Goal: Task Accomplishment & Management: Manage account settings

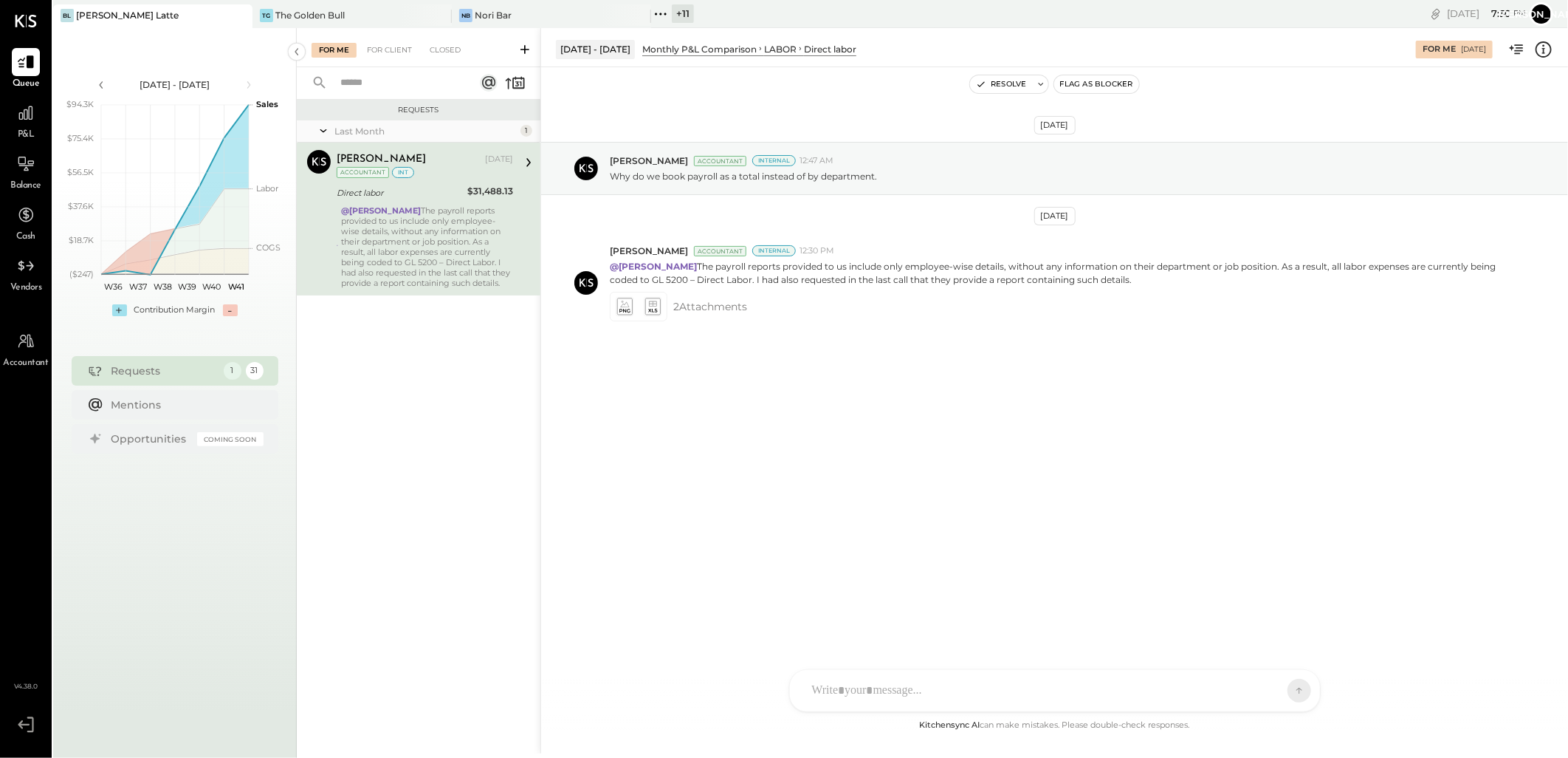
click at [672, 12] on div "+ 11" at bounding box center [683, 13] width 22 height 19
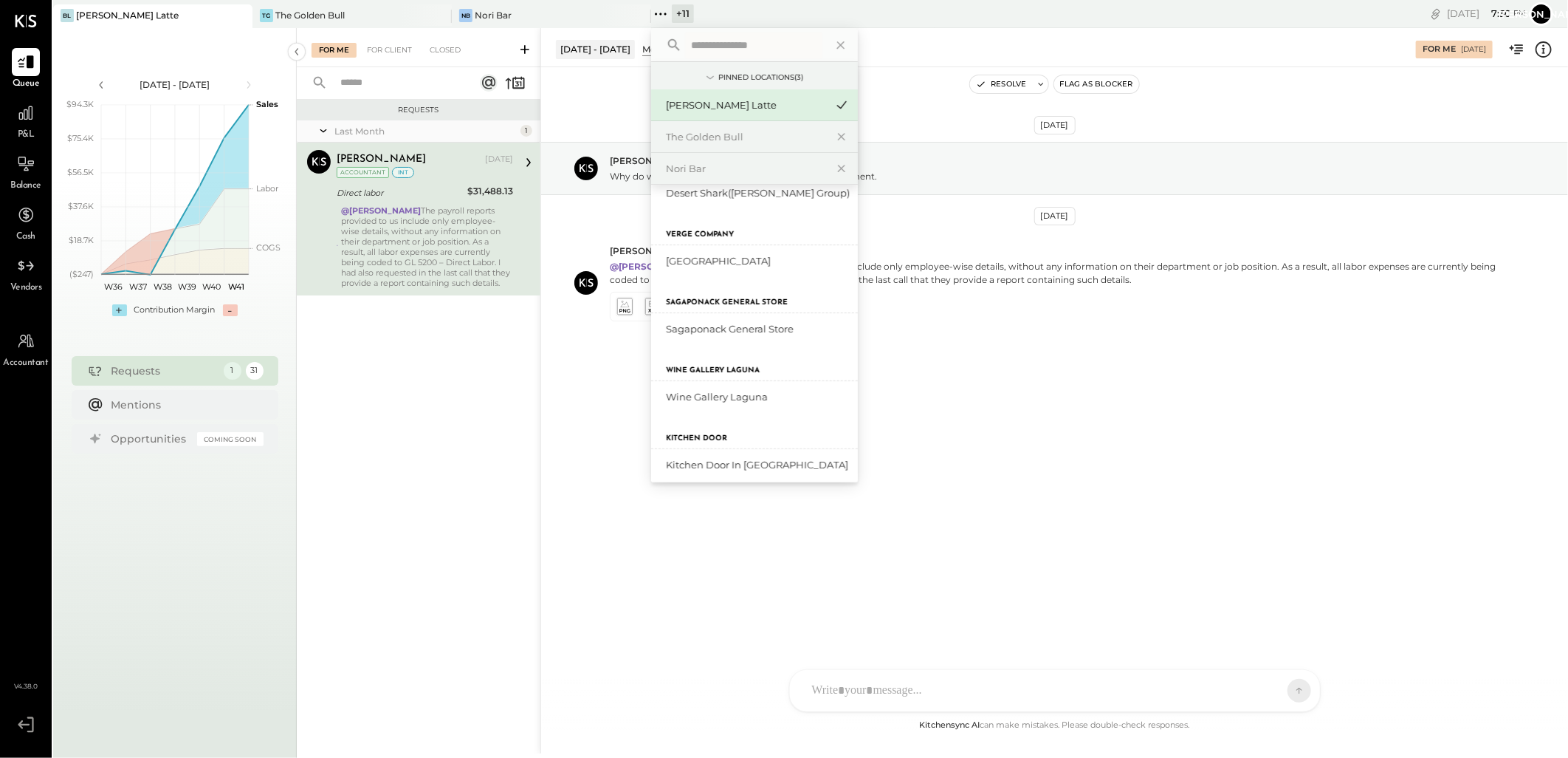
scroll to position [344, 0]
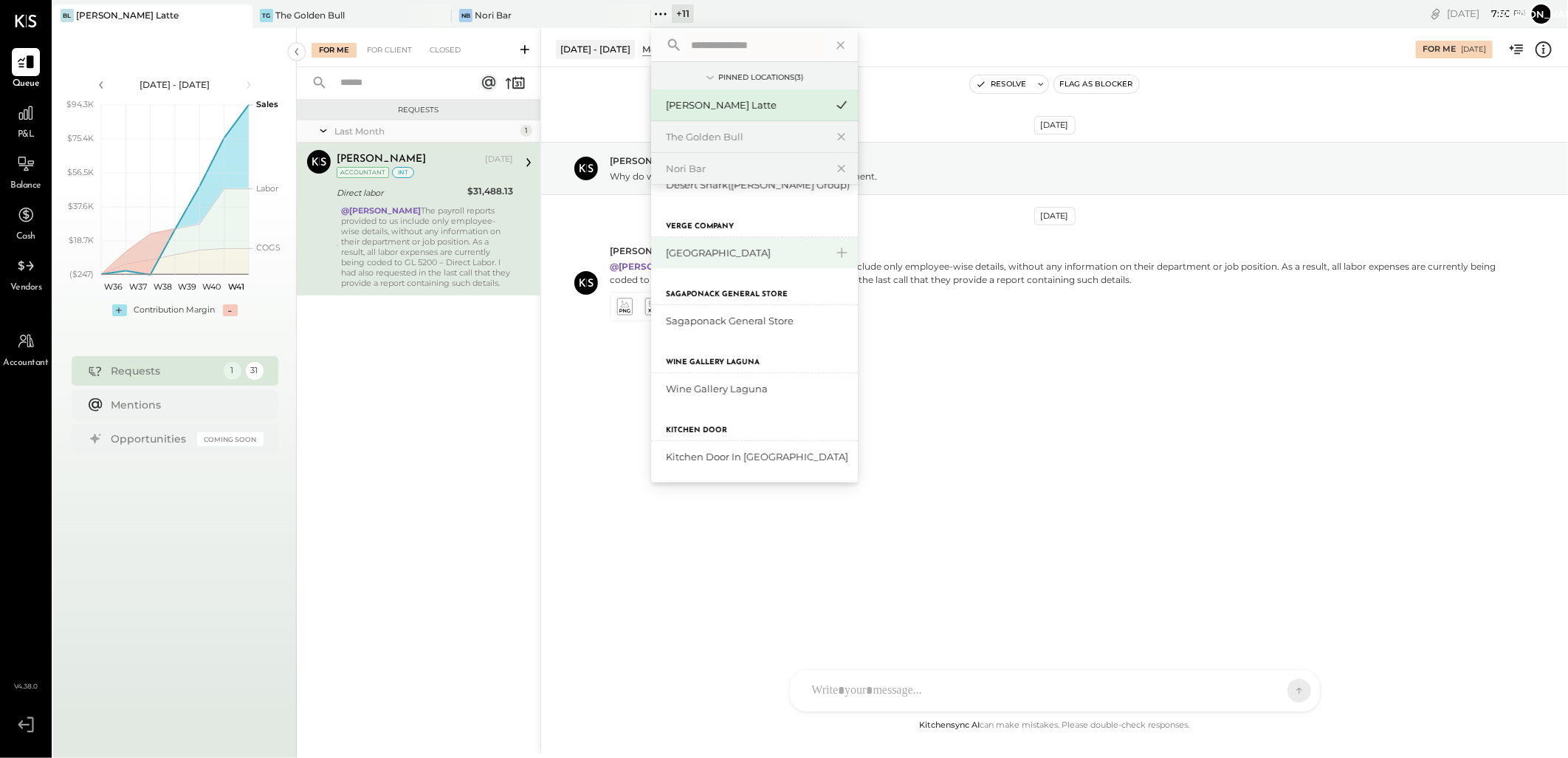
click at [720, 256] on div "[GEOGRAPHIC_DATA]" at bounding box center [745, 253] width 159 height 14
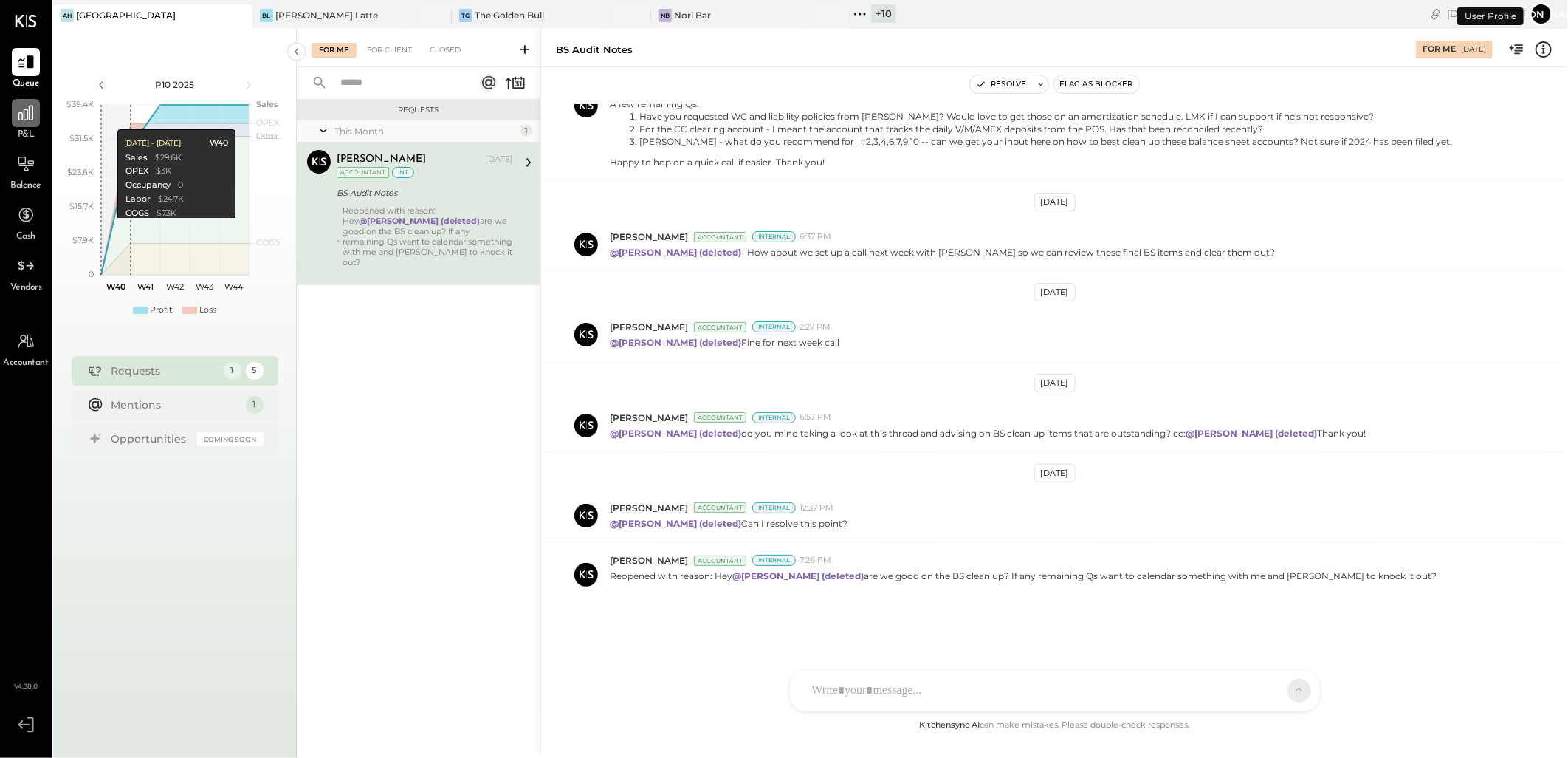
scroll to position [855, 0]
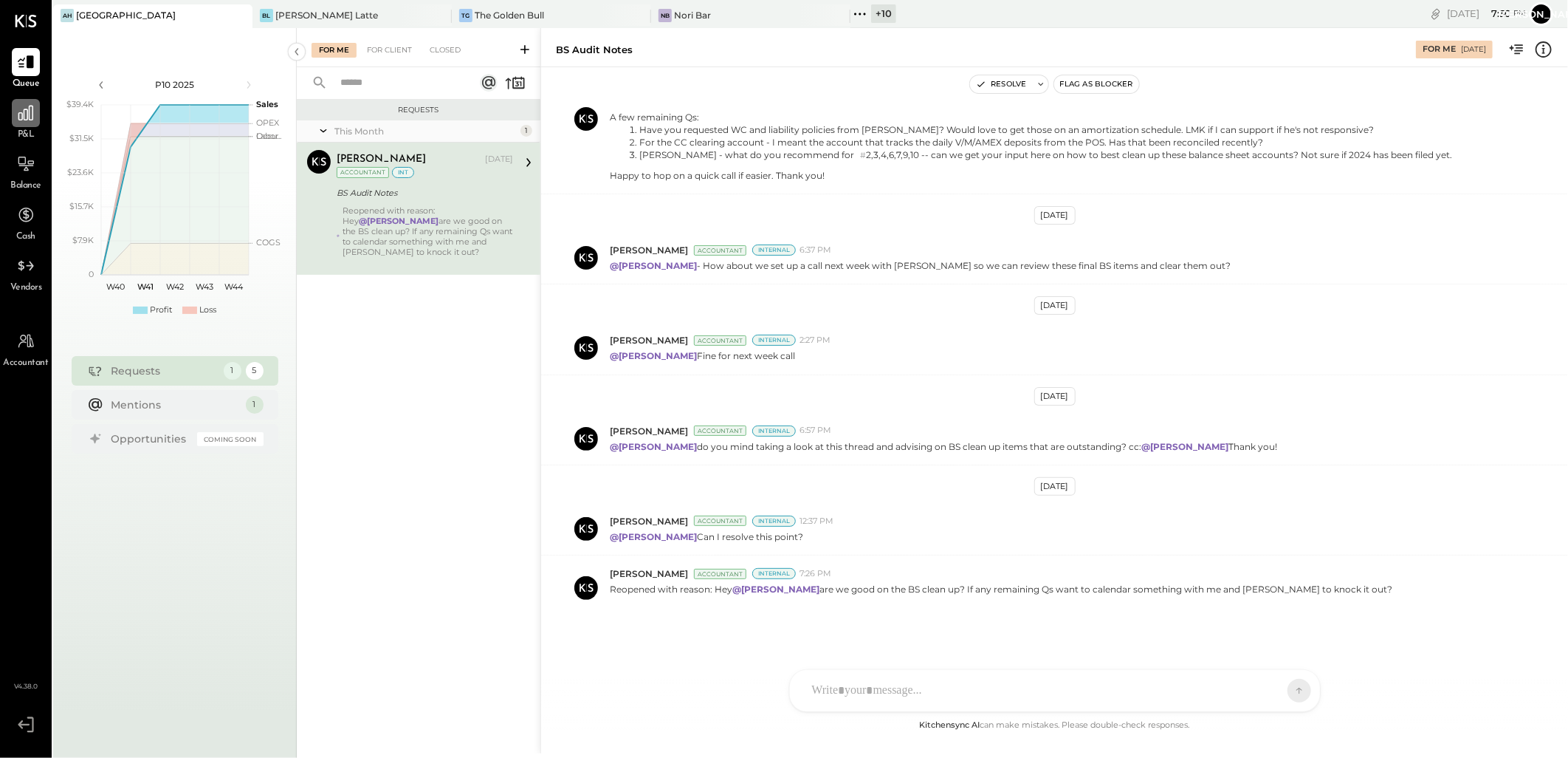
click at [19, 114] on icon at bounding box center [26, 113] width 15 height 15
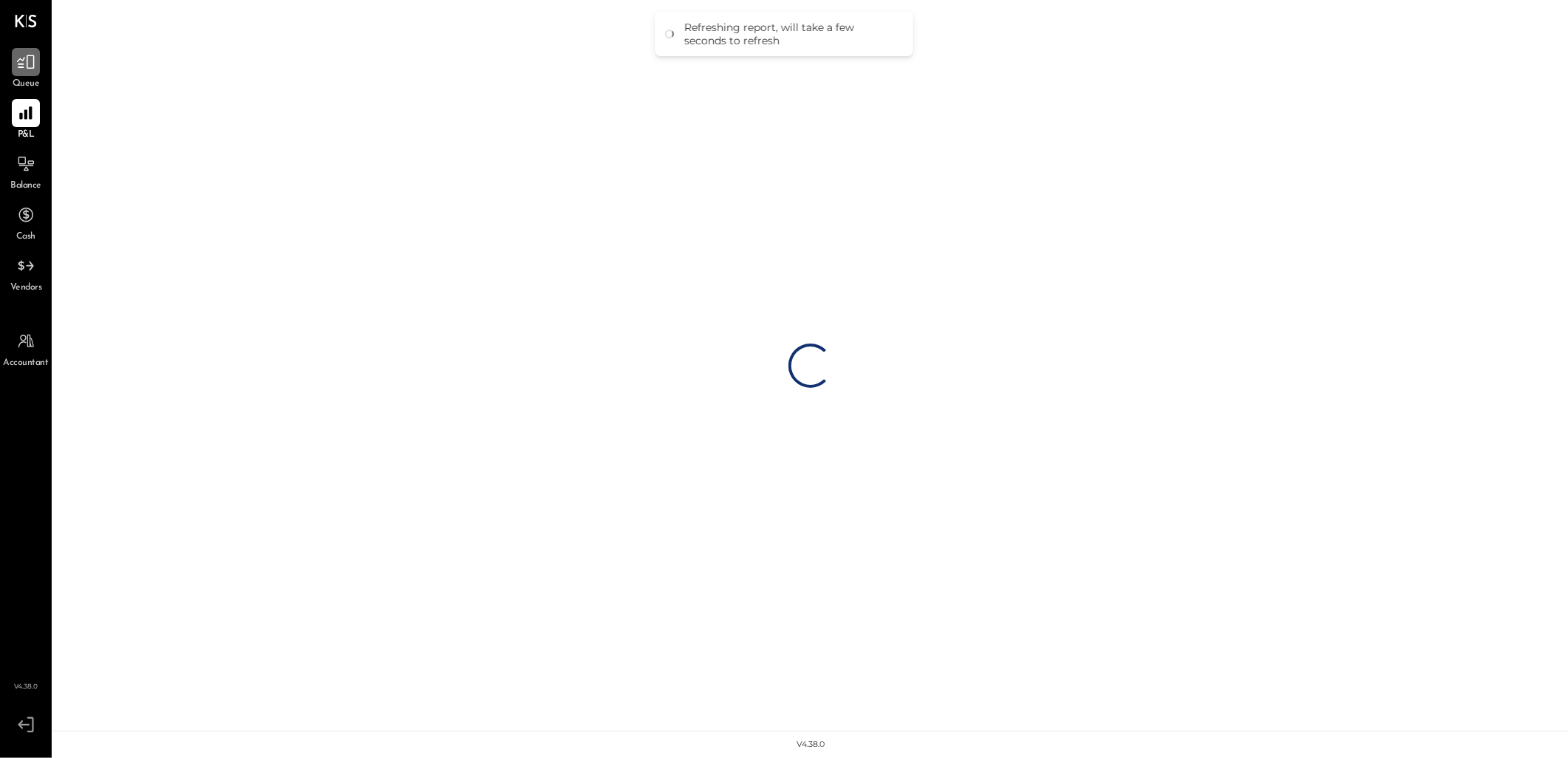
click at [26, 69] on icon at bounding box center [25, 61] width 19 height 19
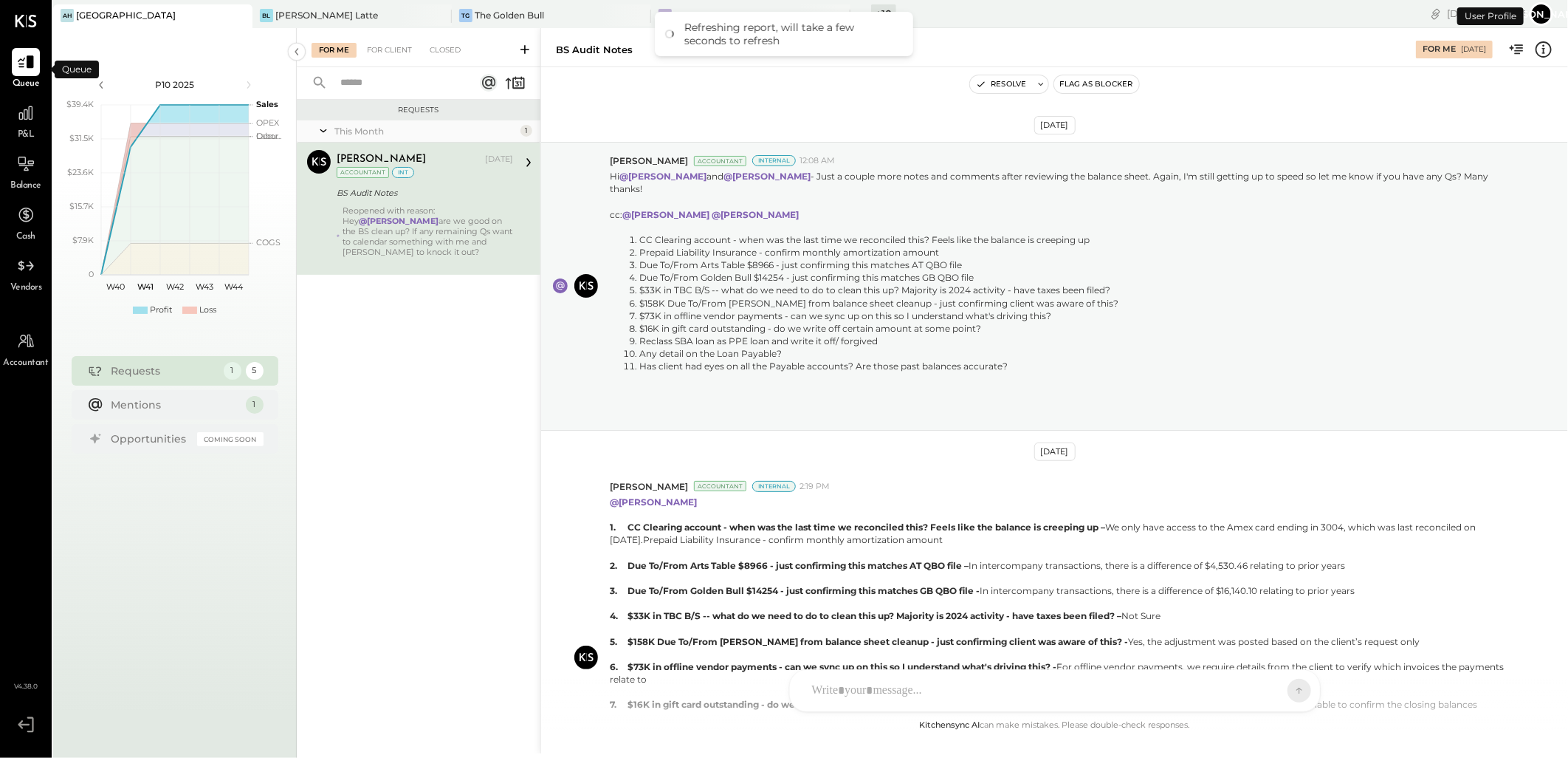
scroll to position [857, 0]
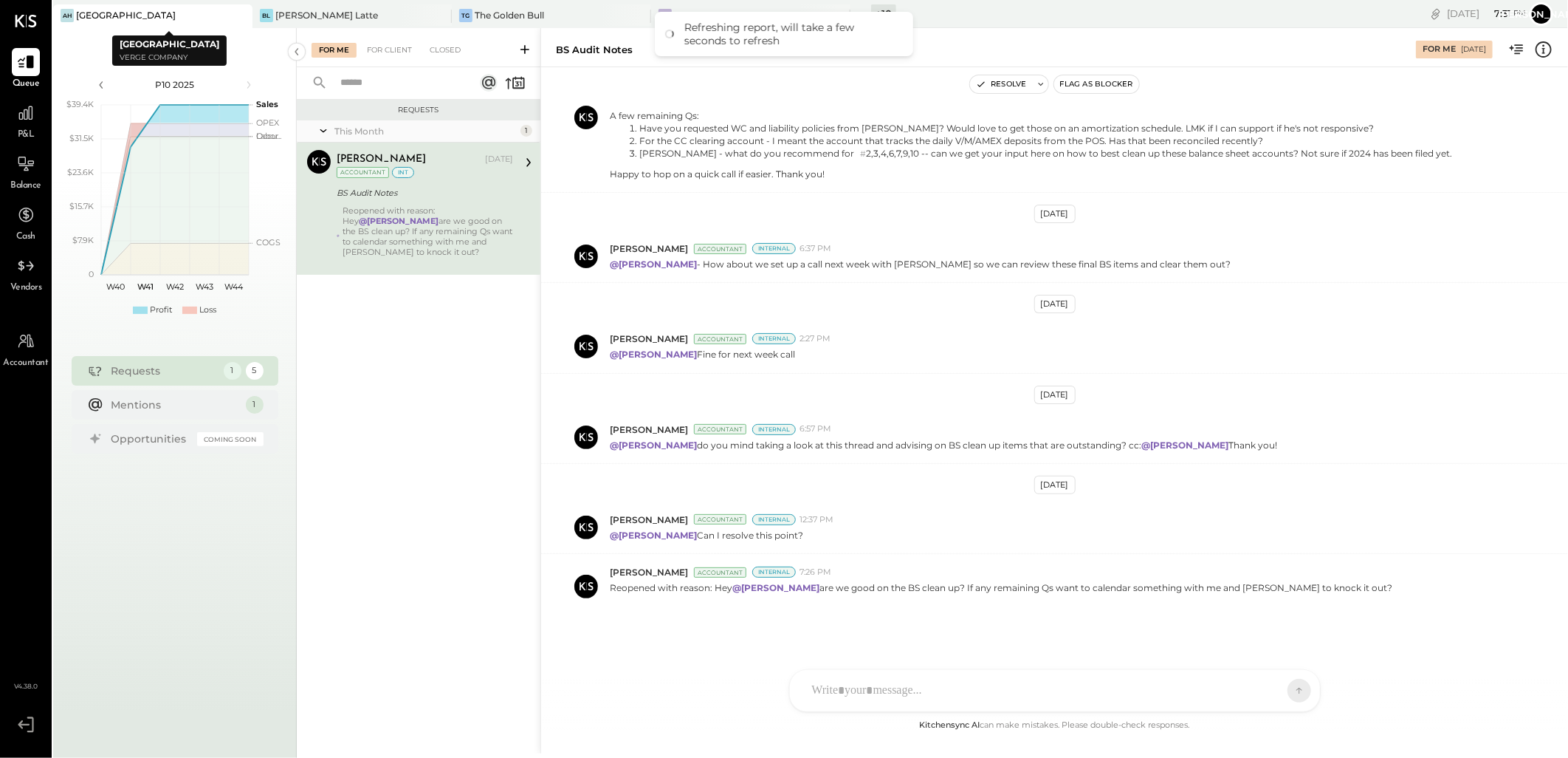
click at [136, 4] on div "AH [GEOGRAPHIC_DATA]" at bounding box center [153, 16] width 200 height 24
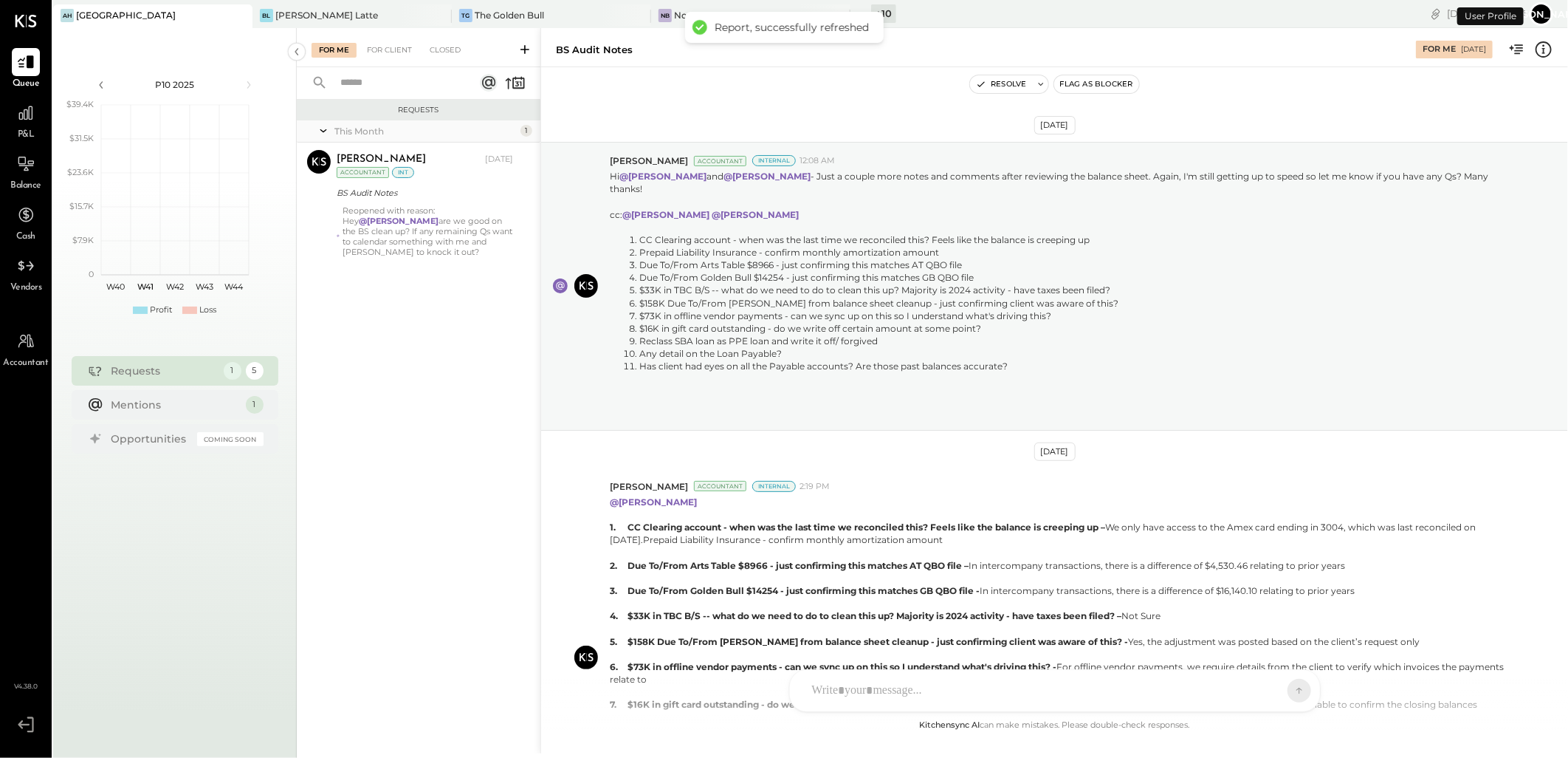
scroll to position [857, 0]
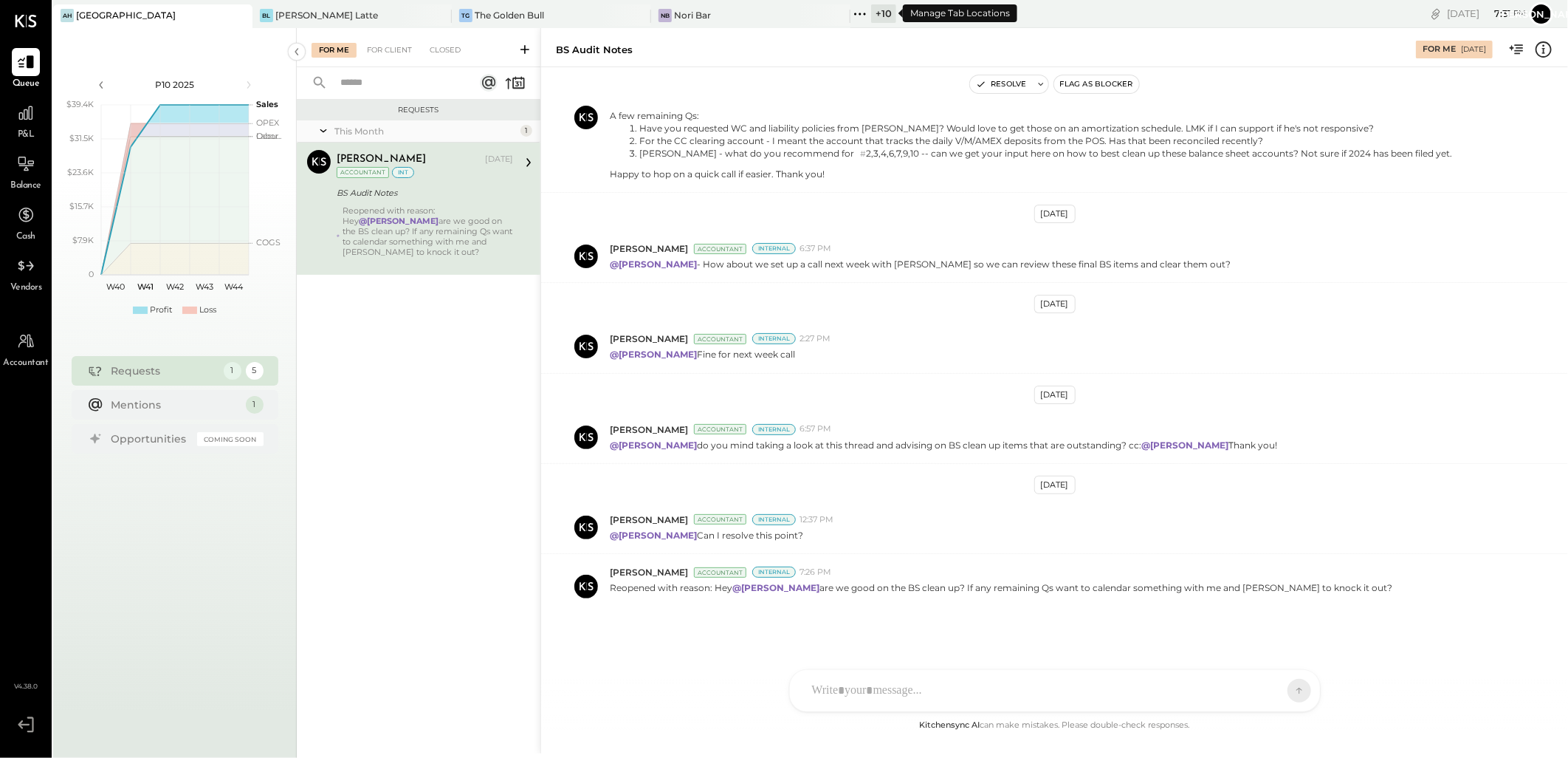
click at [882, 12] on div "+ 10" at bounding box center [883, 13] width 25 height 19
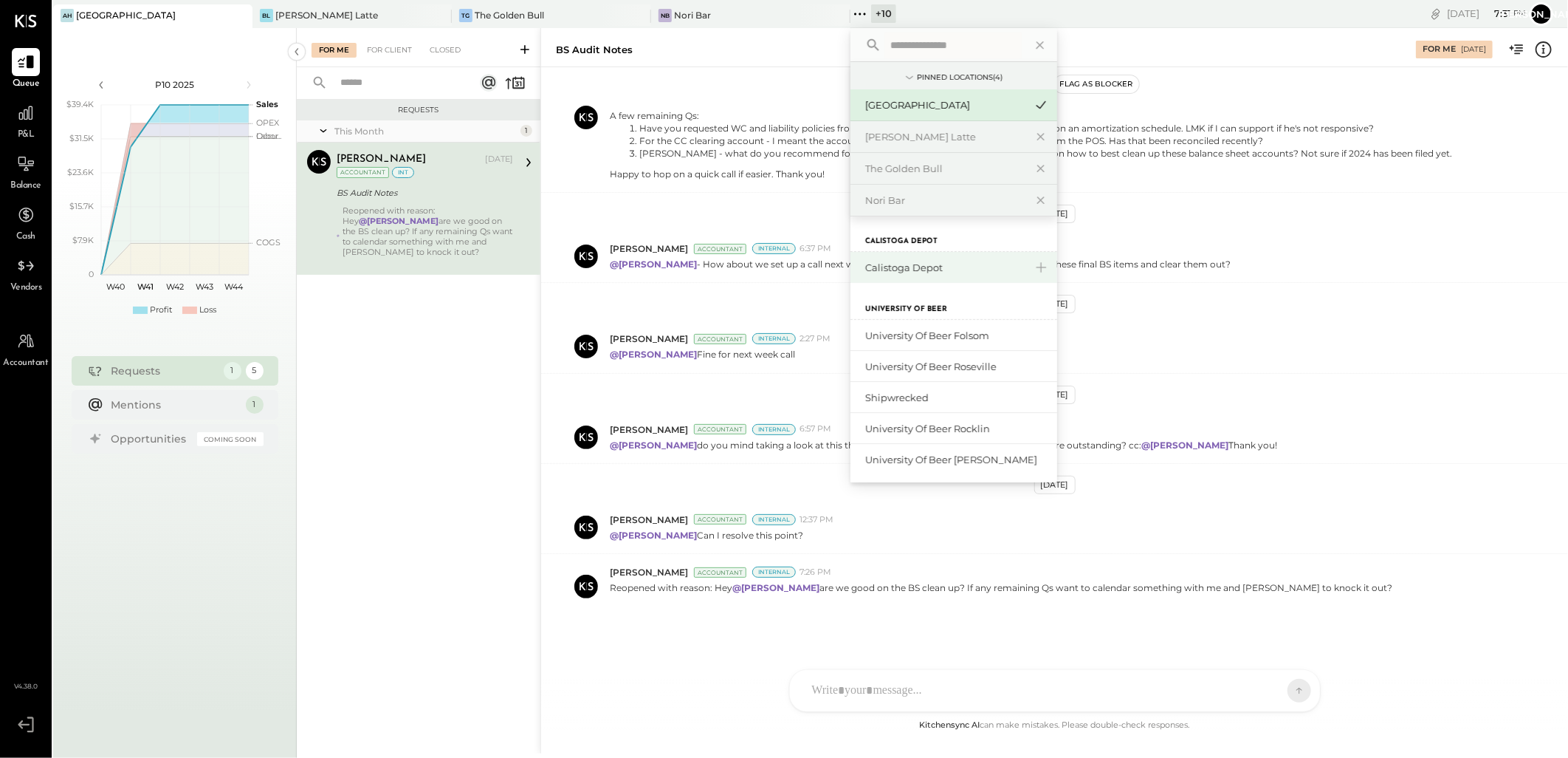
scroll to position [0, 0]
click at [932, 165] on div "The Golden Bull" at bounding box center [945, 169] width 159 height 14
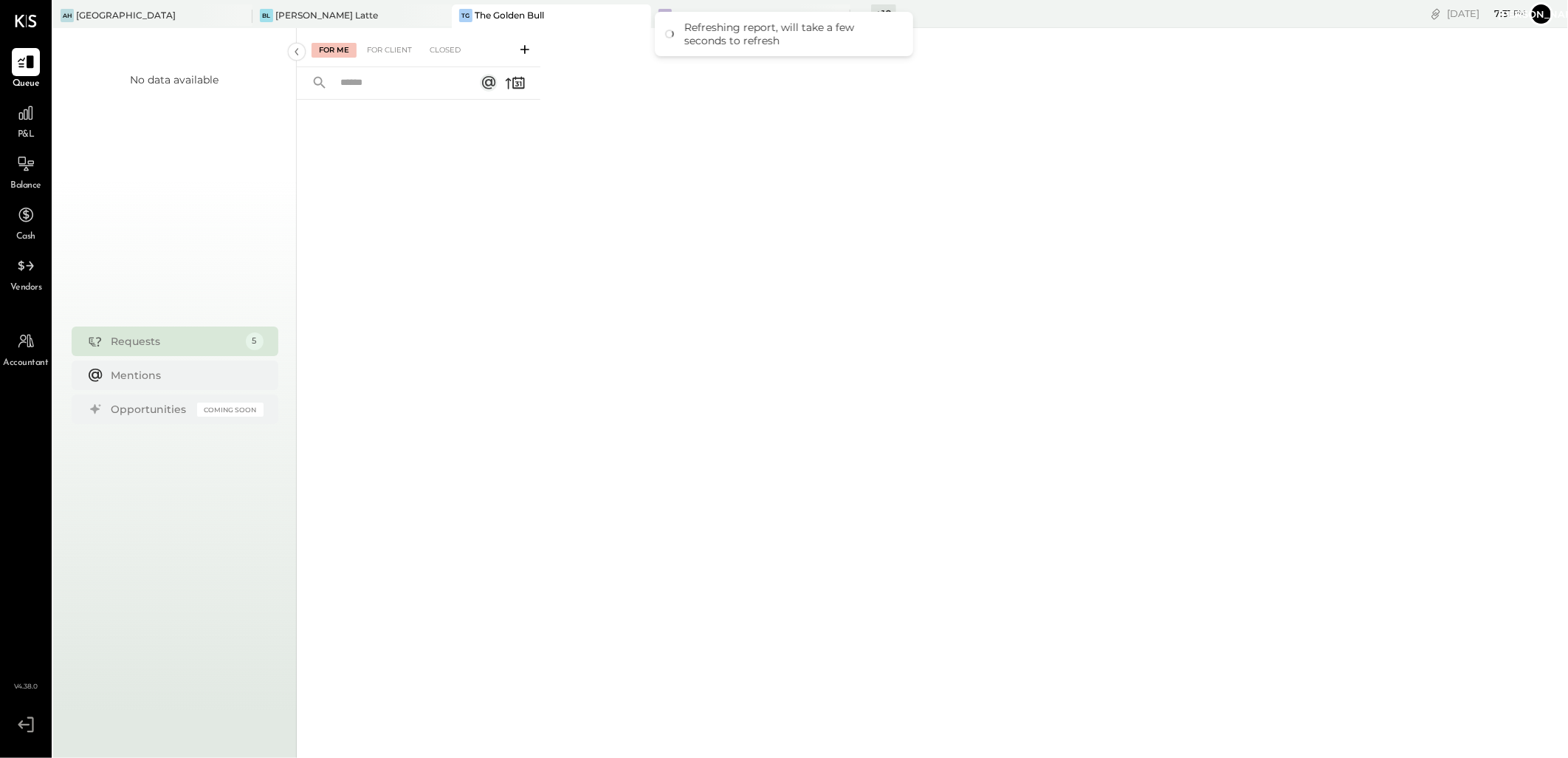
drag, startPoint x: 894, startPoint y: 131, endPoint x: 902, endPoint y: 110, distance: 22.5
click at [894, 131] on div "For Me For Client Closed" at bounding box center [932, 390] width 1272 height 725
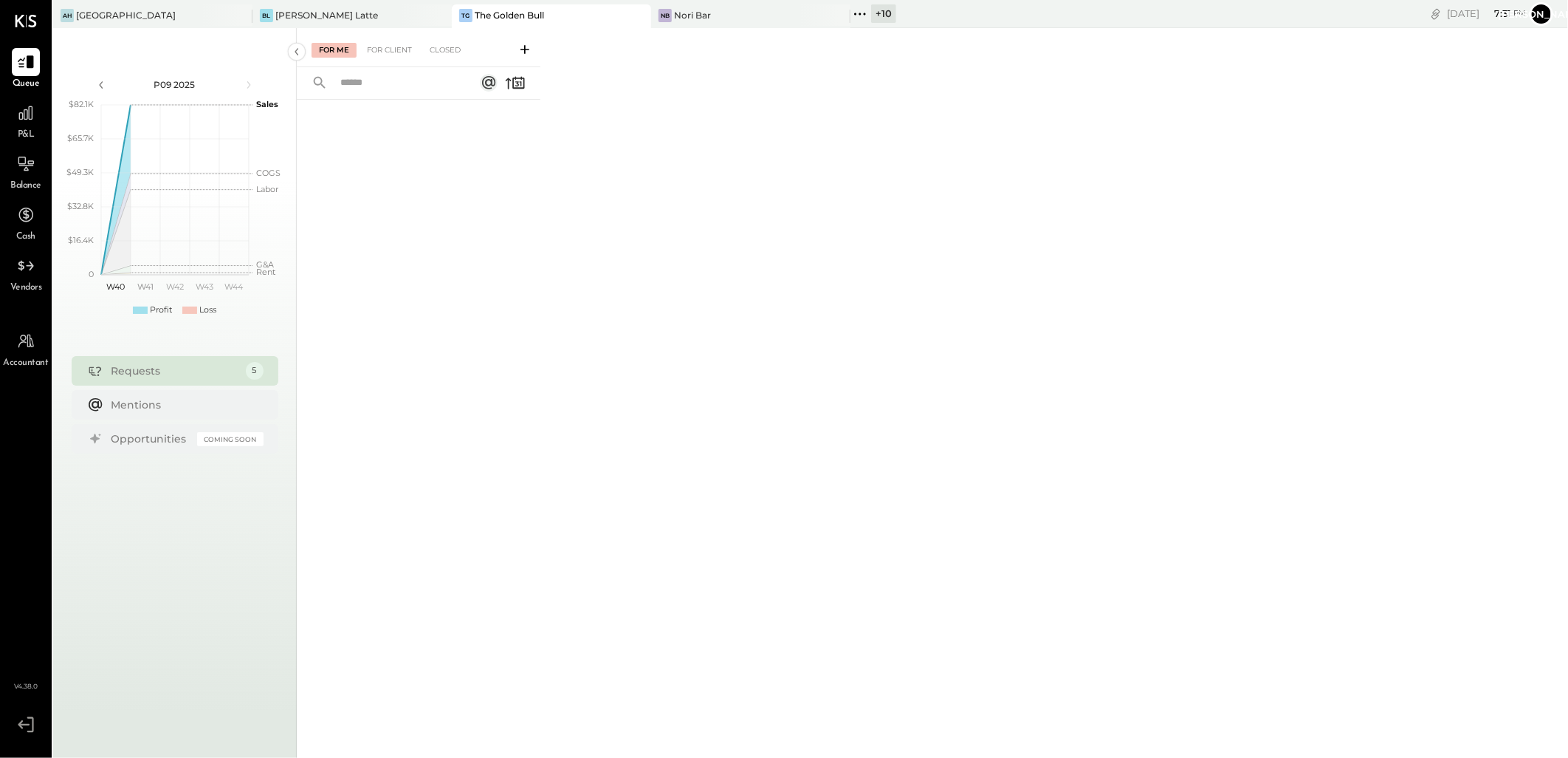
click at [884, 16] on div "+ 10" at bounding box center [883, 13] width 25 height 19
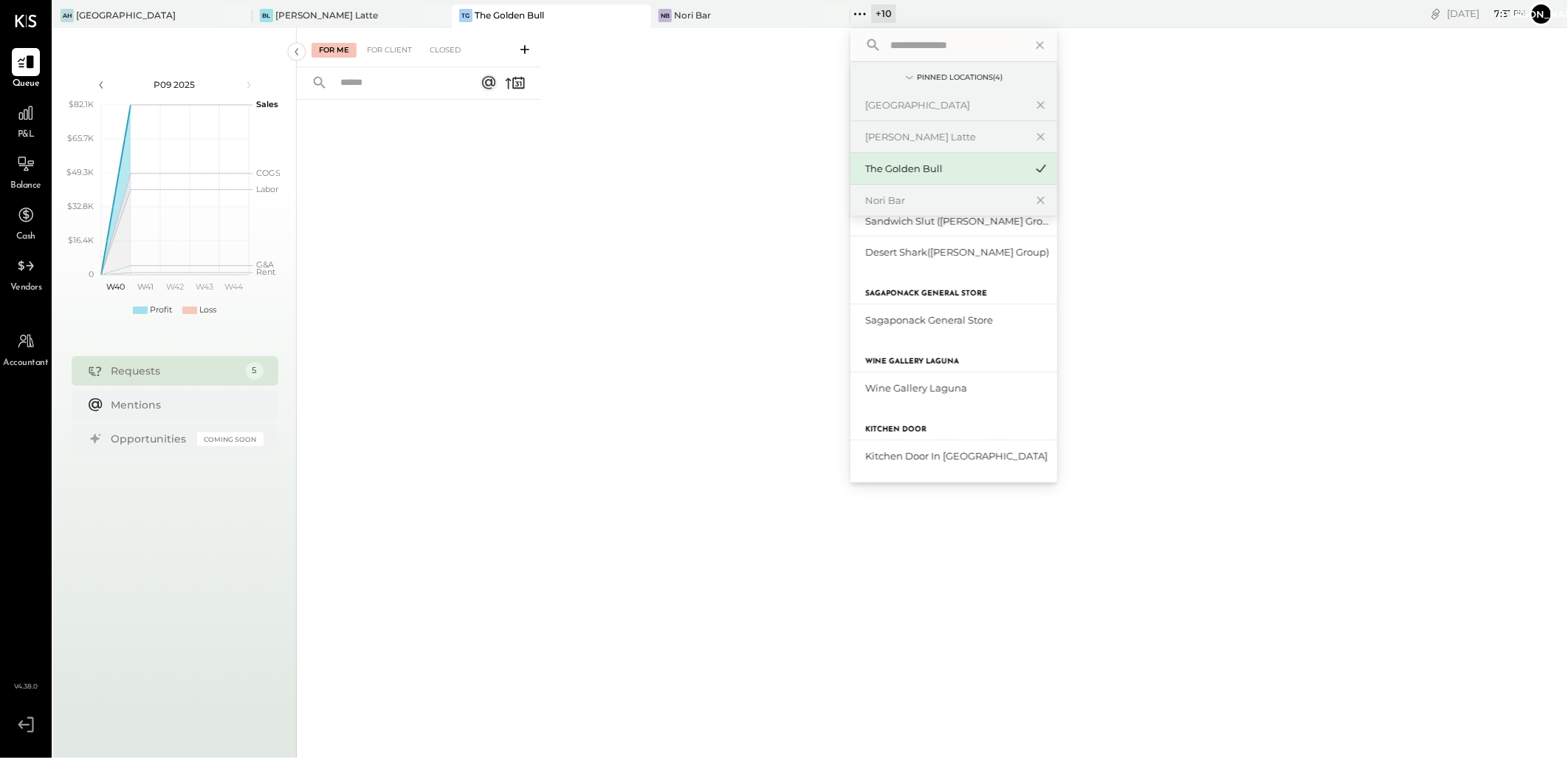
scroll to position [307, 0]
click at [914, 388] on div "Wine Gallery Laguna" at bounding box center [945, 388] width 159 height 14
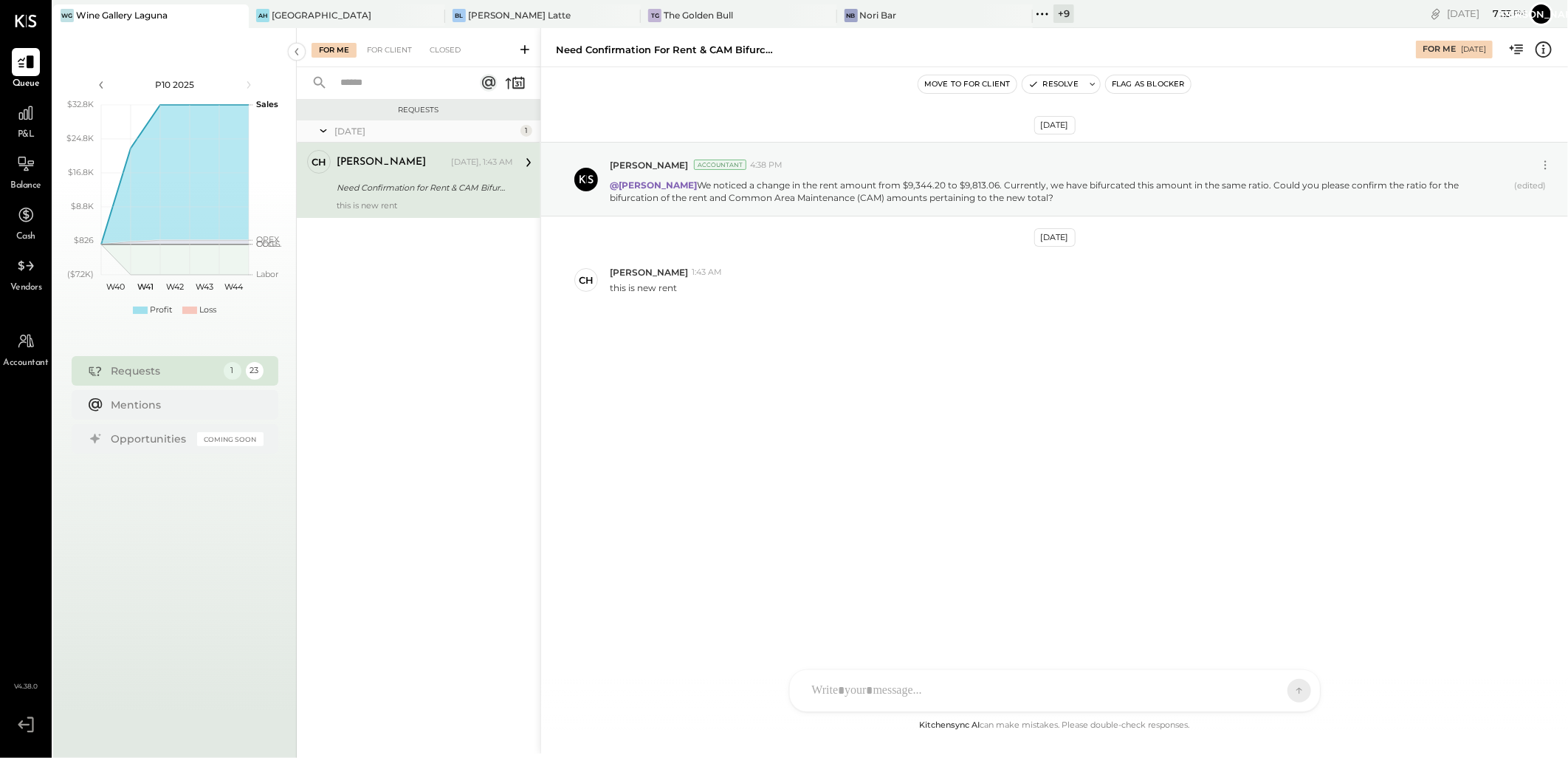
click at [881, 691] on div at bounding box center [1042, 690] width 474 height 33
drag, startPoint x: 1090, startPoint y: 615, endPoint x: 1060, endPoint y: 618, distance: 30.1
click at [1060, 618] on div "**********" at bounding box center [1055, 628] width 501 height 59
click at [1226, 613] on div "**********" at bounding box center [1055, 628] width 501 height 59
click at [1054, 612] on div "**********" at bounding box center [1055, 628] width 501 height 59
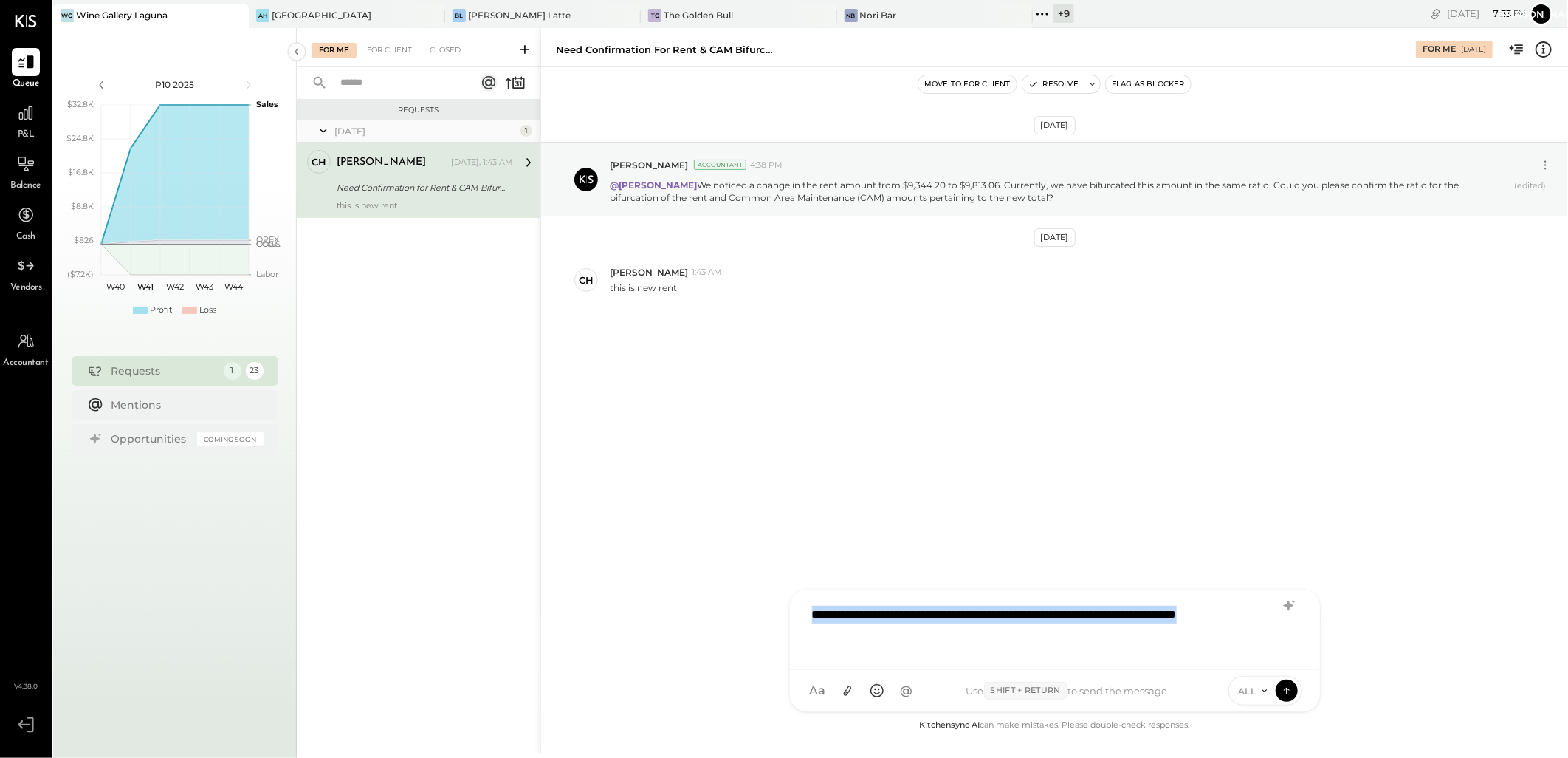
drag, startPoint x: 911, startPoint y: 644, endPoint x: 756, endPoint y: 582, distance: 166.9
click at [756, 582] on div "Need Confirmation for Rent & CAM Bifurcation For Me [DATE] Move to for client R…" at bounding box center [1054, 390] width 1028 height 725
click at [1281, 613] on icon at bounding box center [1289, 606] width 18 height 18
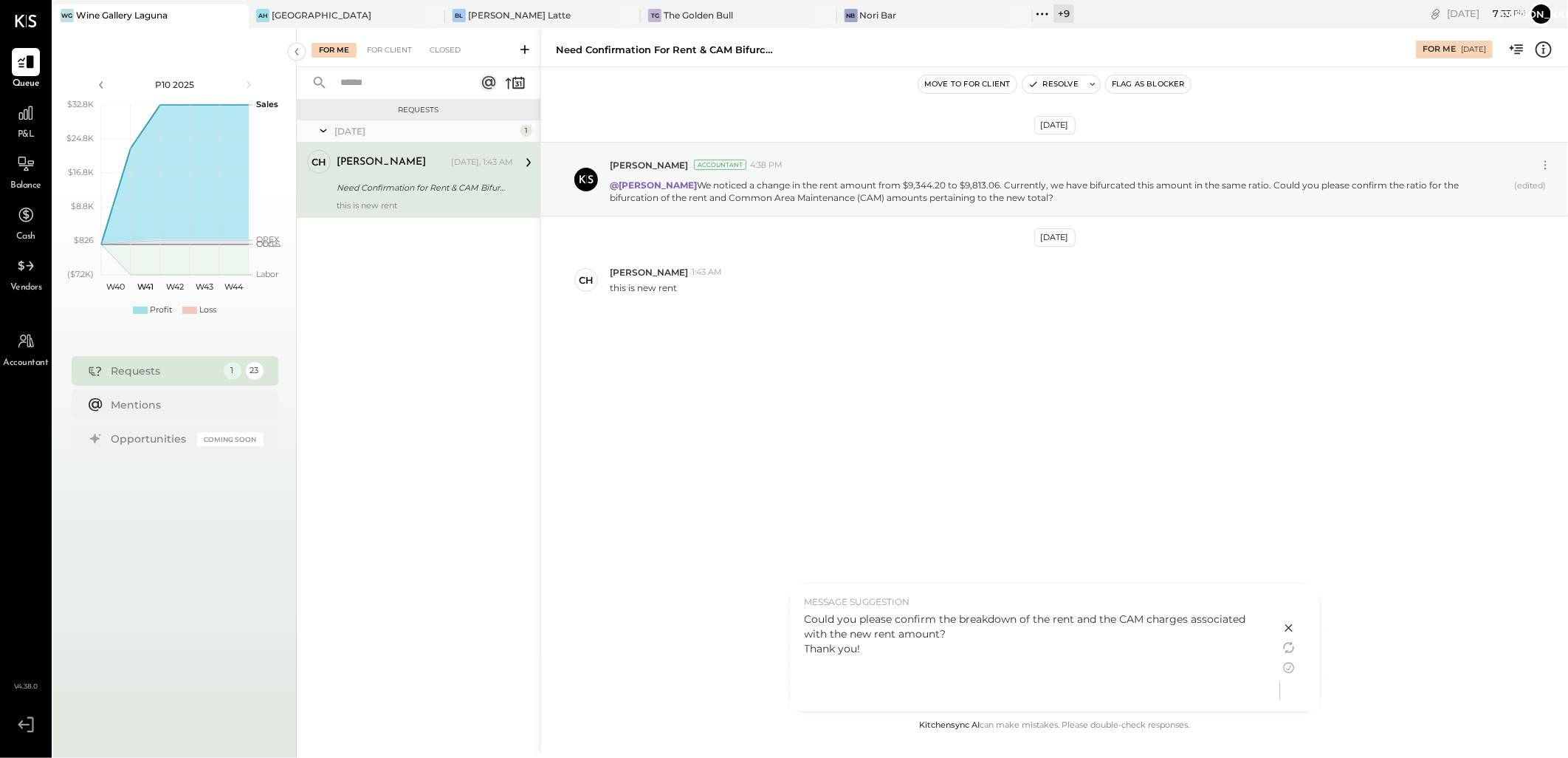
click at [953, 633] on div "Could you please confirm the breakdown of the rent and the CAM charges associat…" at bounding box center [1035, 633] width 460 height 44
click at [805, 616] on div "Could you please confirm the breakdown of the rent and the CAM charges associat…" at bounding box center [1035, 633] width 460 height 44
drag, startPoint x: 867, startPoint y: 646, endPoint x: 788, endPoint y: 607, distance: 88.1
click at [790, 607] on div "MESSAGE SUGGESTION Could you please confirm the breakdown of the rent and the C…" at bounding box center [1035, 646] width 490 height 127
click at [859, 655] on div "Could you please confirm the breakdown of the rent and the CAM charges associat…" at bounding box center [1035, 633] width 460 height 44
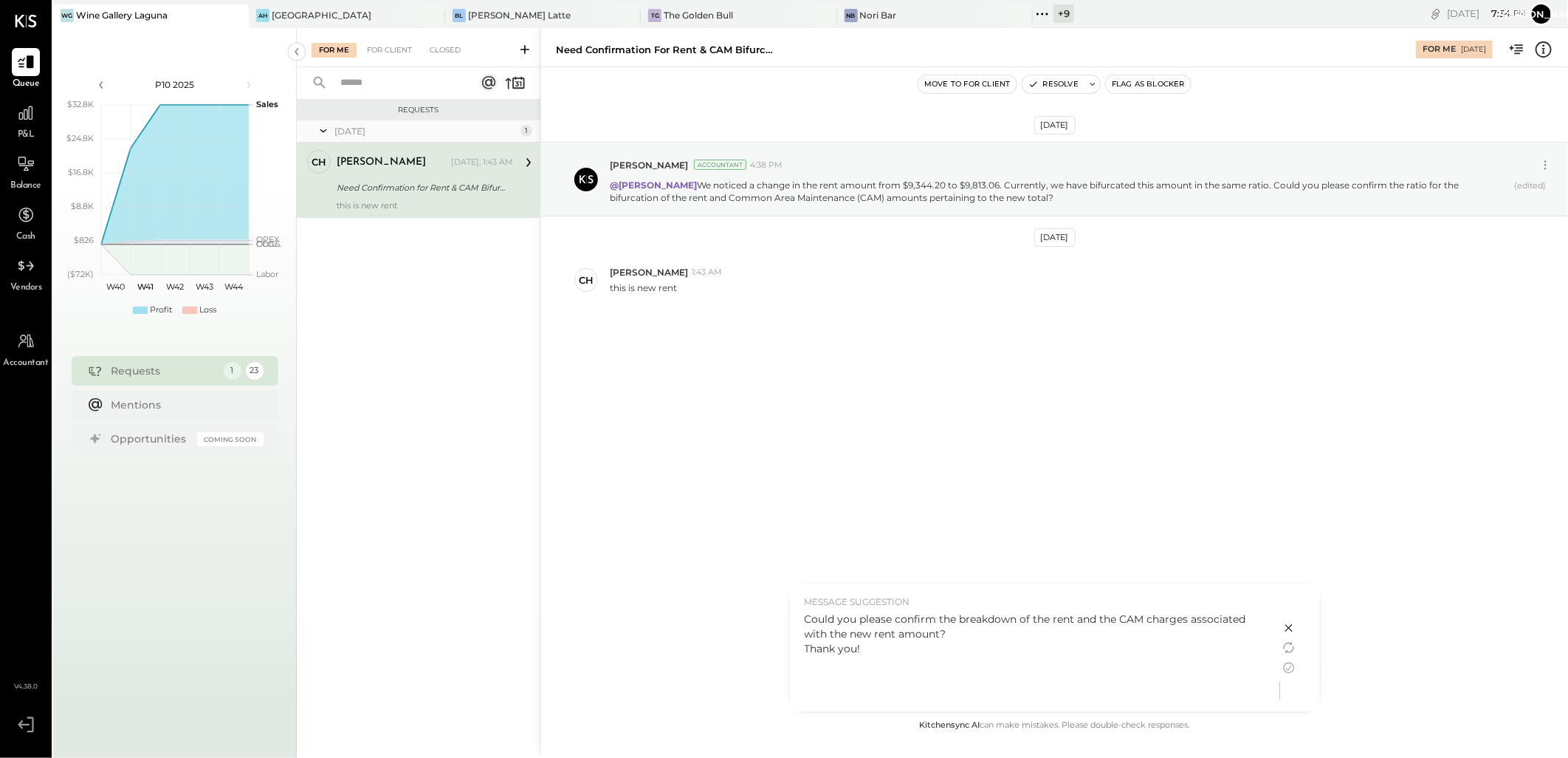
drag, startPoint x: 864, startPoint y: 653, endPoint x: 880, endPoint y: 621, distance: 35.8
click at [805, 625] on div "Could you please confirm the breakdown of the rent and the CAM charges associat…" at bounding box center [1035, 633] width 460 height 44
copy div "Could you please confirm the breakdown of the rent and the CAM charges associat…"
click at [1290, 626] on icon at bounding box center [1287, 628] width 7 height 7
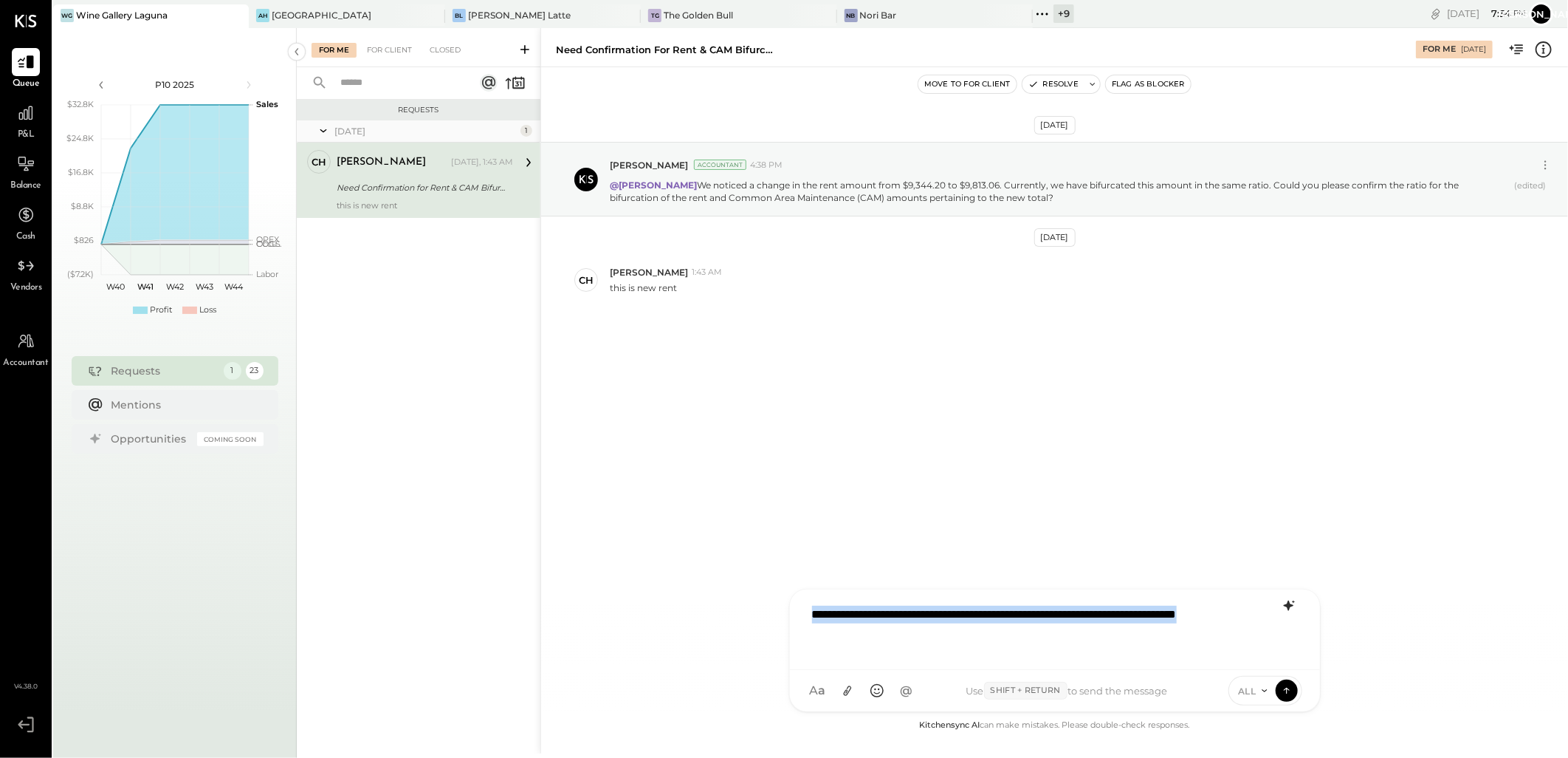
drag, startPoint x: 929, startPoint y: 647, endPoint x: 699, endPoint y: 580, distance: 239.6
click at [699, 580] on div "Need Confirmation for Rent & CAM Bifurcation For Me [DATE] Move to for client R…" at bounding box center [1054, 390] width 1028 height 725
click at [814, 599] on div "**********" at bounding box center [1055, 623] width 501 height 68
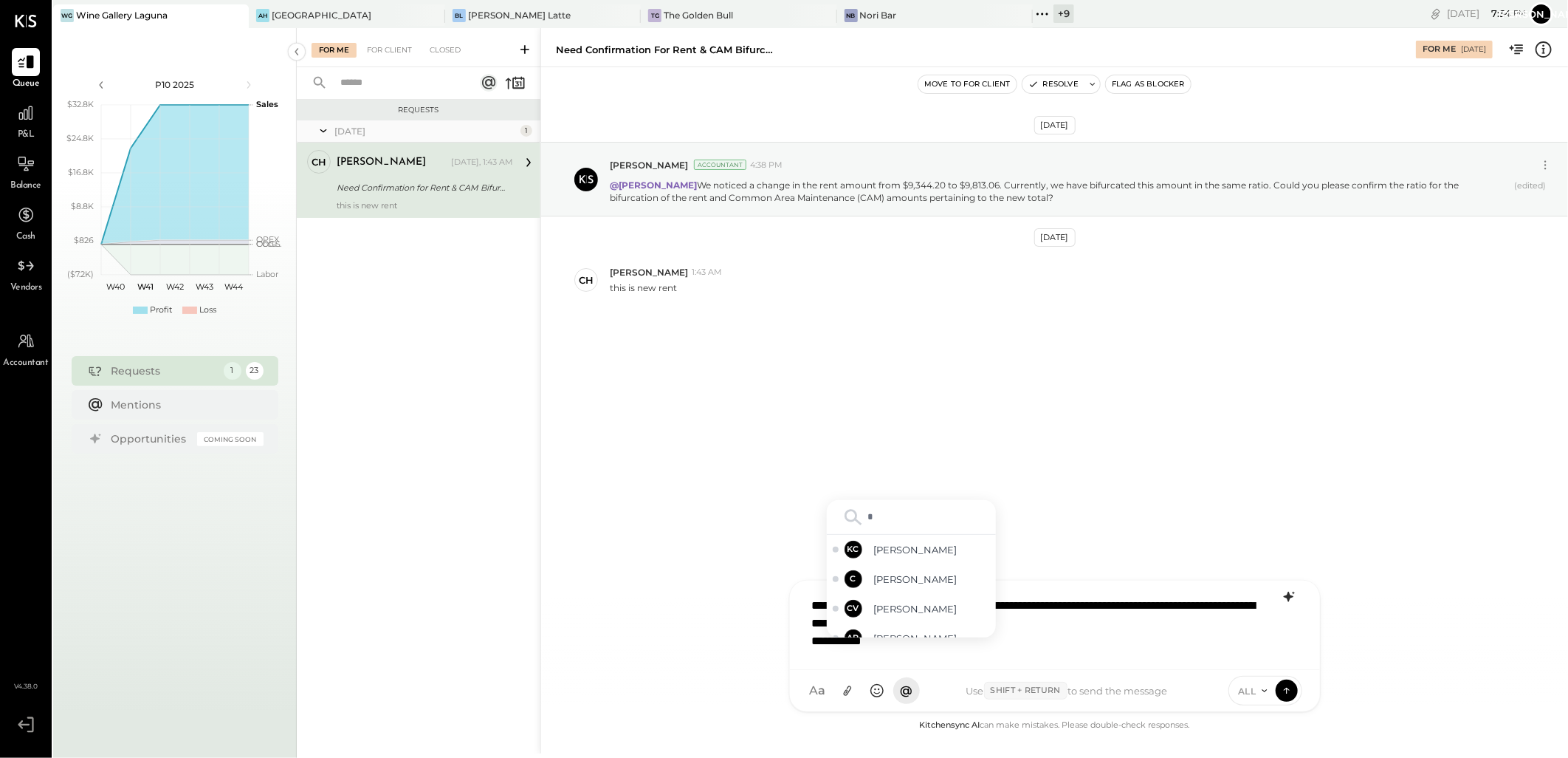
type input "**"
click at [905, 577] on span "[PERSON_NAME]" at bounding box center [932, 579] width 116 height 14
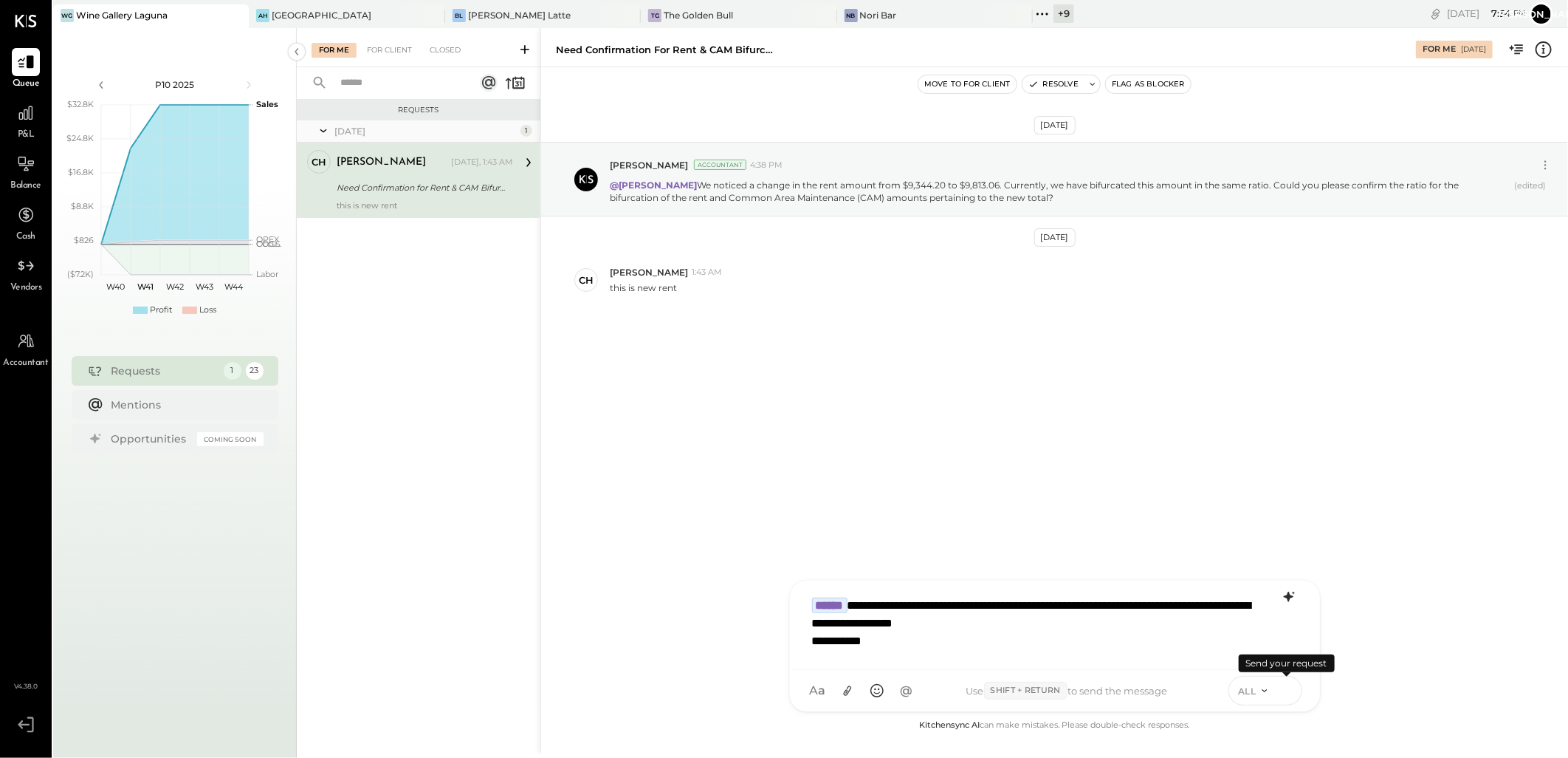
click at [1281, 692] on icon at bounding box center [1286, 690] width 13 height 15
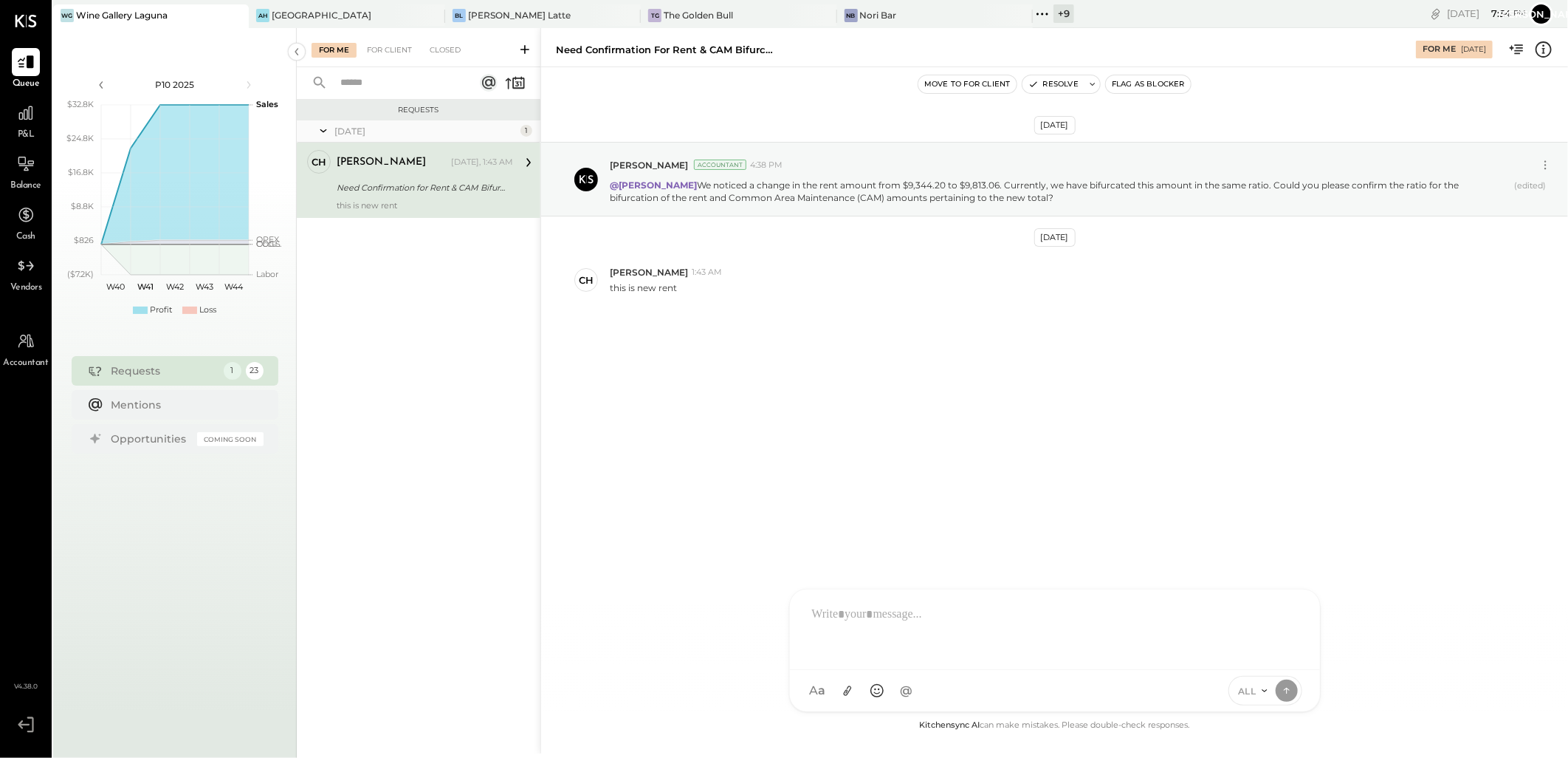
click at [1054, 8] on div "+ 9" at bounding box center [1064, 13] width 21 height 19
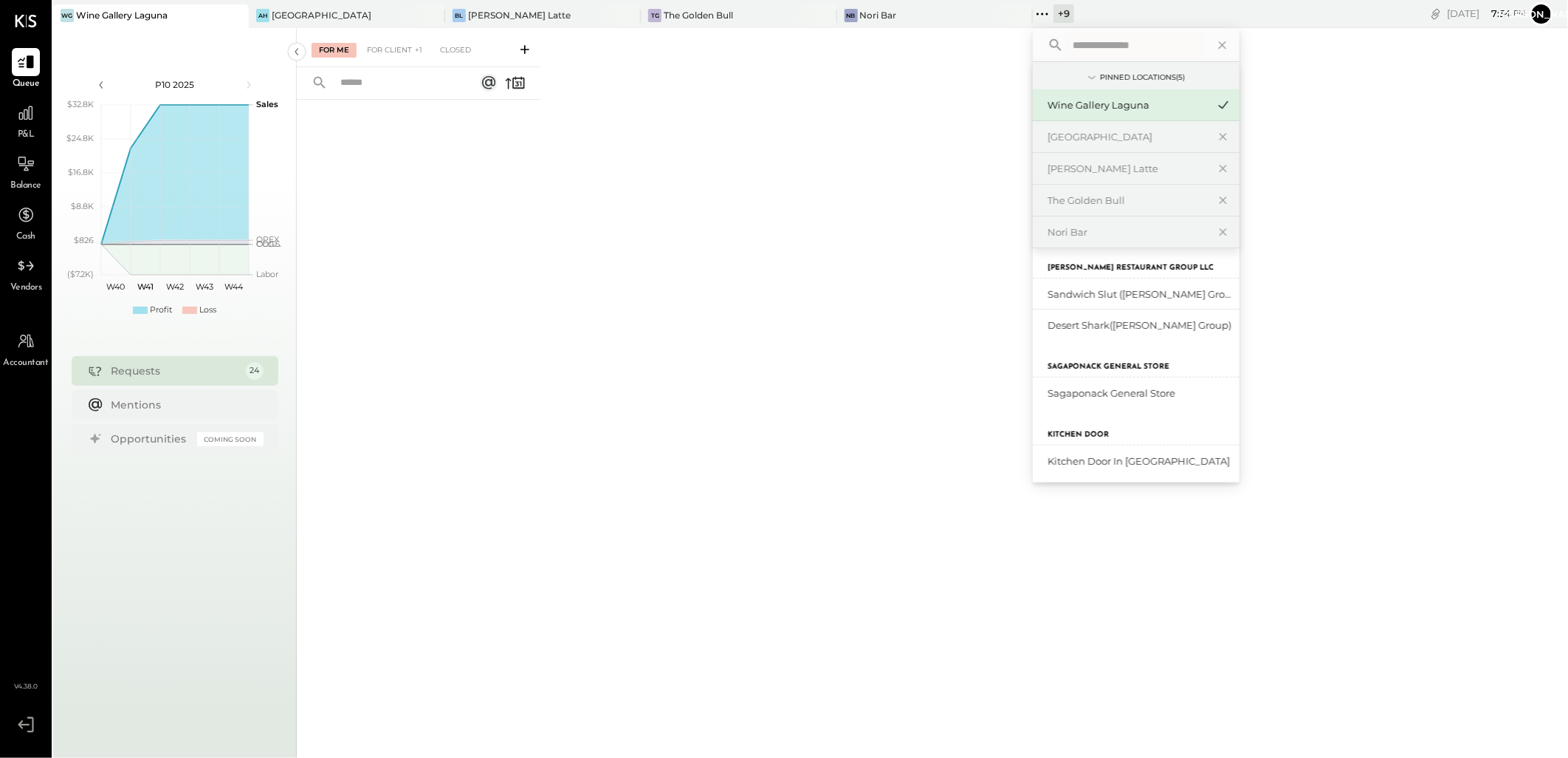
scroll to position [271, 0]
click at [1048, 453] on div "Kitchen Door in [GEOGRAPHIC_DATA]" at bounding box center [1127, 457] width 159 height 14
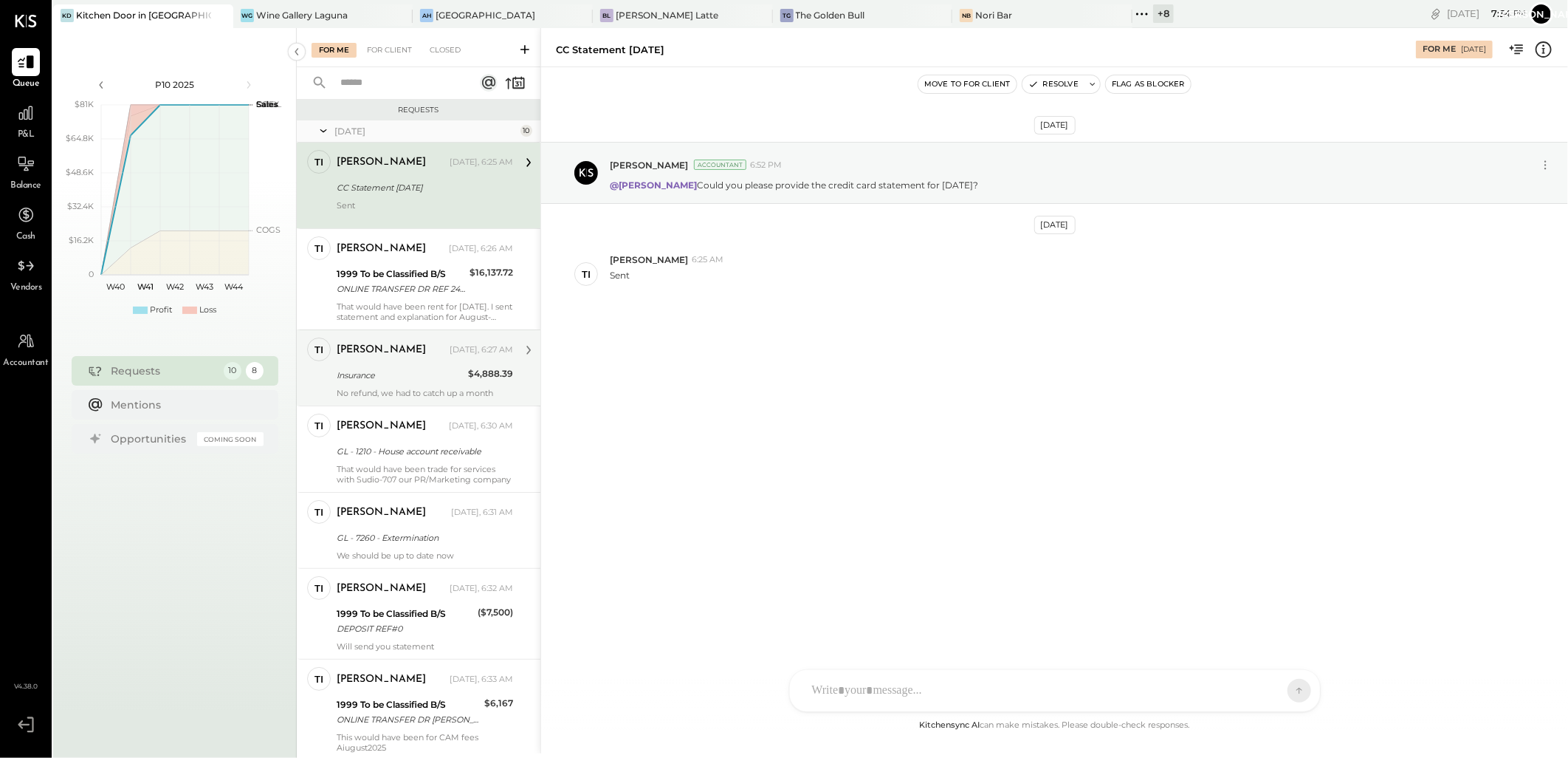
click at [399, 374] on div "Insurance" at bounding box center [400, 375] width 127 height 15
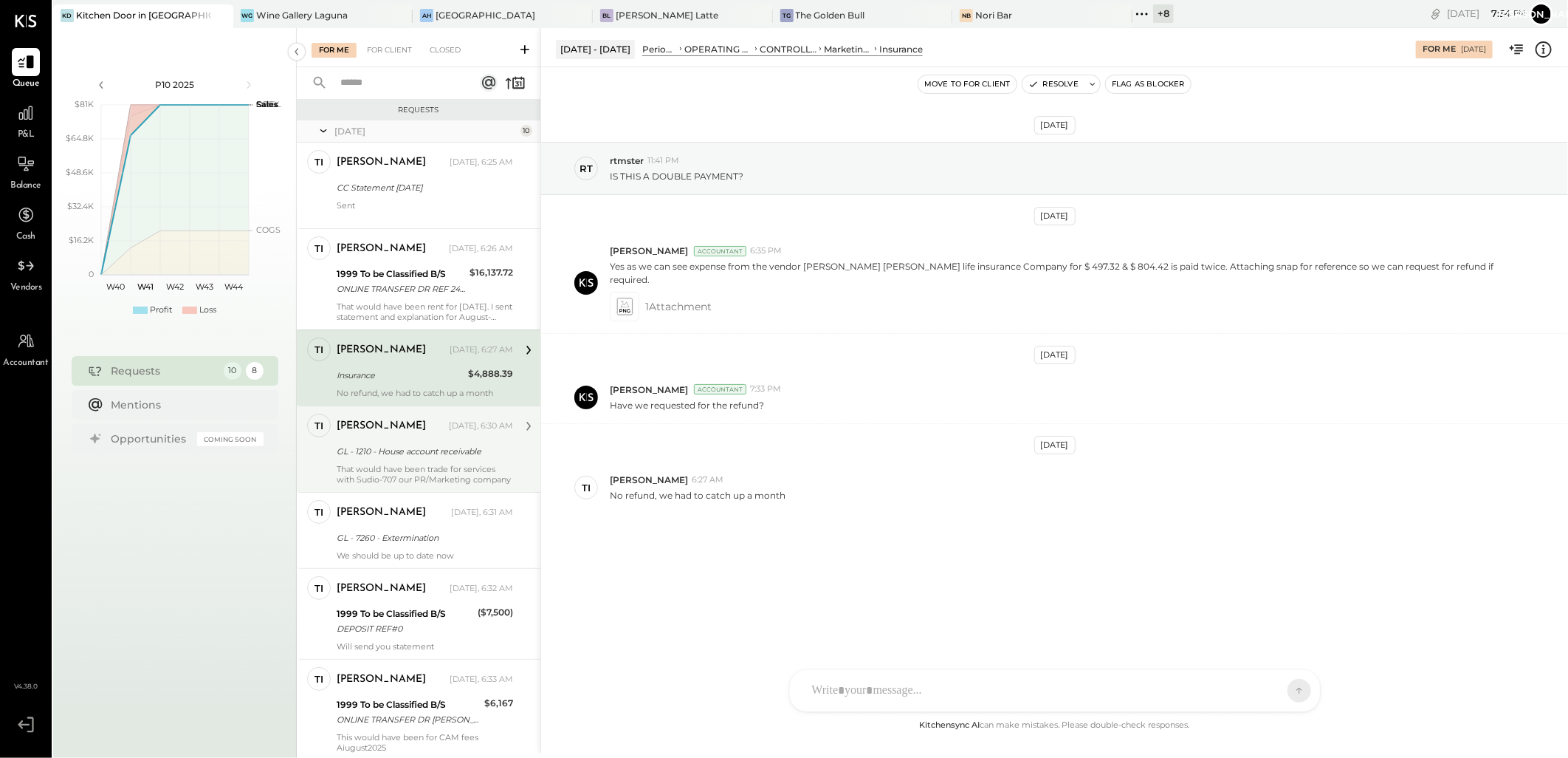
click at [427, 448] on div "GL - 1210 - House account receivable" at bounding box center [423, 451] width 172 height 15
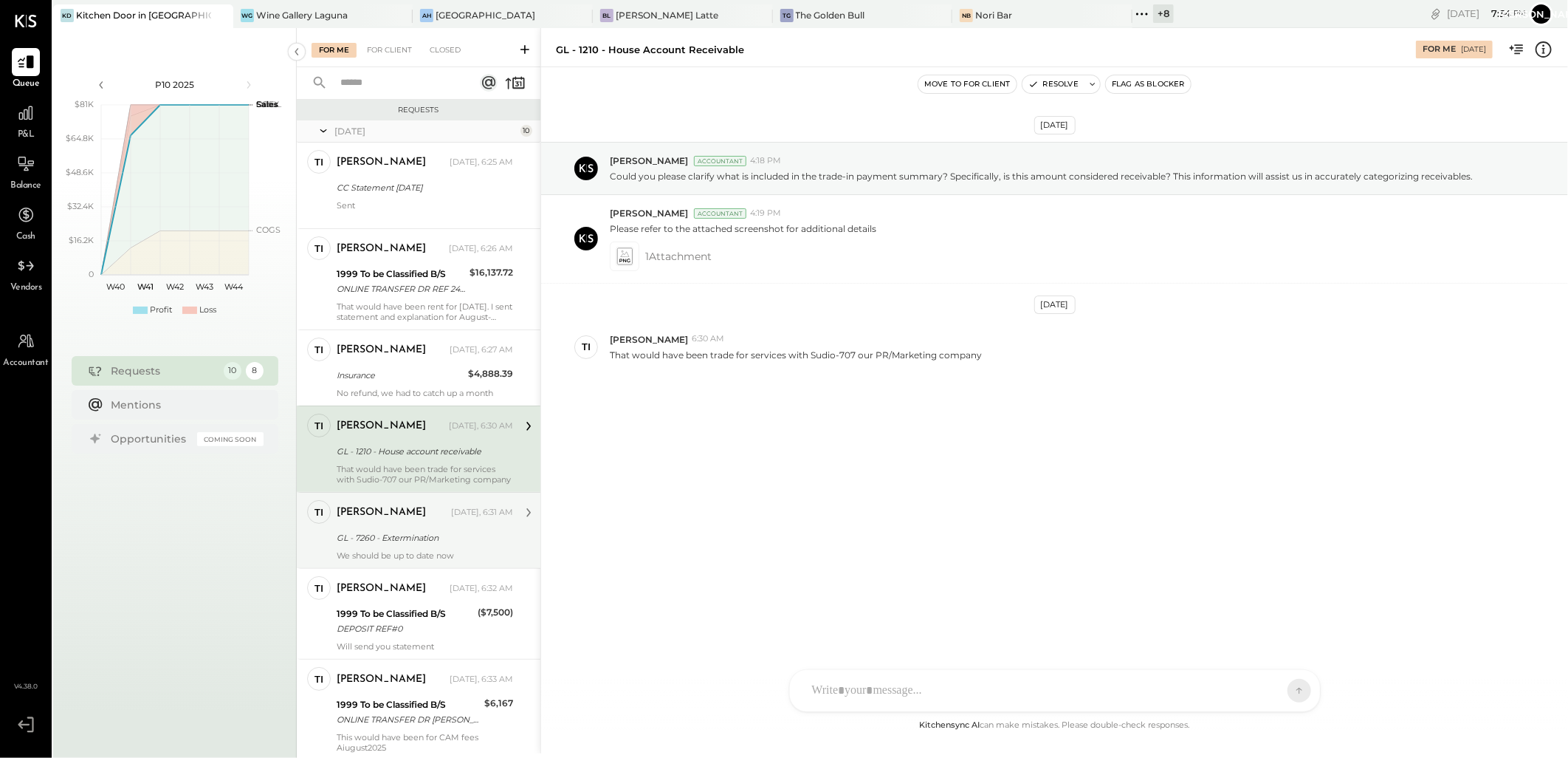
click at [399, 536] on div "GL - 7260 - Extermination" at bounding box center [423, 538] width 172 height 15
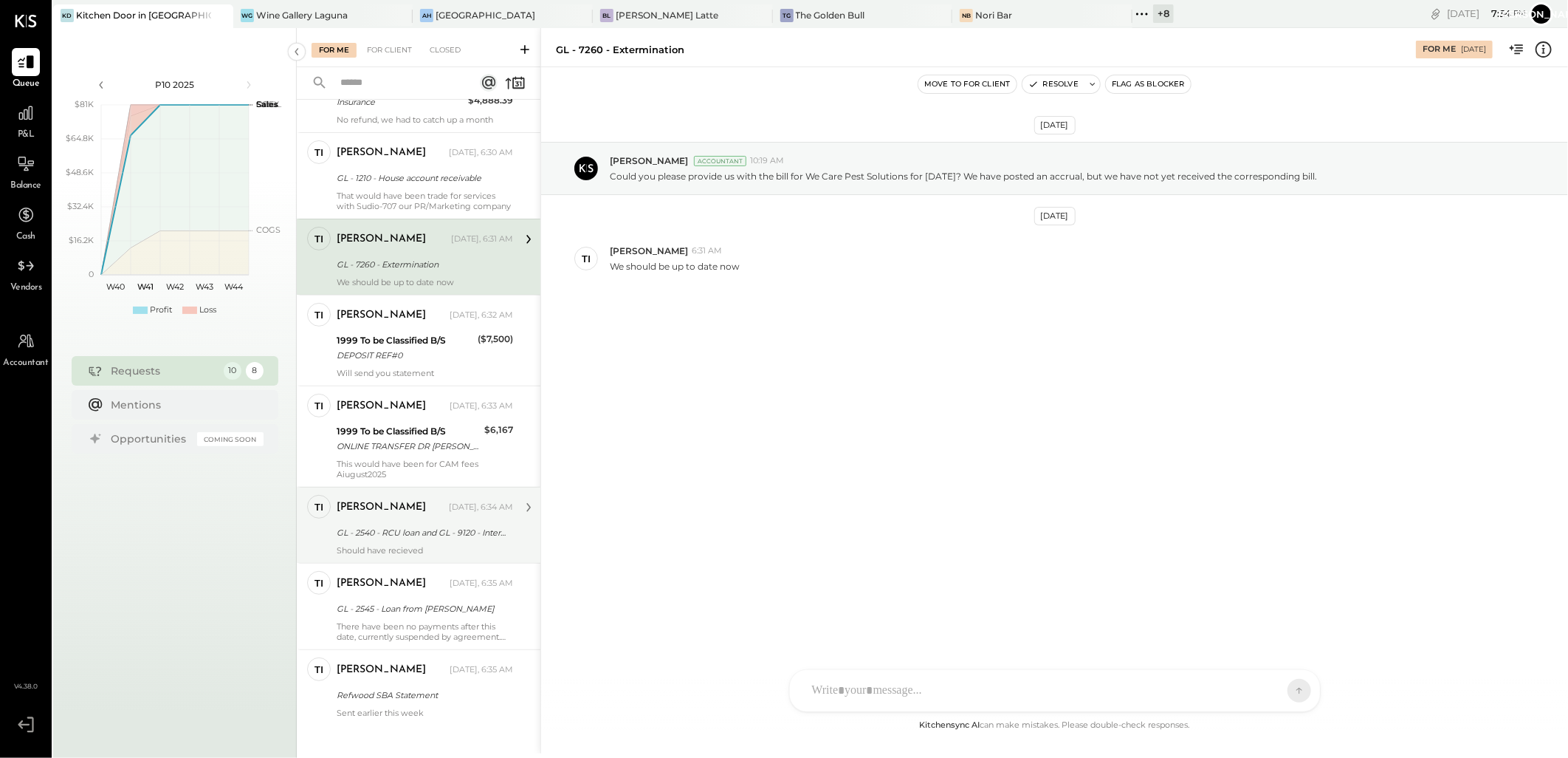
scroll to position [290, 0]
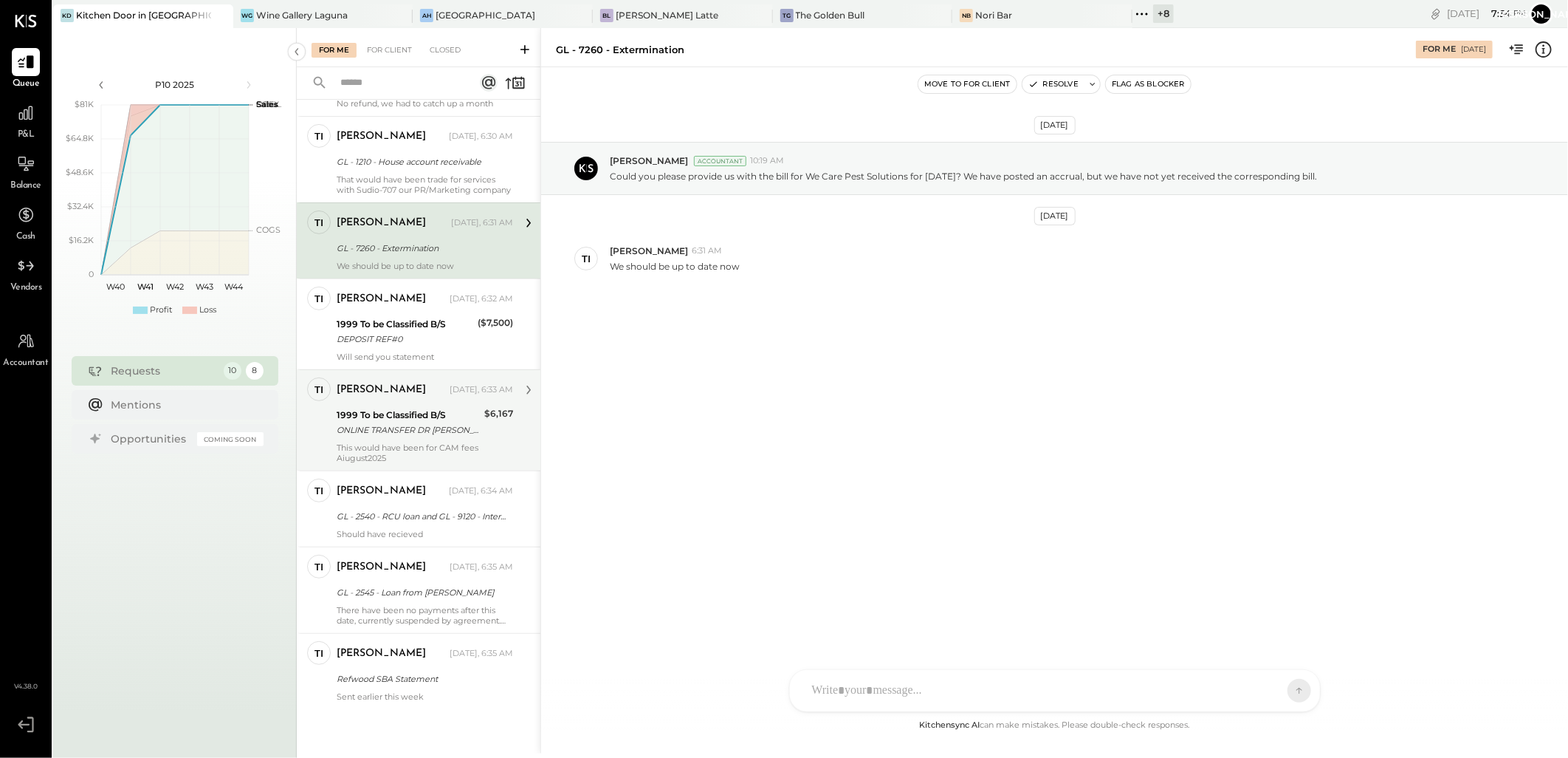
click at [408, 463] on div "ti [PERSON_NAME] Owner [PERSON_NAME] [DATE], 6:33 AM 1999 To be Classified B/S …" at bounding box center [418, 420] width 244 height 101
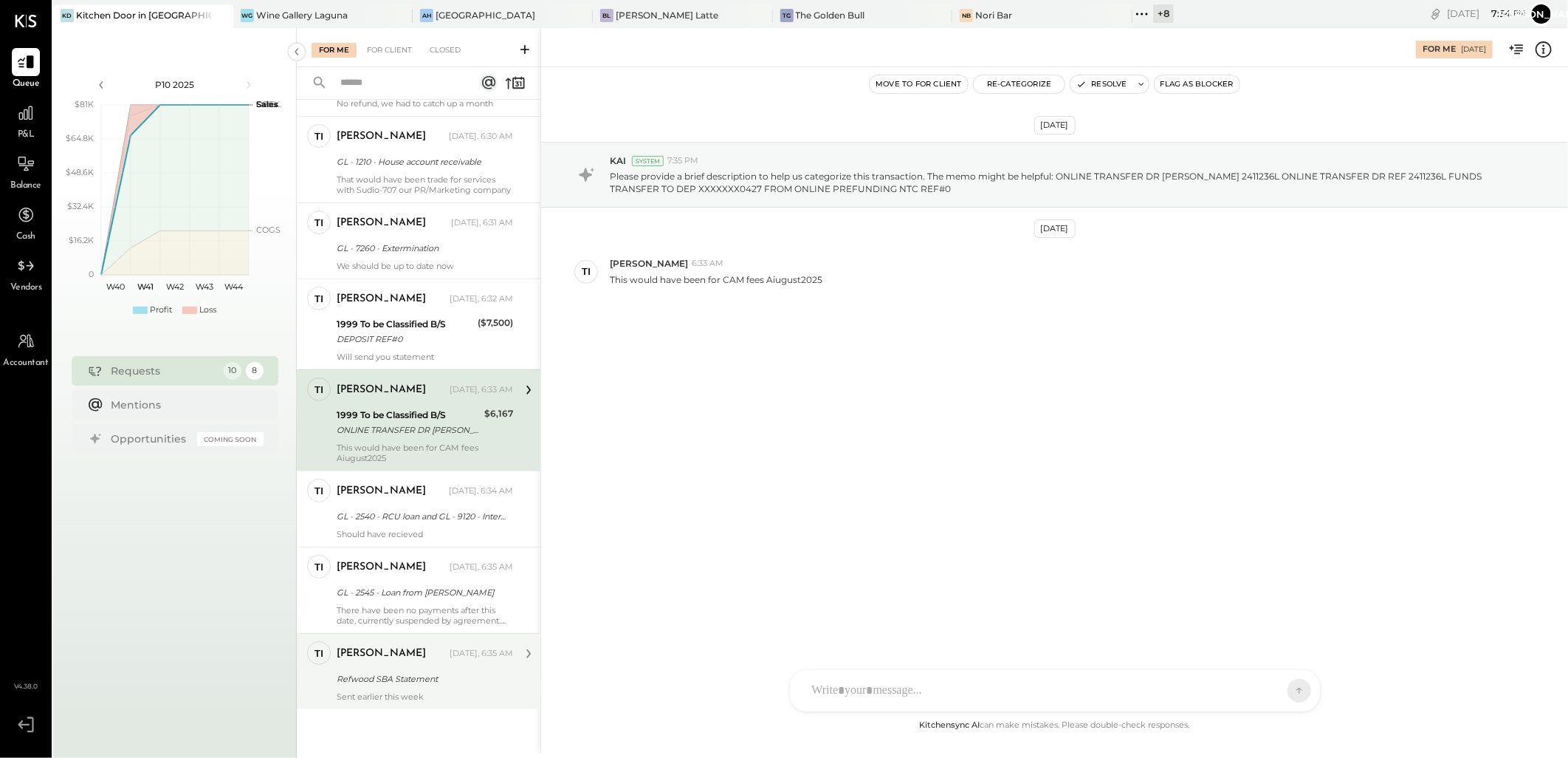
click at [415, 674] on div "Refwood SBA Statement" at bounding box center [423, 678] width 172 height 15
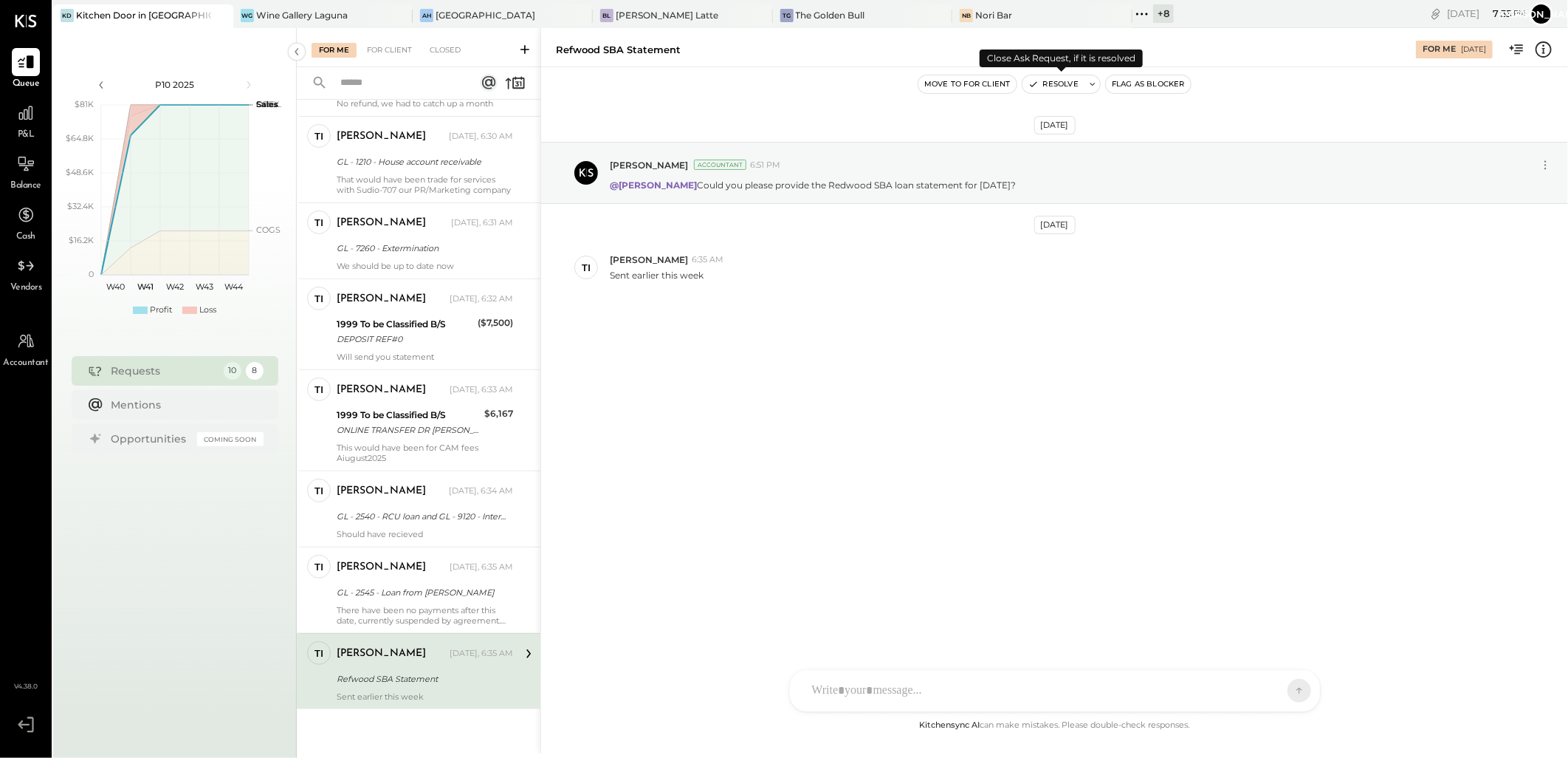
click at [1061, 85] on button "Resolve" at bounding box center [1053, 84] width 62 height 18
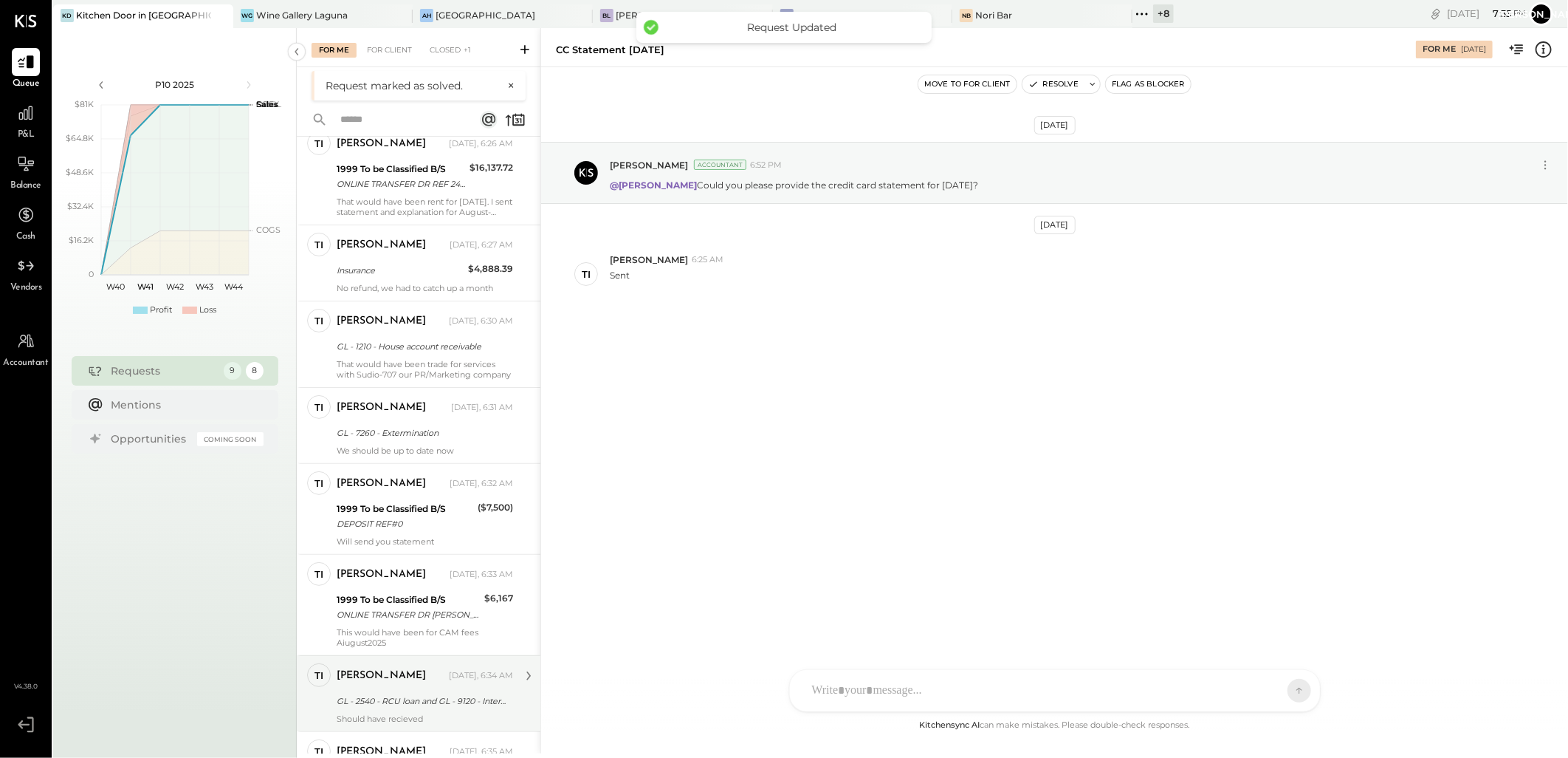
scroll to position [212, 0]
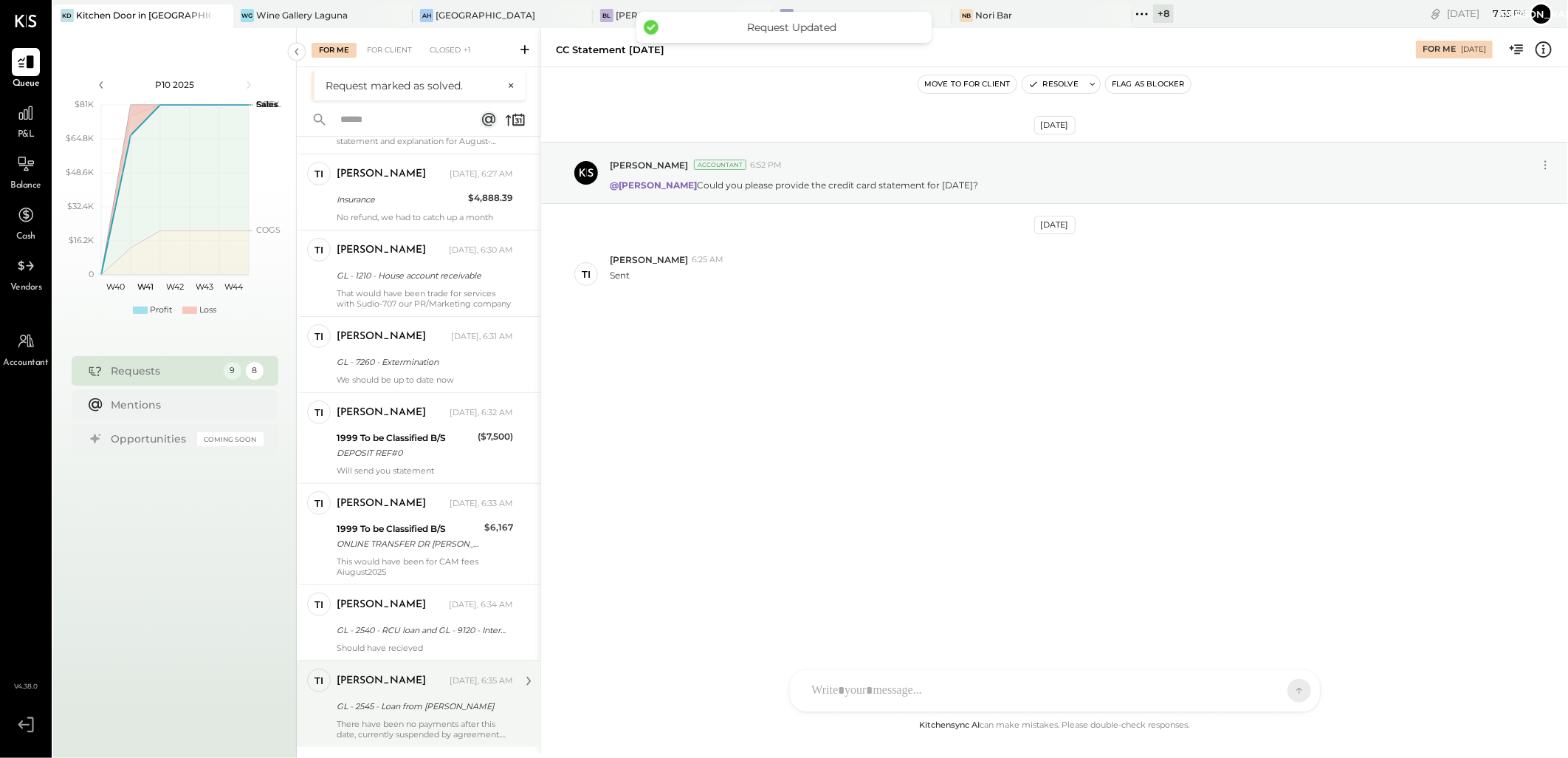
click at [423, 704] on div "GL - 2545 - Loan from [PERSON_NAME]" at bounding box center [423, 706] width 172 height 15
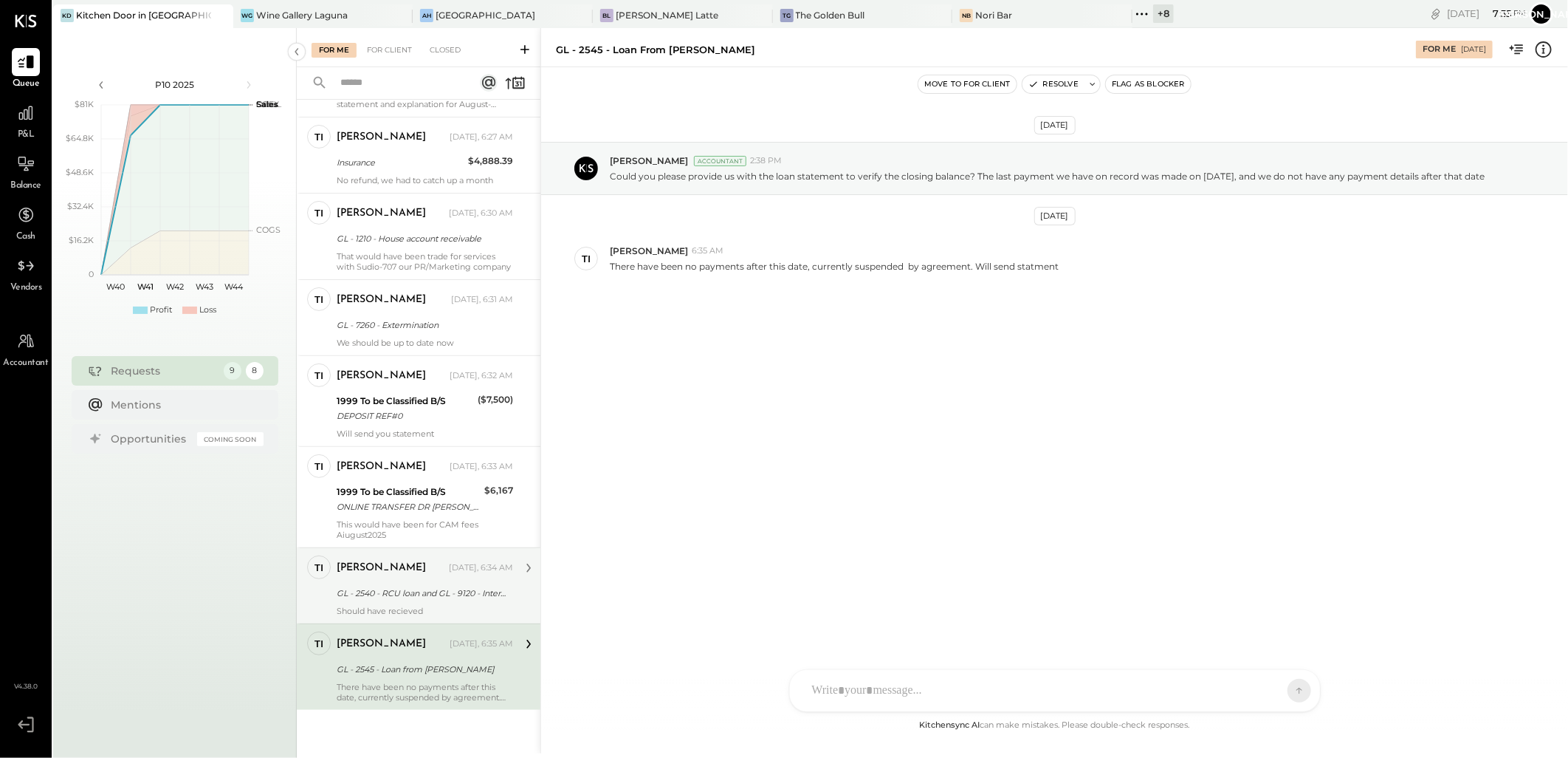
click at [428, 584] on div "GL - 2540 - RCU loan and GL - 9120 - Interest expenses" at bounding box center [423, 593] width 172 height 18
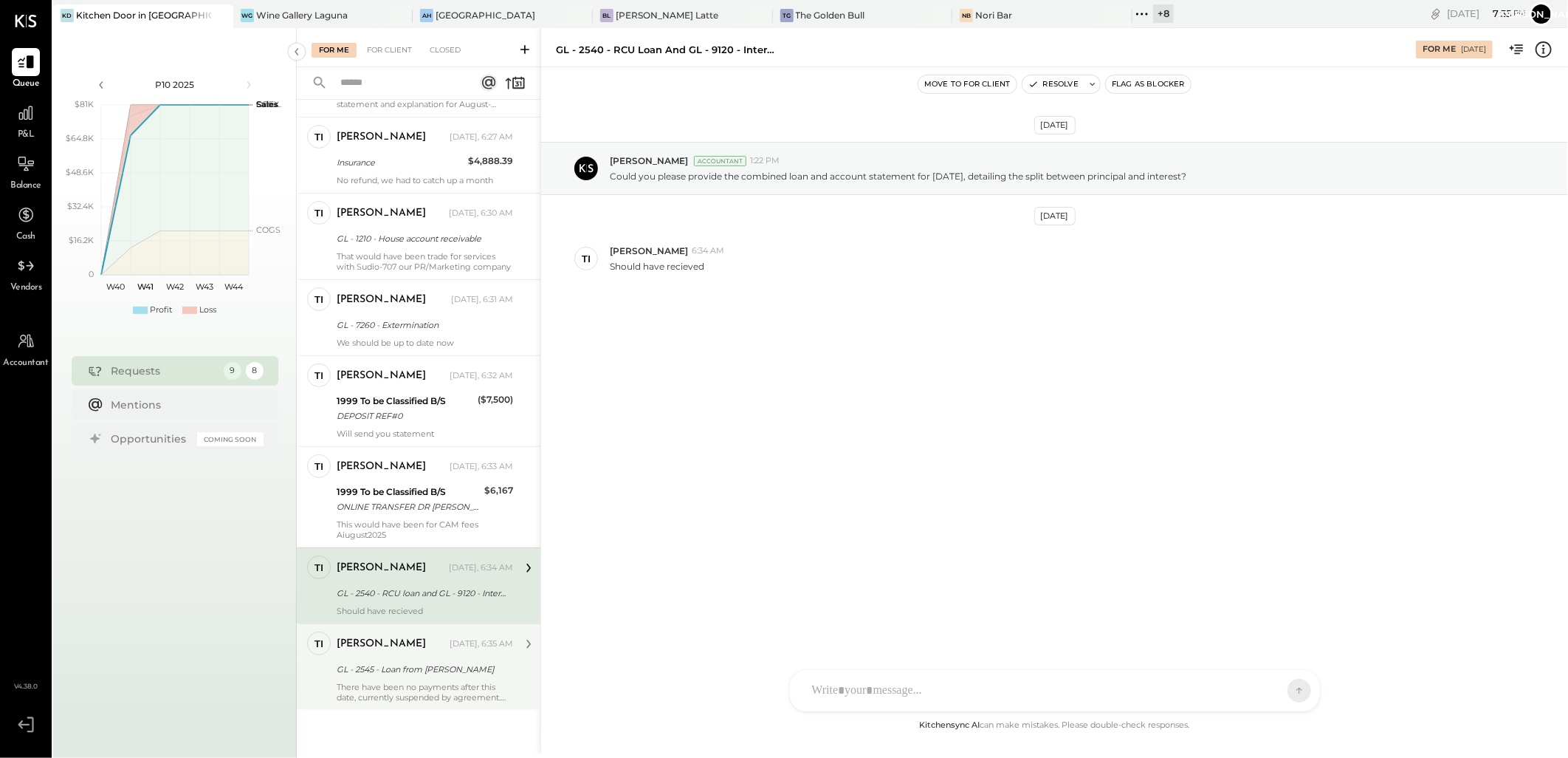
click at [416, 654] on div "[PERSON_NAME] [DATE], 6:35 AM" at bounding box center [425, 643] width 177 height 25
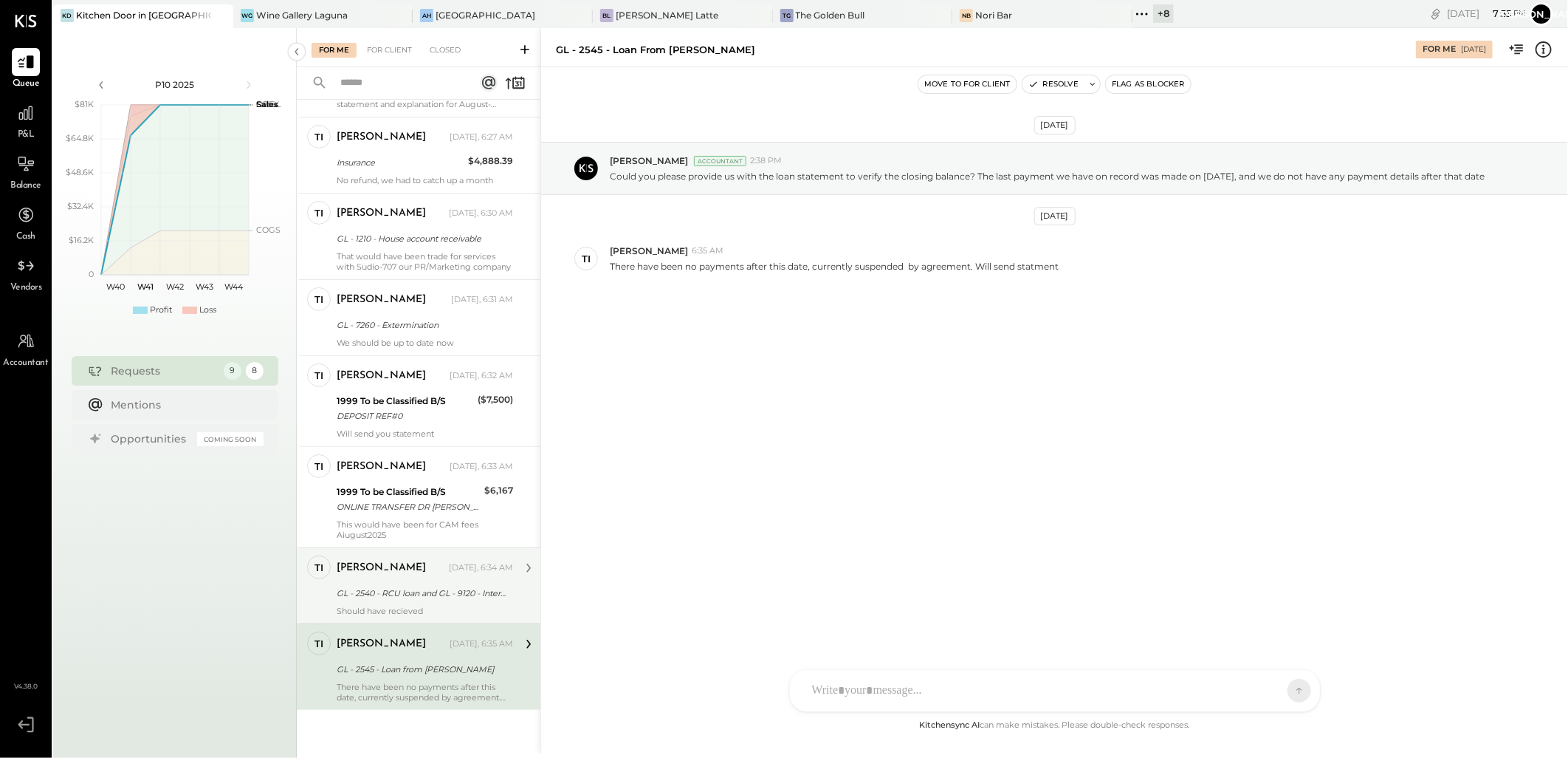
click at [423, 584] on div "GL - 2540 - RCU loan and GL - 9120 - Interest expenses" at bounding box center [423, 593] width 172 height 18
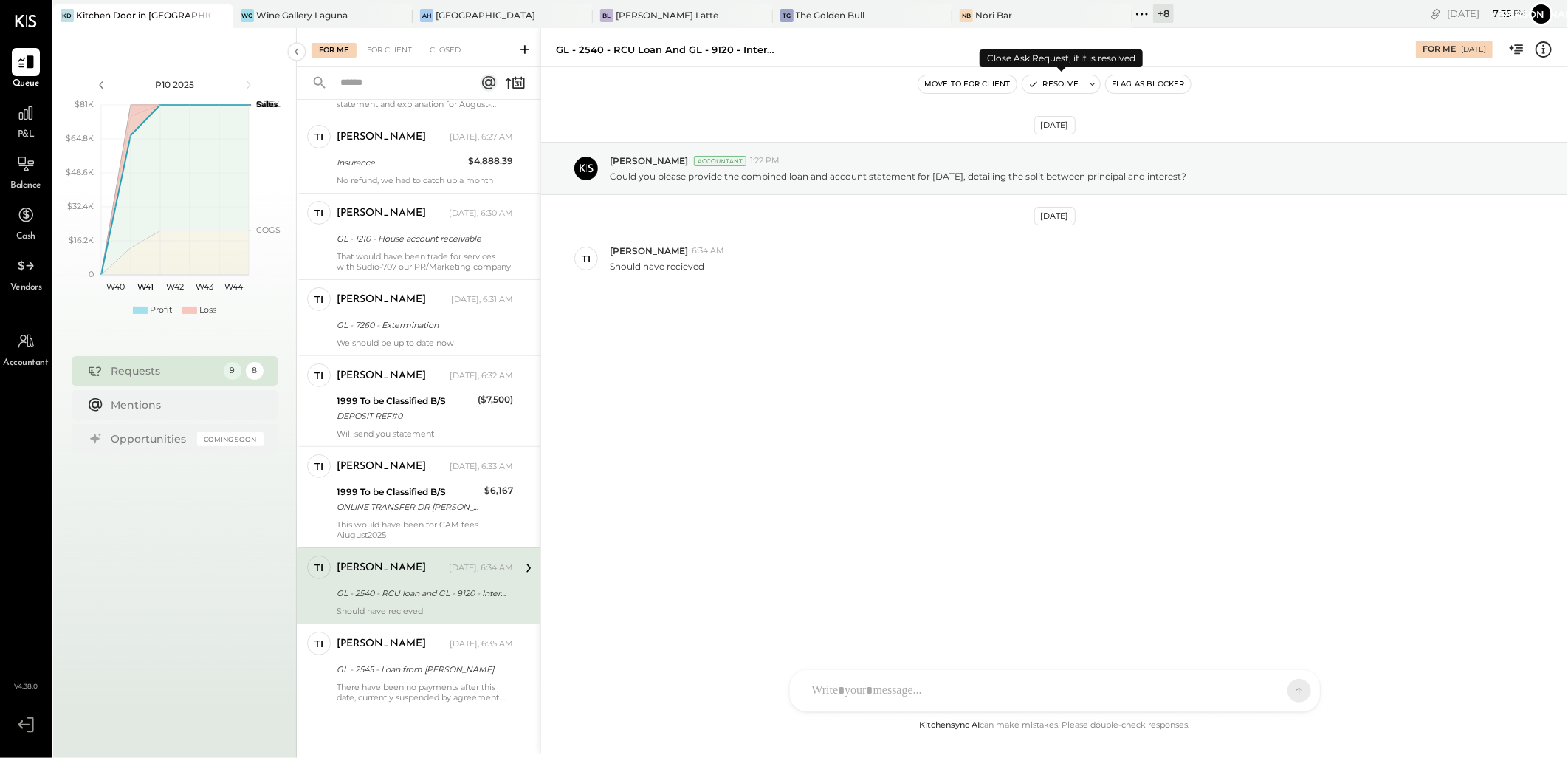
click at [1058, 80] on button "Resolve" at bounding box center [1053, 84] width 62 height 18
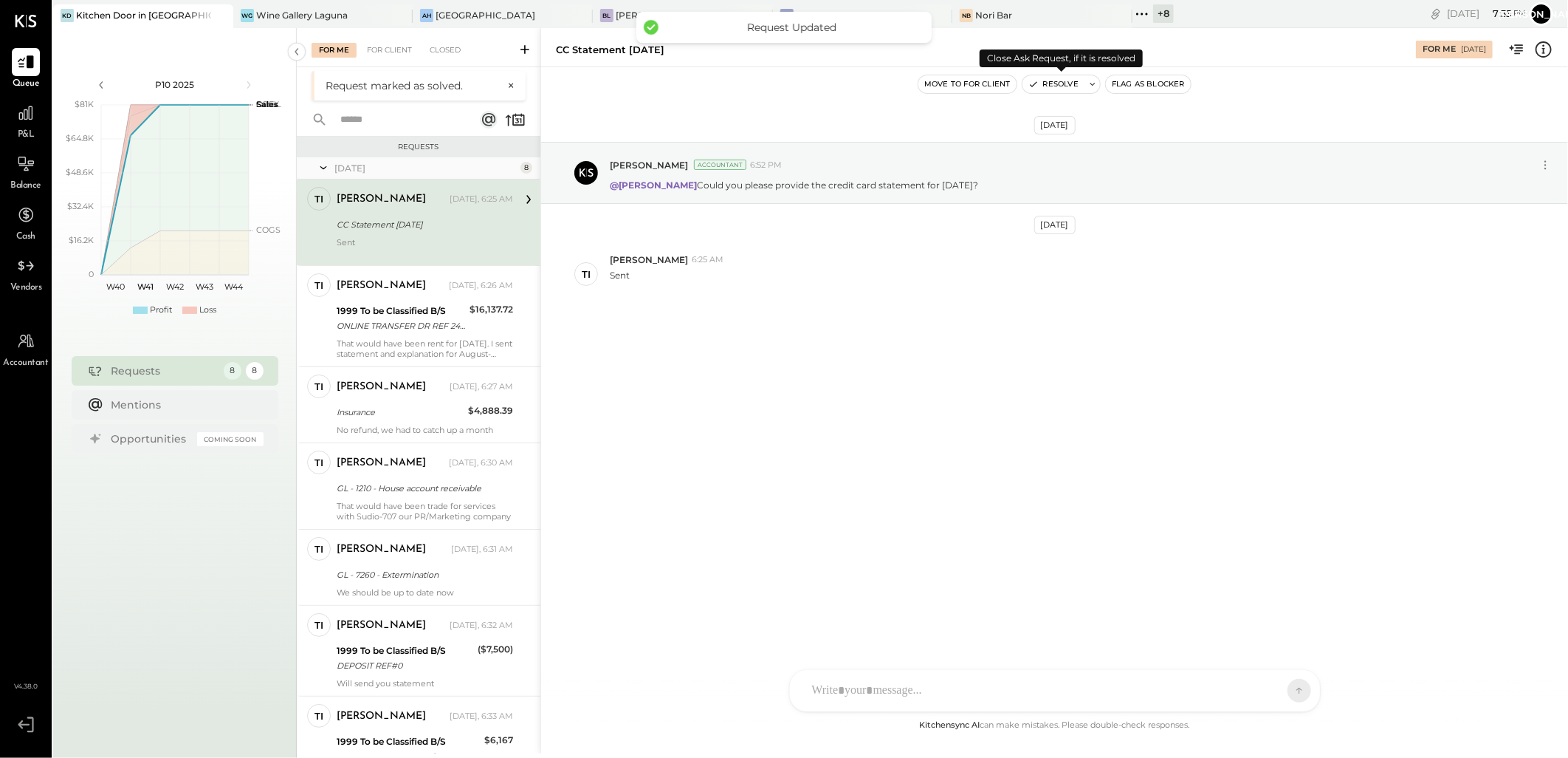
click at [1045, 80] on button "Resolve" at bounding box center [1053, 84] width 62 height 18
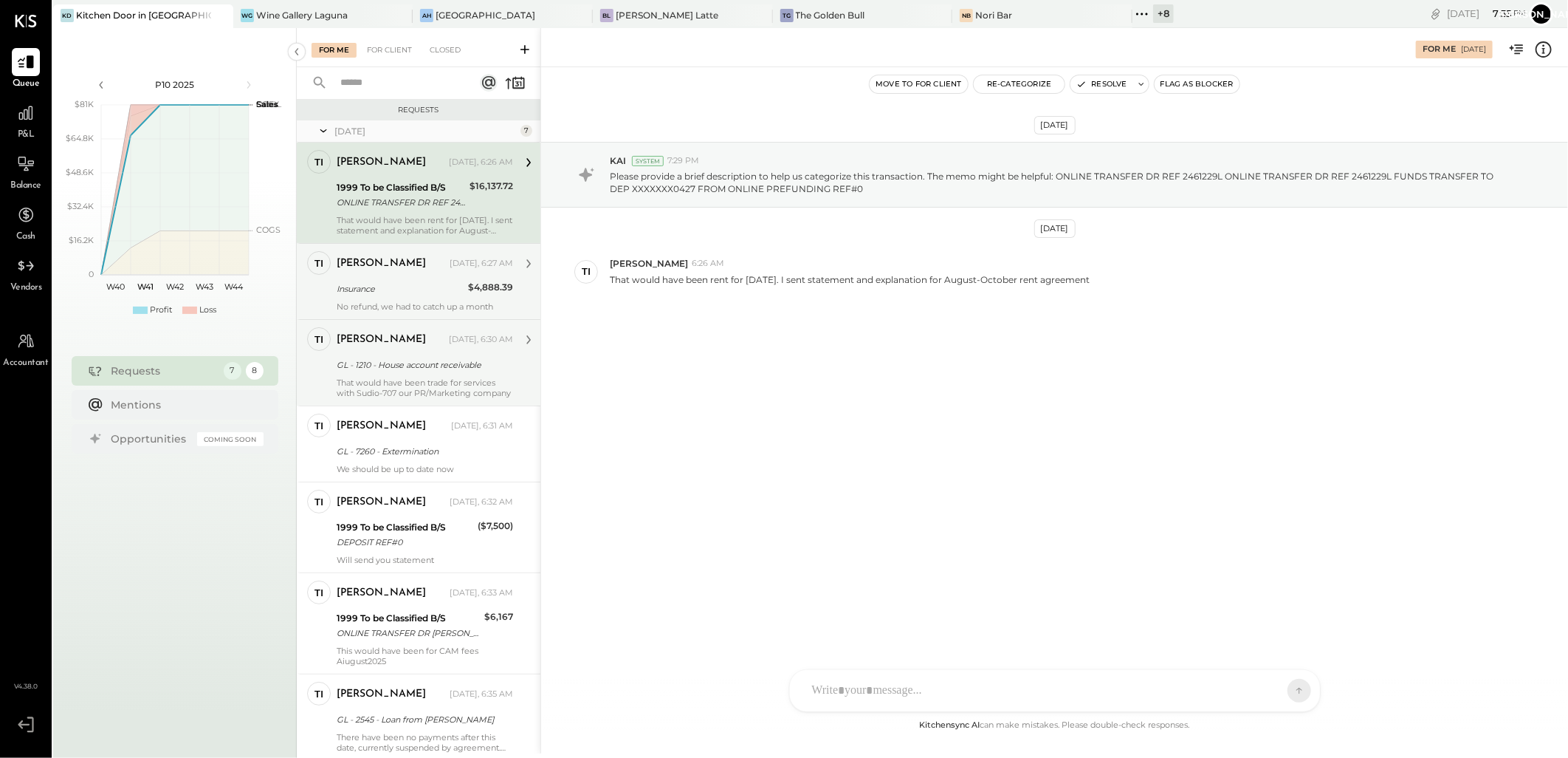
click at [423, 288] on div "Insurance" at bounding box center [400, 289] width 127 height 15
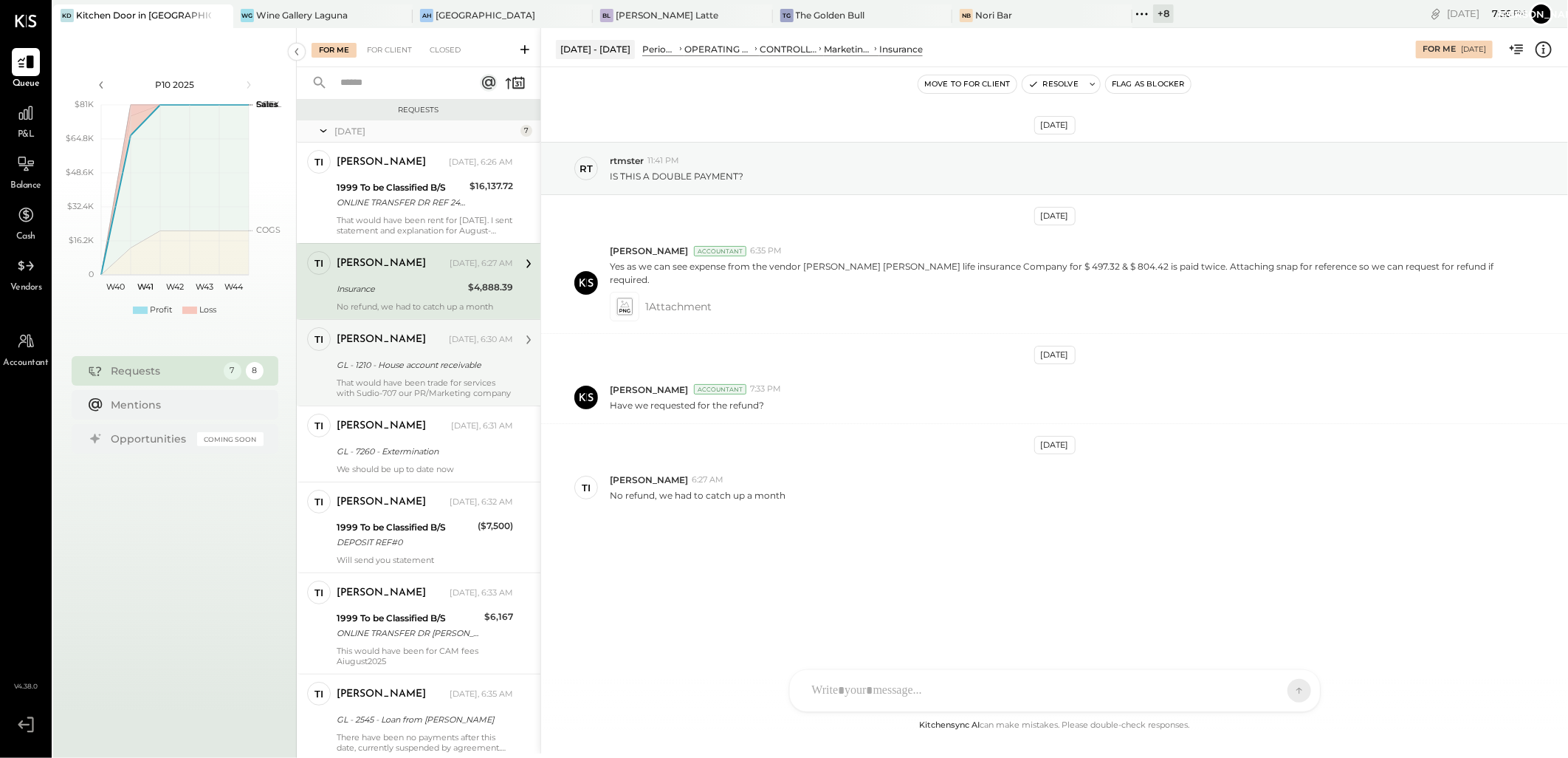
click at [437, 358] on div "GL - 1210 - House account receivable" at bounding box center [423, 365] width 172 height 15
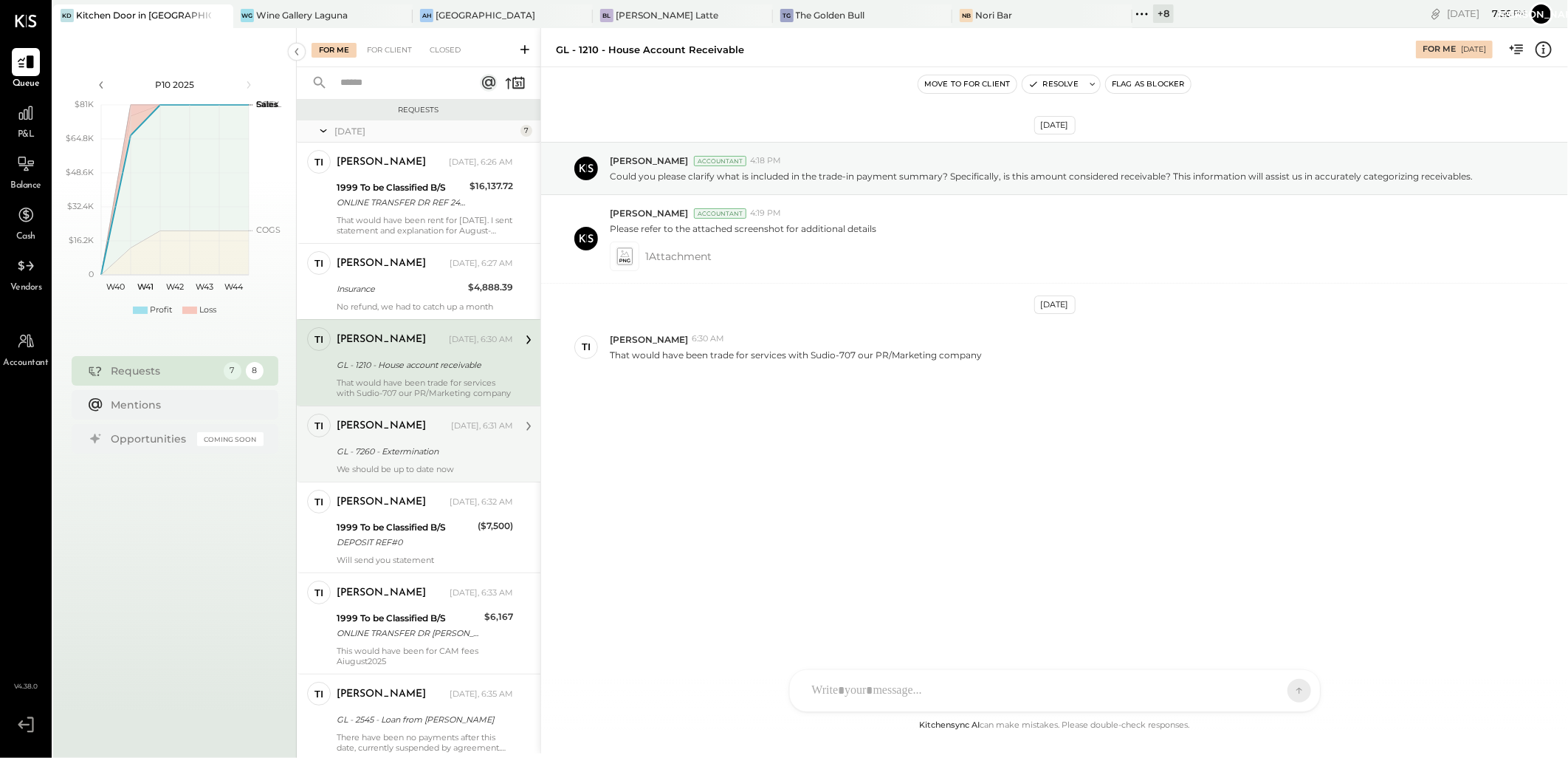
click at [439, 427] on div "[PERSON_NAME]" at bounding box center [392, 426] width 112 height 15
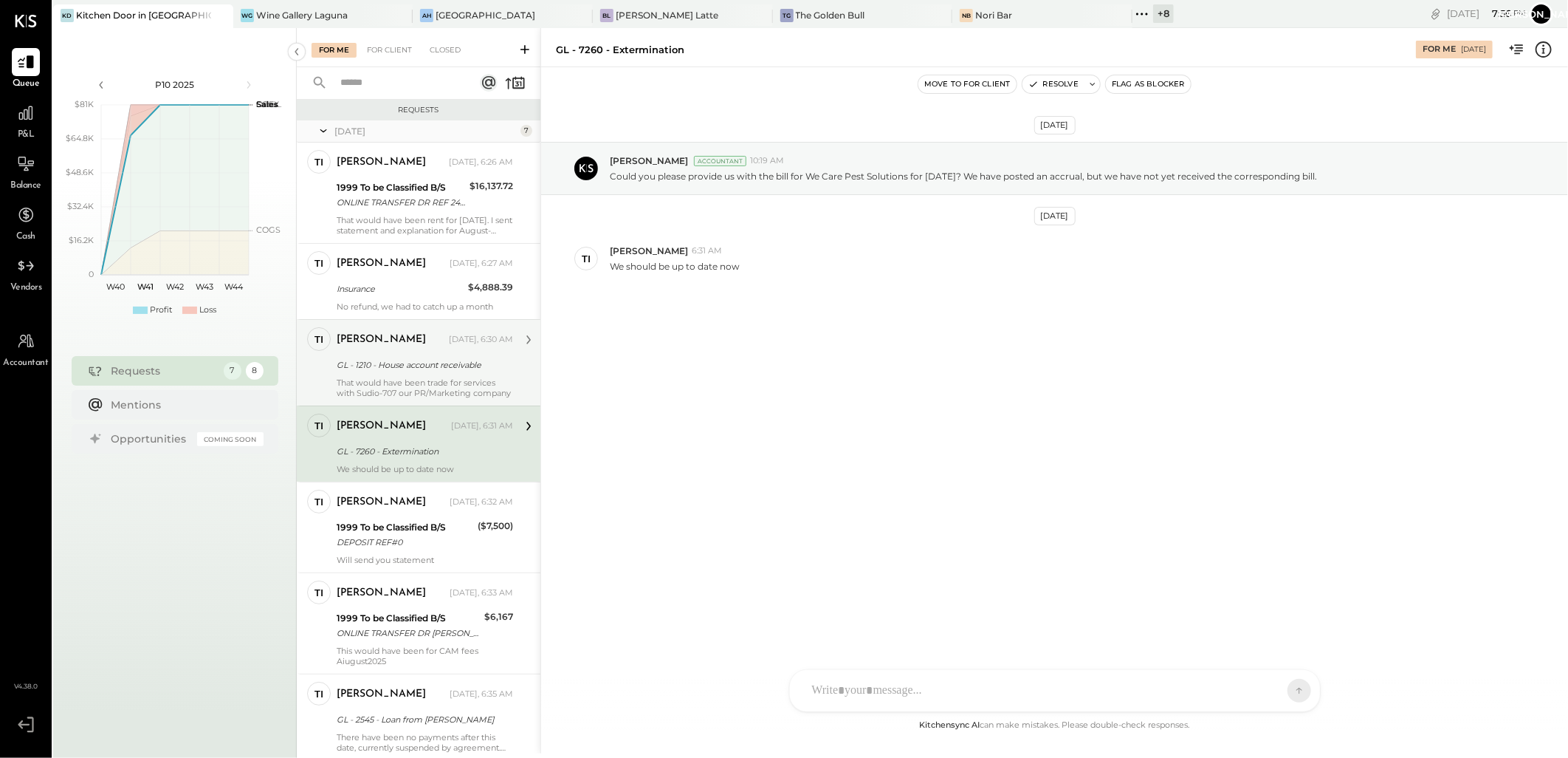
click at [439, 368] on div "GL - 1210 - House account receivable" at bounding box center [423, 365] width 172 height 15
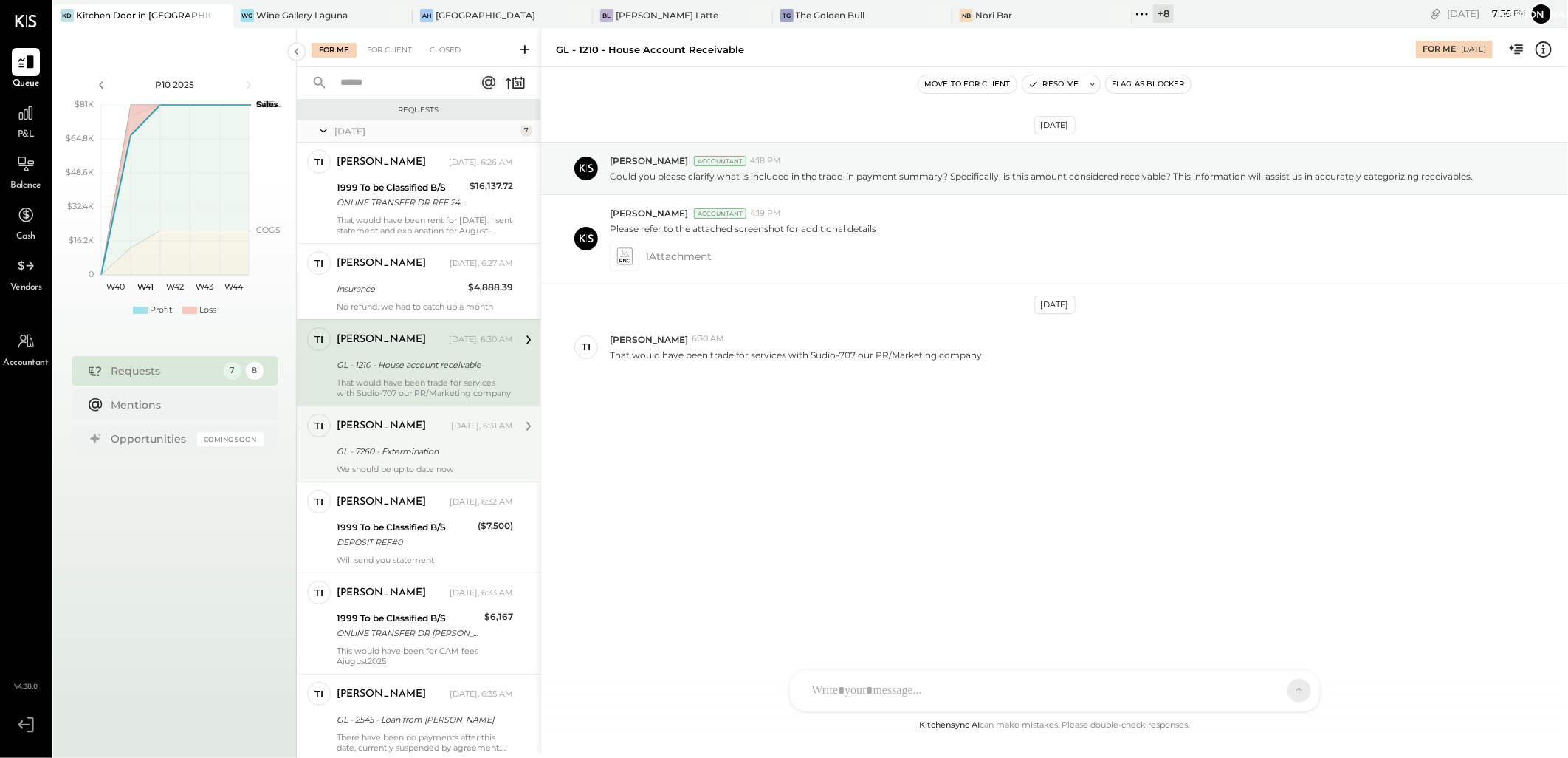
click at [418, 440] on div "[PERSON_NAME] [DATE], 6:31 AM GL - 7260 - Extermination We should be up to date…" at bounding box center [425, 444] width 177 height 60
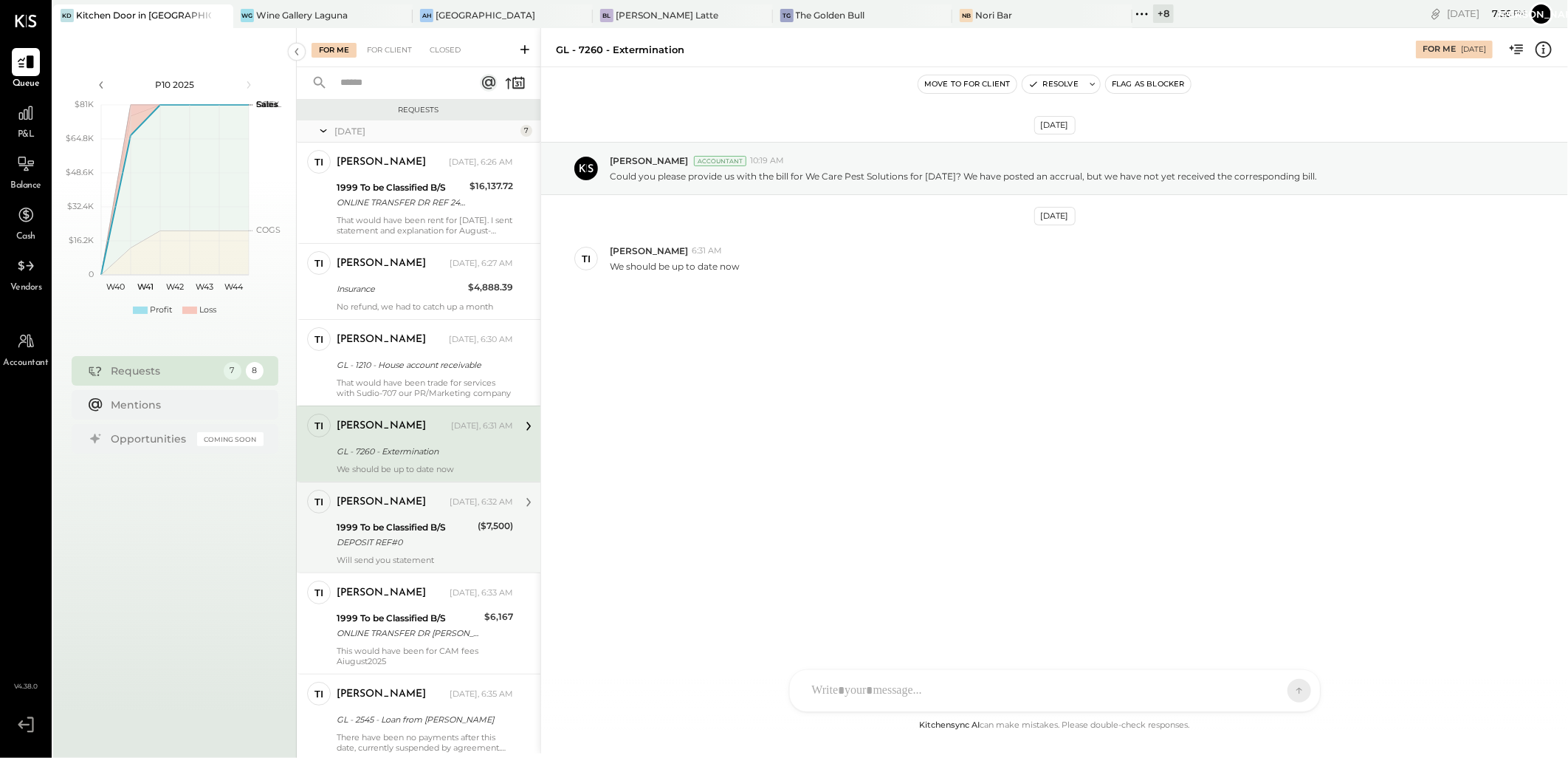
click at [431, 511] on div "[PERSON_NAME] [DATE], 6:32 AM" at bounding box center [425, 502] width 177 height 21
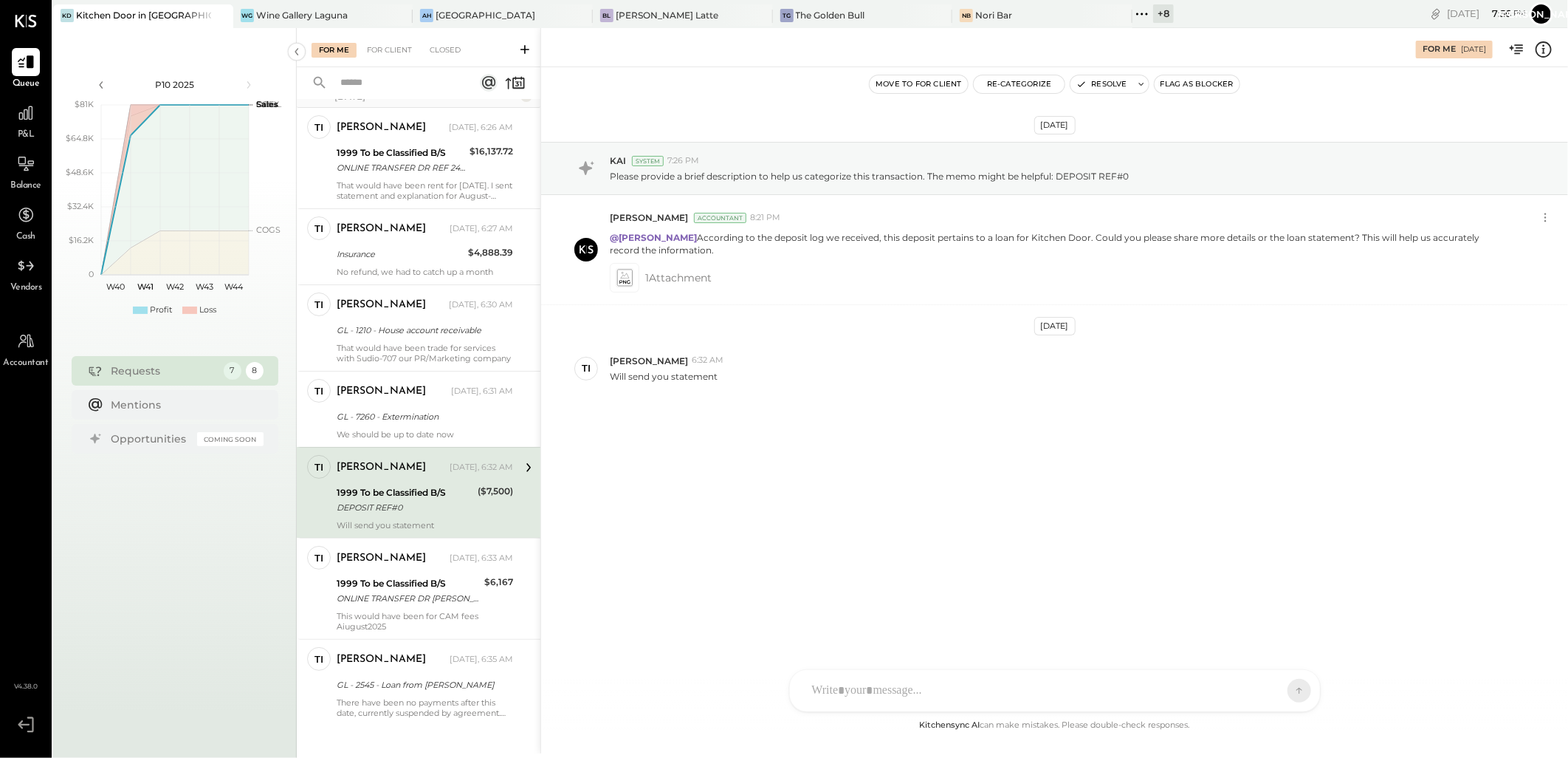
scroll to position [50, 0]
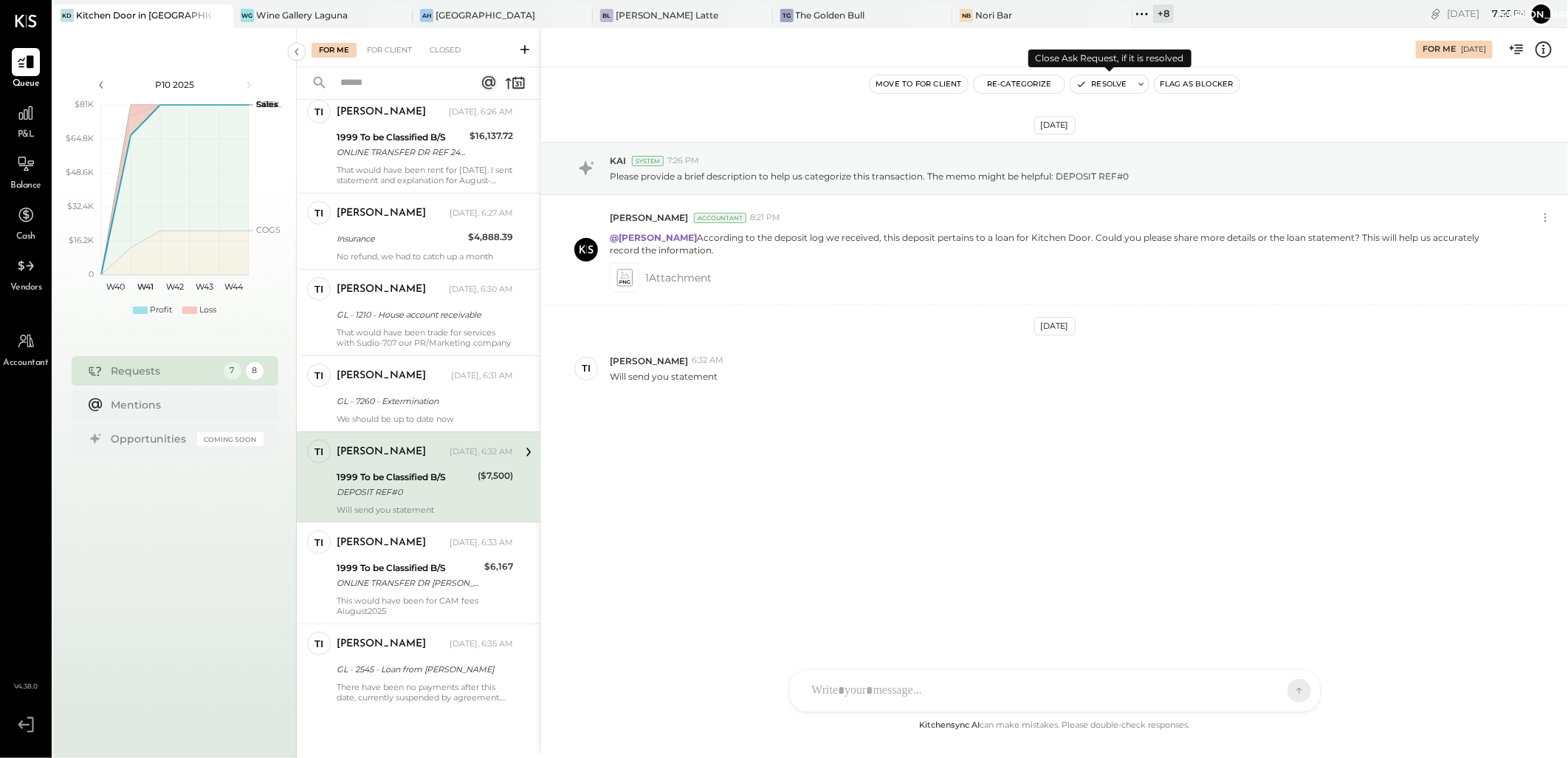
click at [1110, 86] on button "Resolve" at bounding box center [1102, 84] width 62 height 18
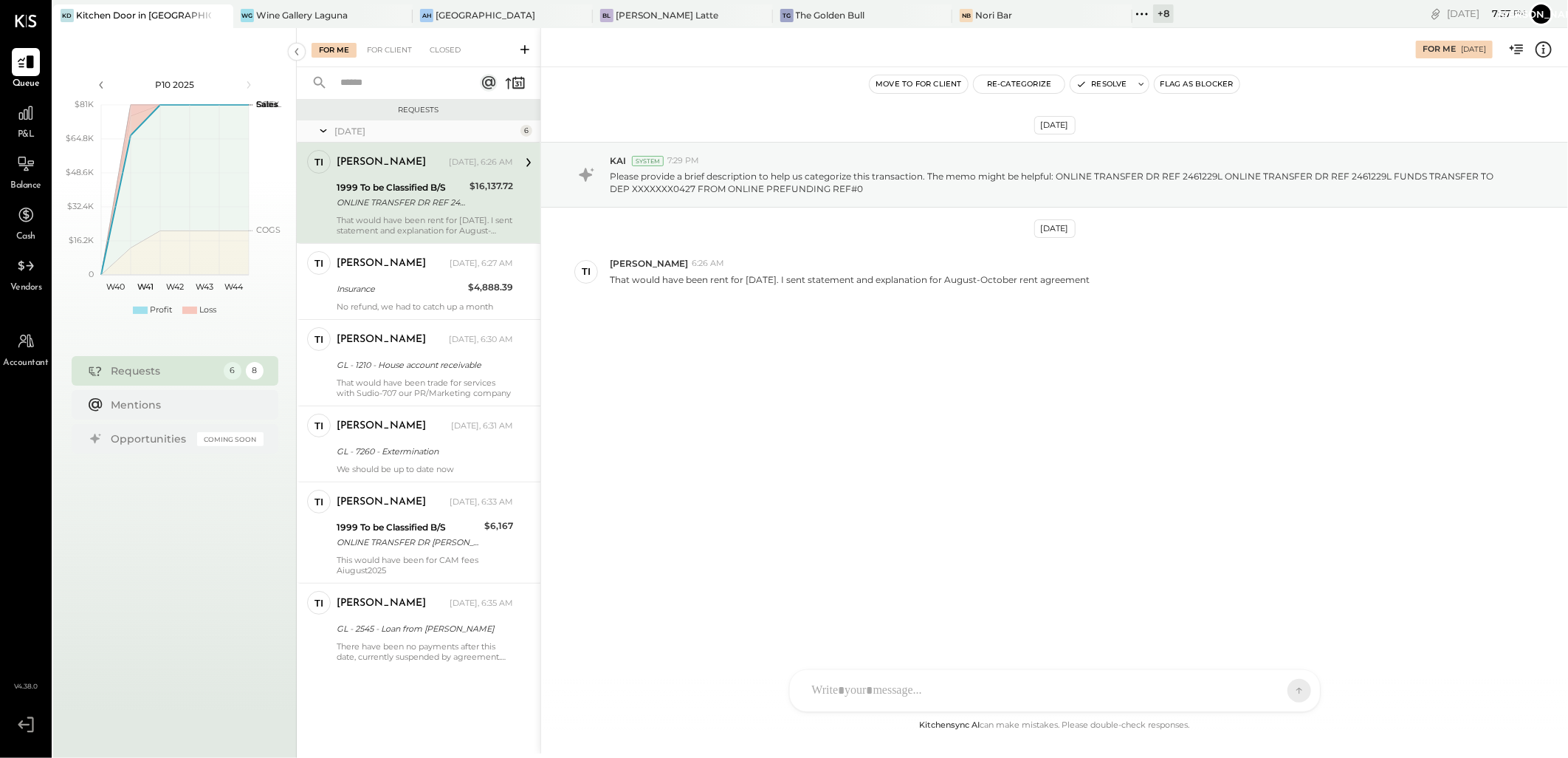
click at [899, 685] on div at bounding box center [1042, 690] width 474 height 33
click at [1107, 77] on button "Resolve" at bounding box center [1102, 84] width 62 height 18
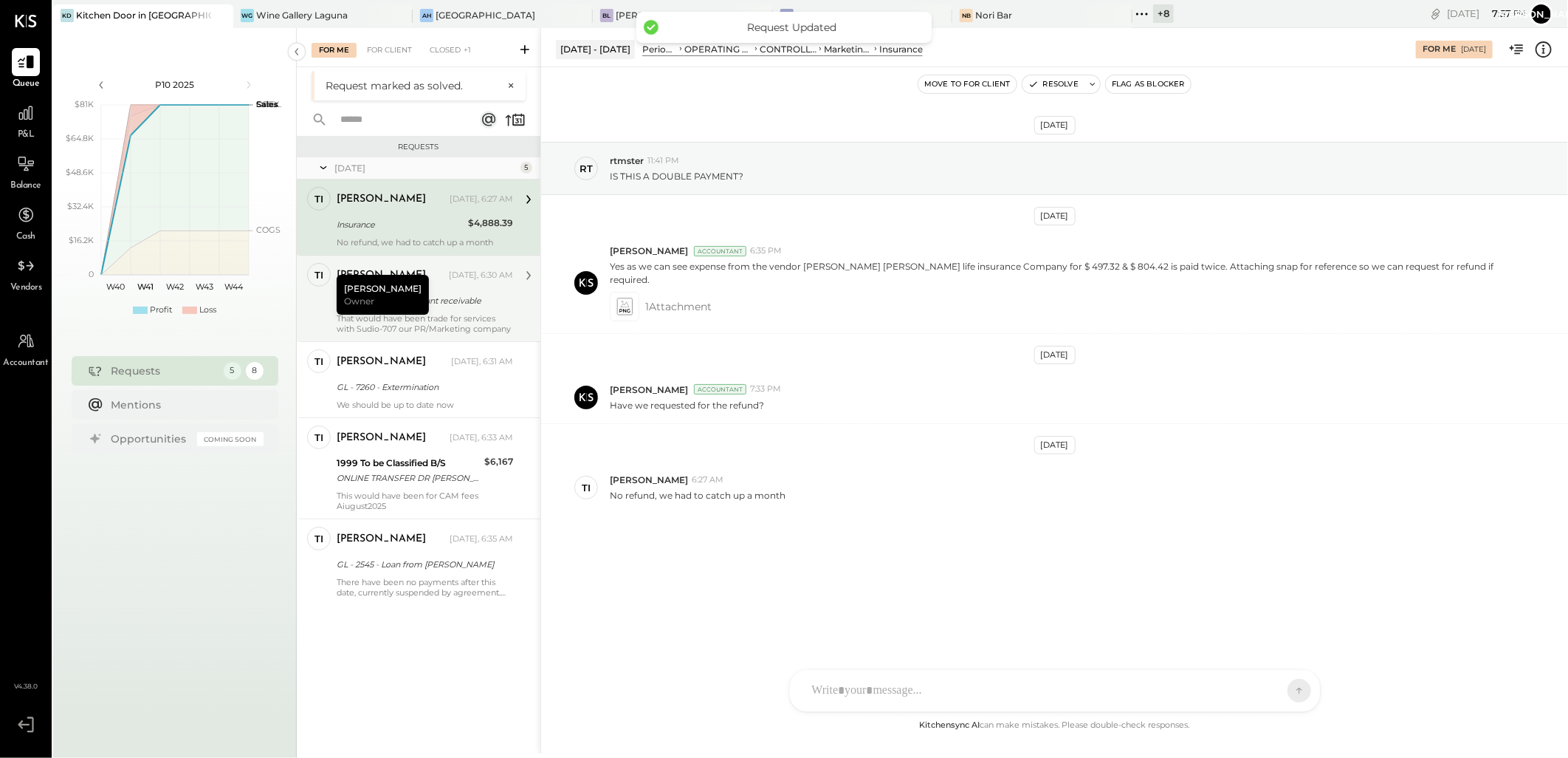
click at [422, 294] on div "GL - 1210 - House account receivable" at bounding box center [423, 300] width 172 height 15
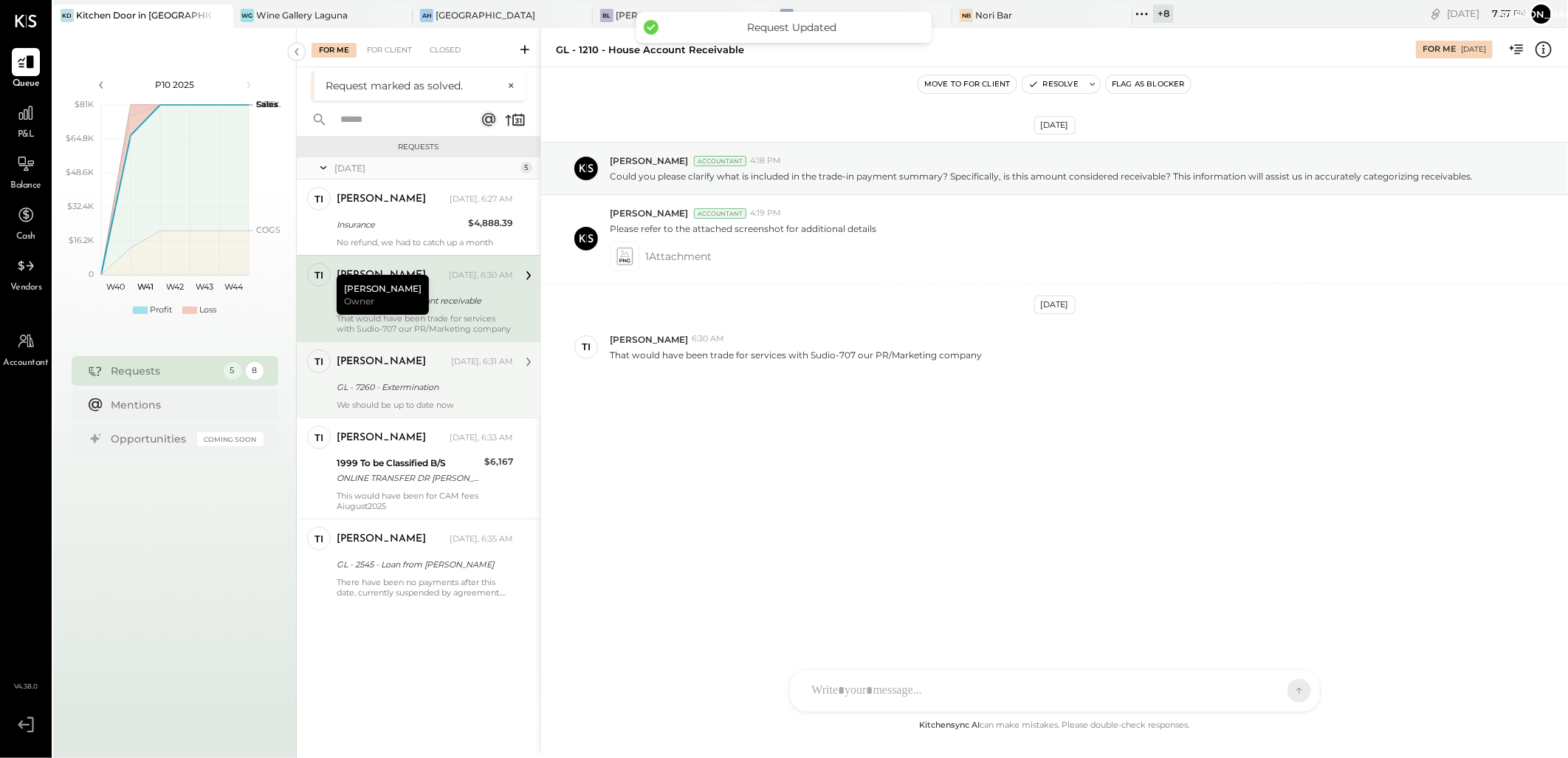
click at [395, 376] on div "[PERSON_NAME] [DATE], 6:31 AM GL - 7260 - Extermination We should be up to date…" at bounding box center [425, 379] width 177 height 60
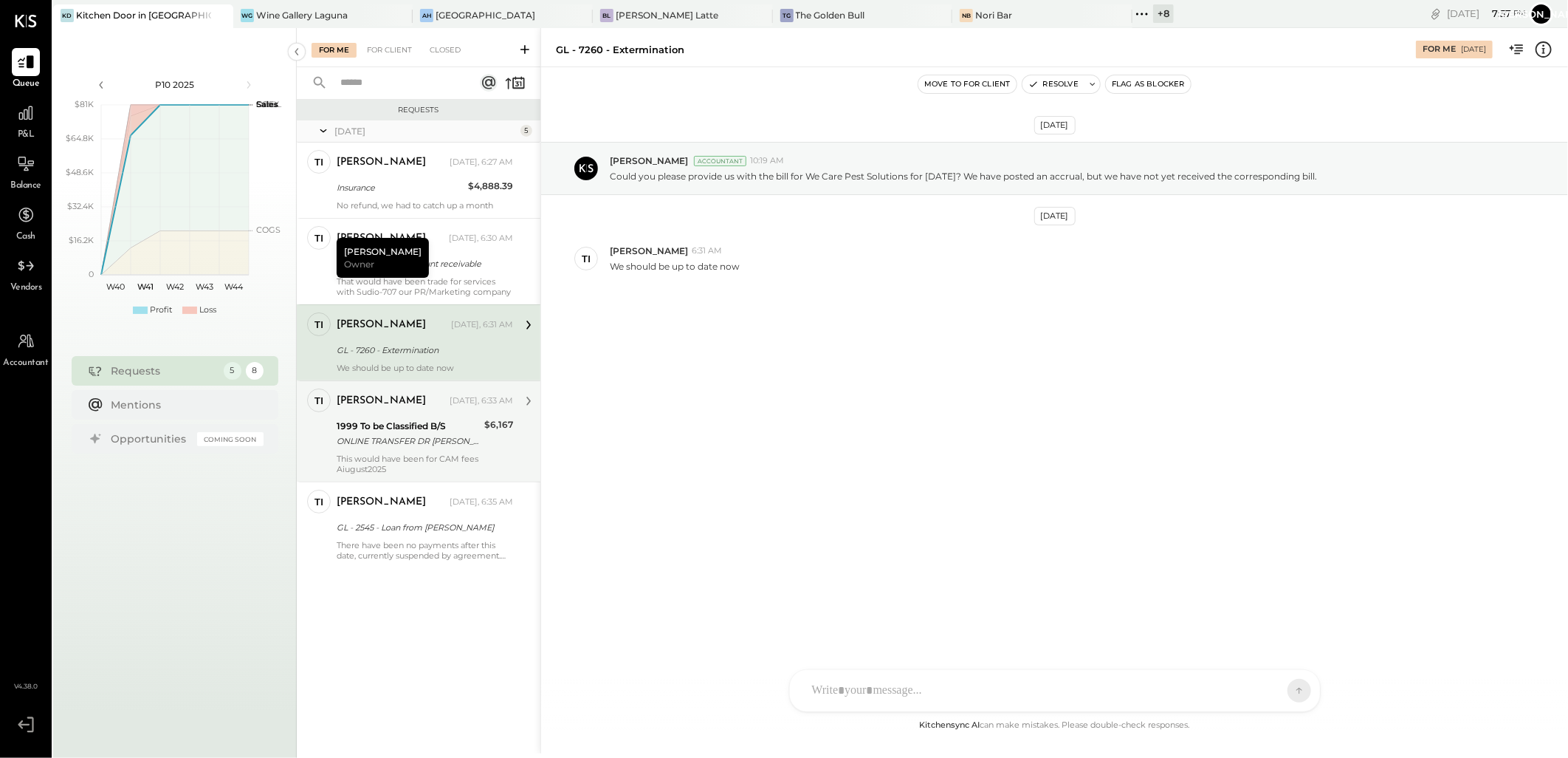
click at [388, 441] on div "ONLINE TRANSFER DR [PERSON_NAME] 2411236L ONLINE TRANSFER DR REF 2411236L FUNDS…" at bounding box center [408, 441] width 143 height 15
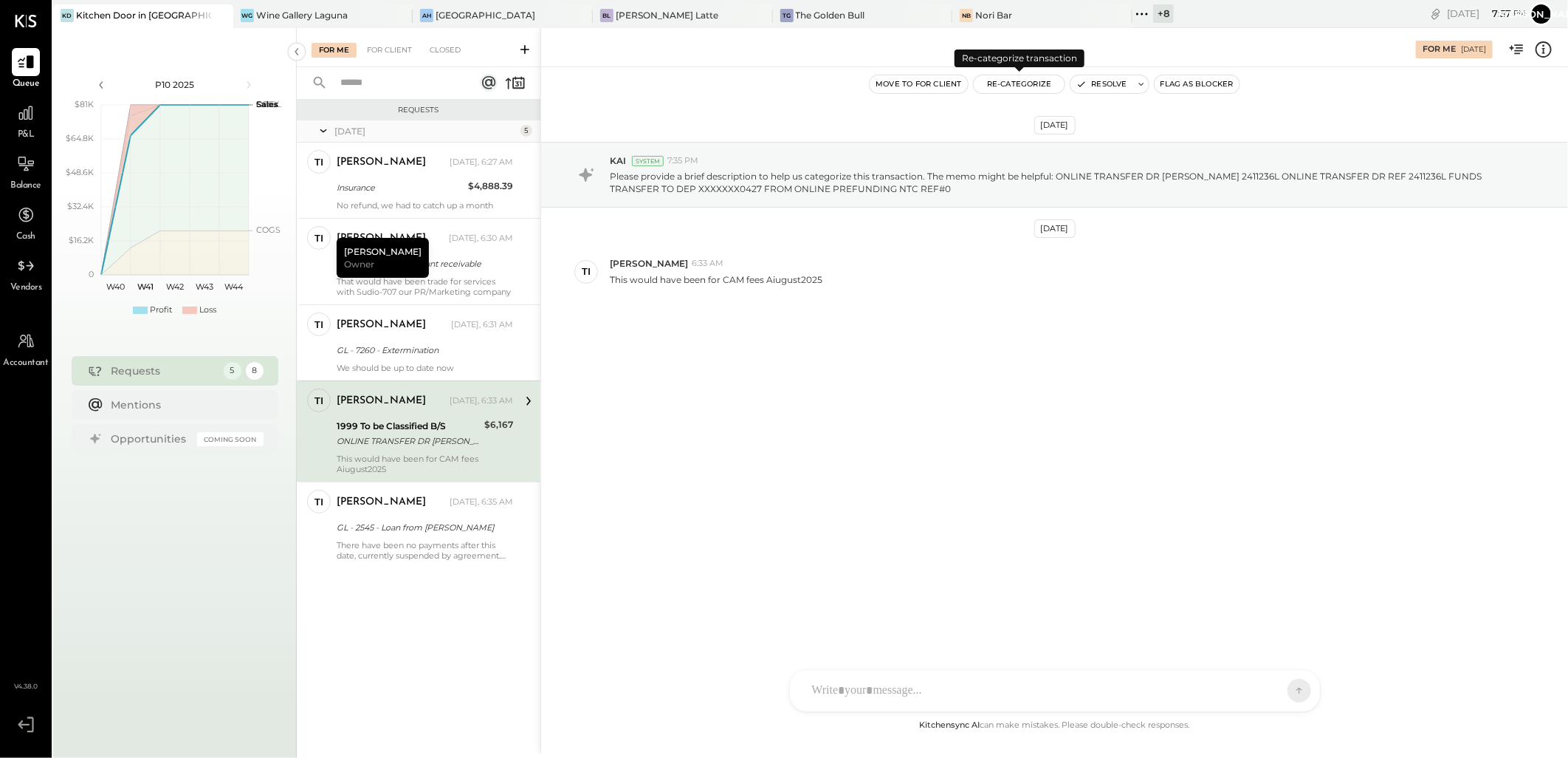
click at [1003, 83] on button "Re-Categorize" at bounding box center [1020, 84] width 92 height 18
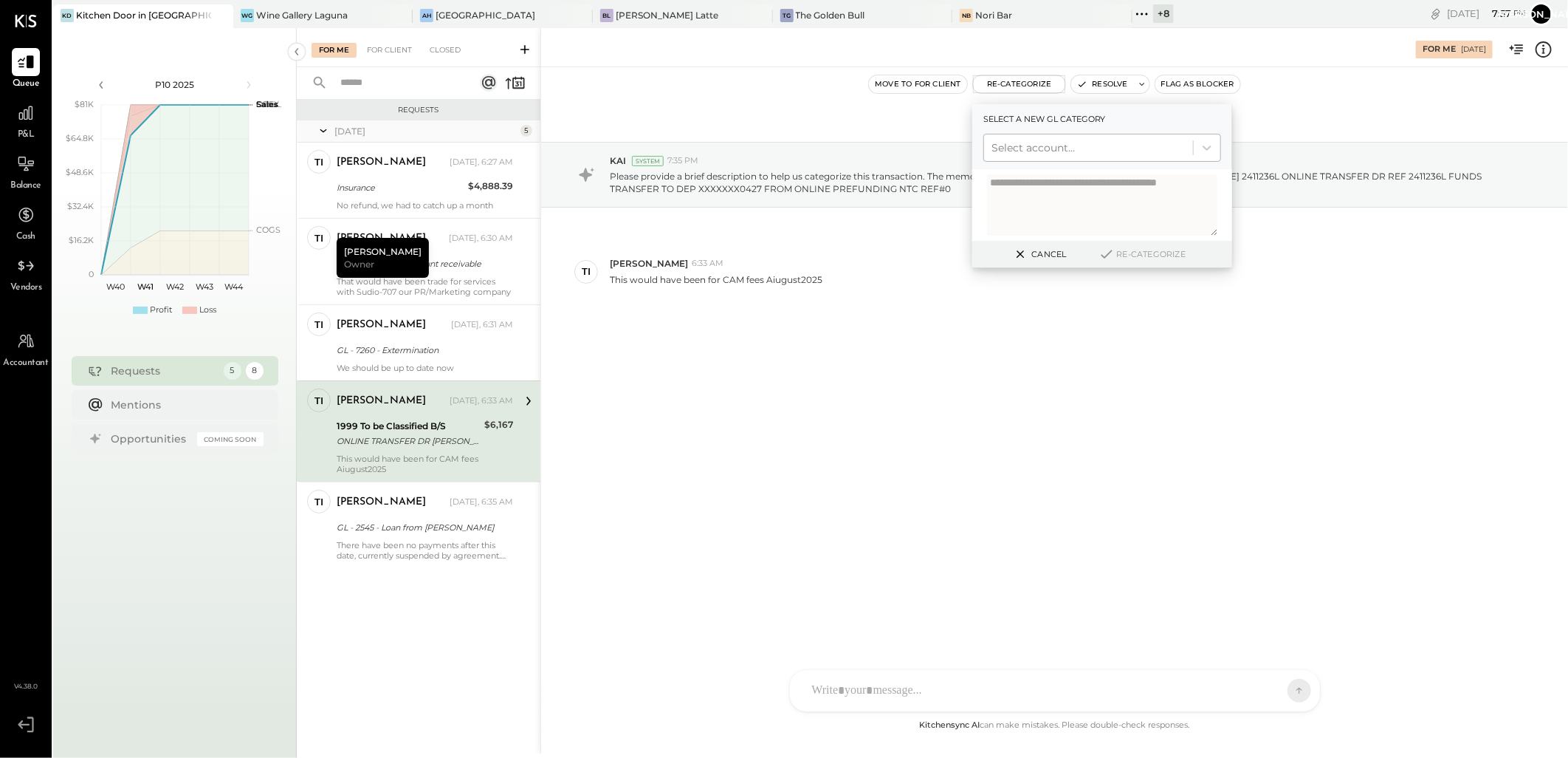
click at [1054, 150] on div at bounding box center [1089, 148] width 195 height 18
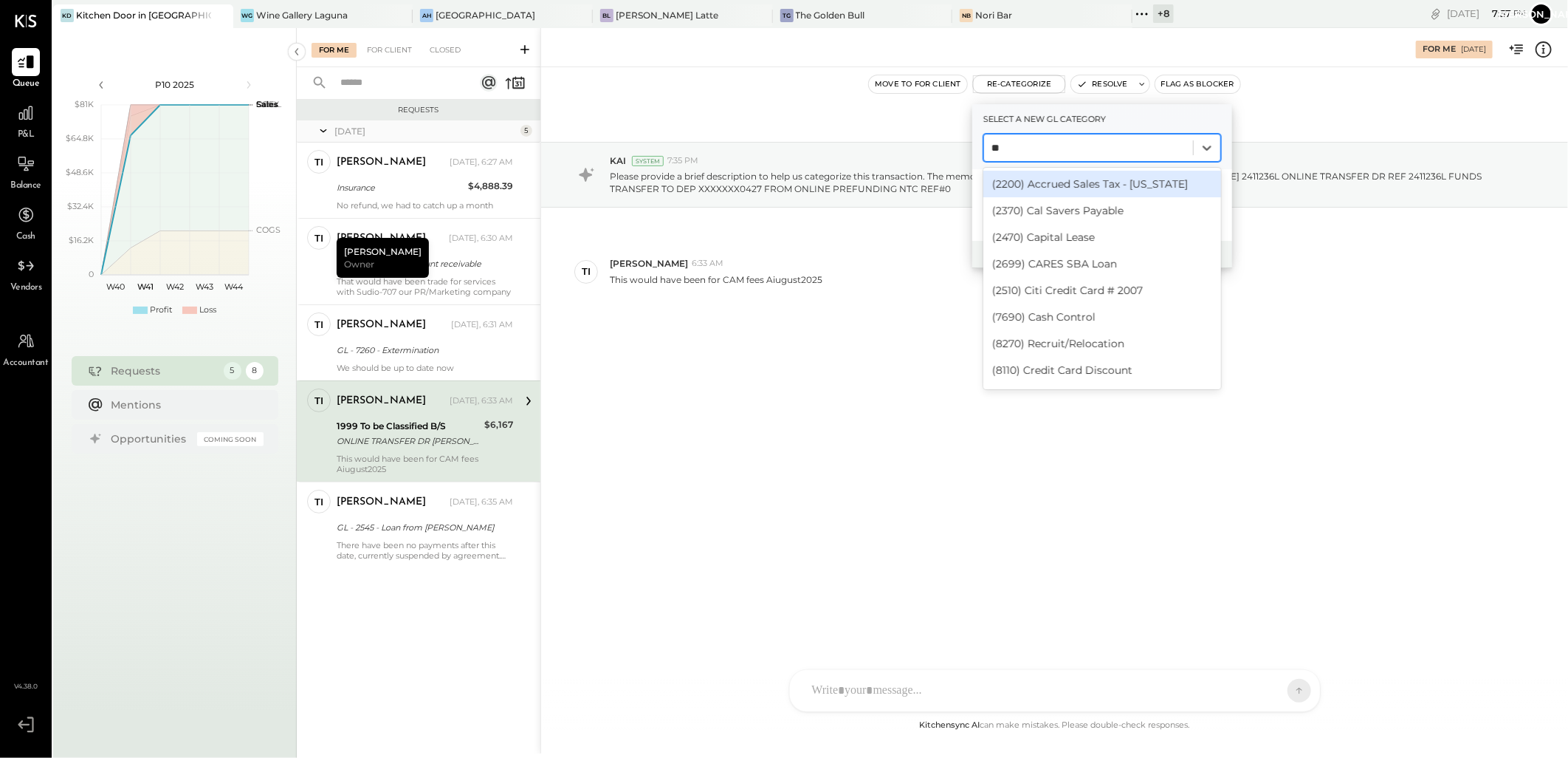
type input "*"
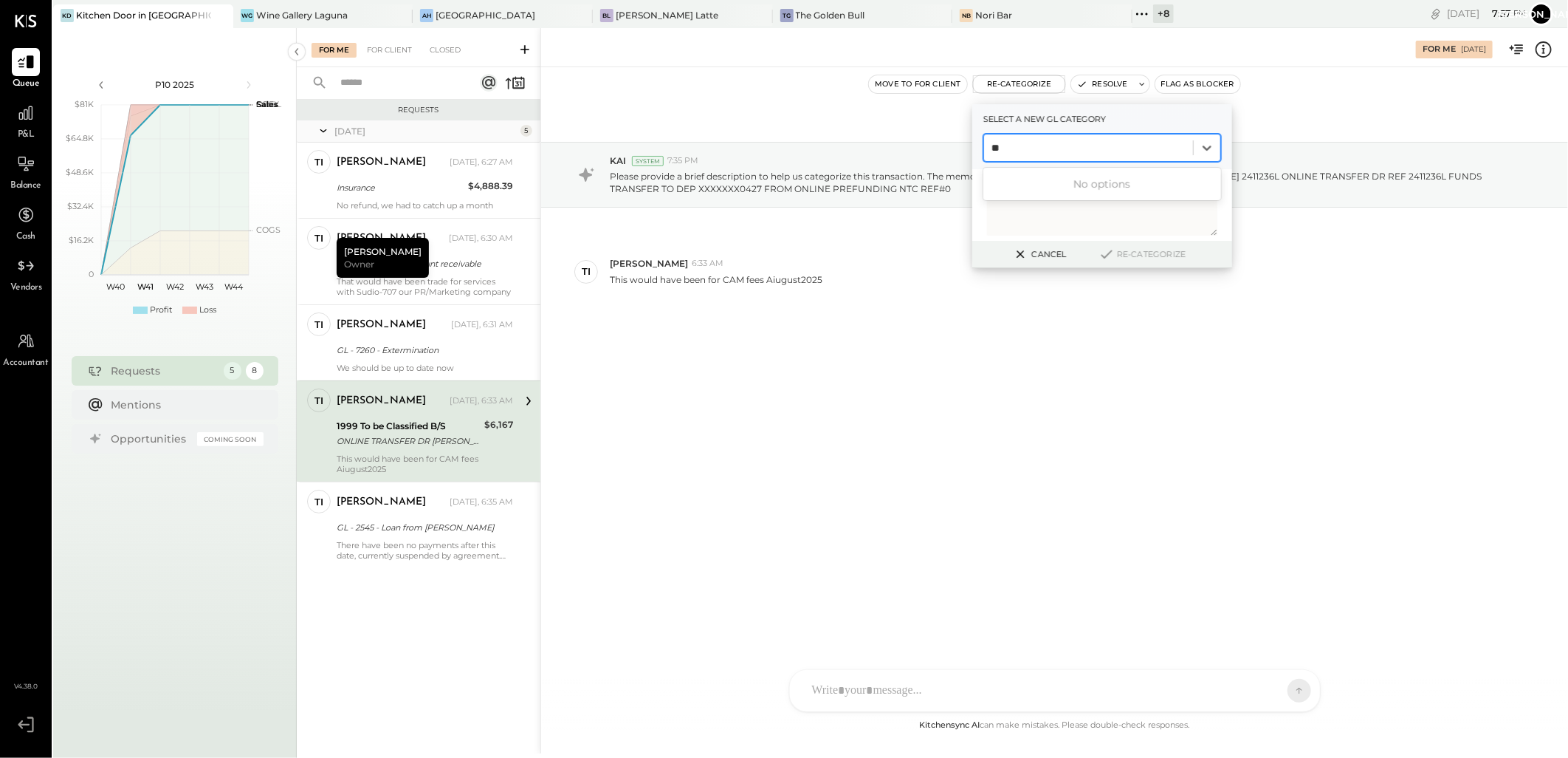
type input "*"
click at [1052, 143] on div at bounding box center [1089, 148] width 195 height 18
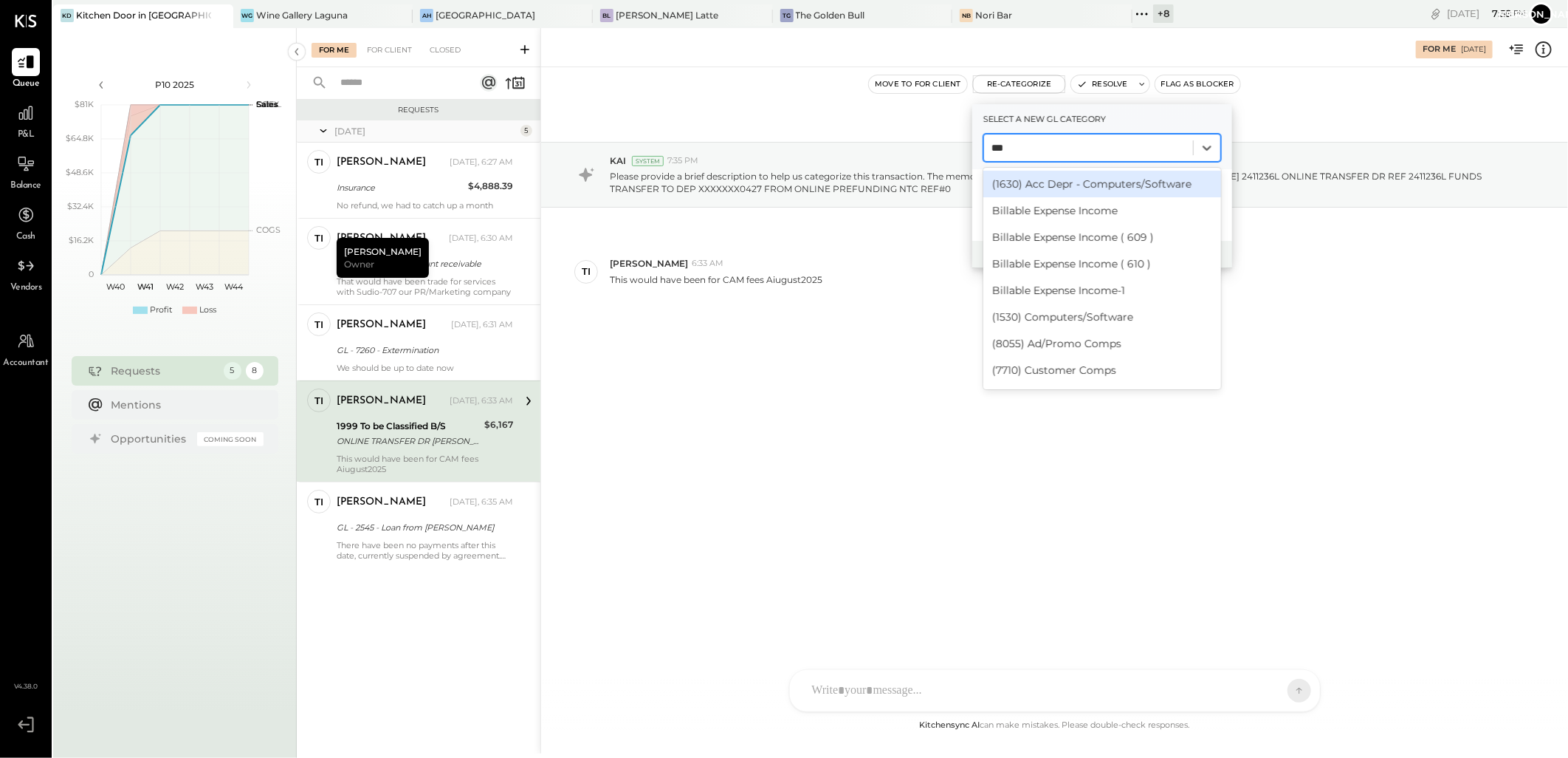
type input "****"
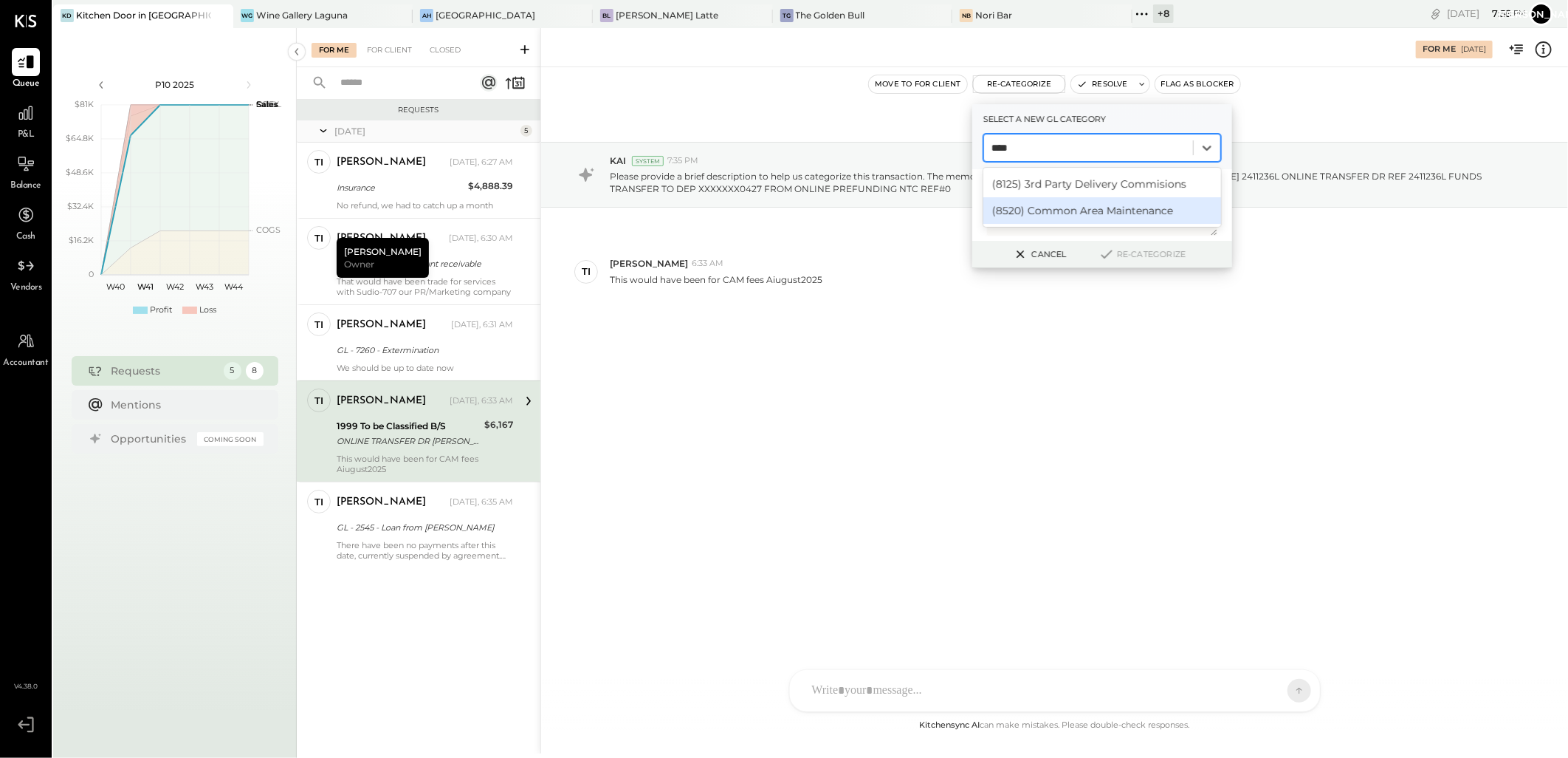
click at [1062, 211] on div "(8520) Common Area Maintenance" at bounding box center [1103, 211] width 238 height 27
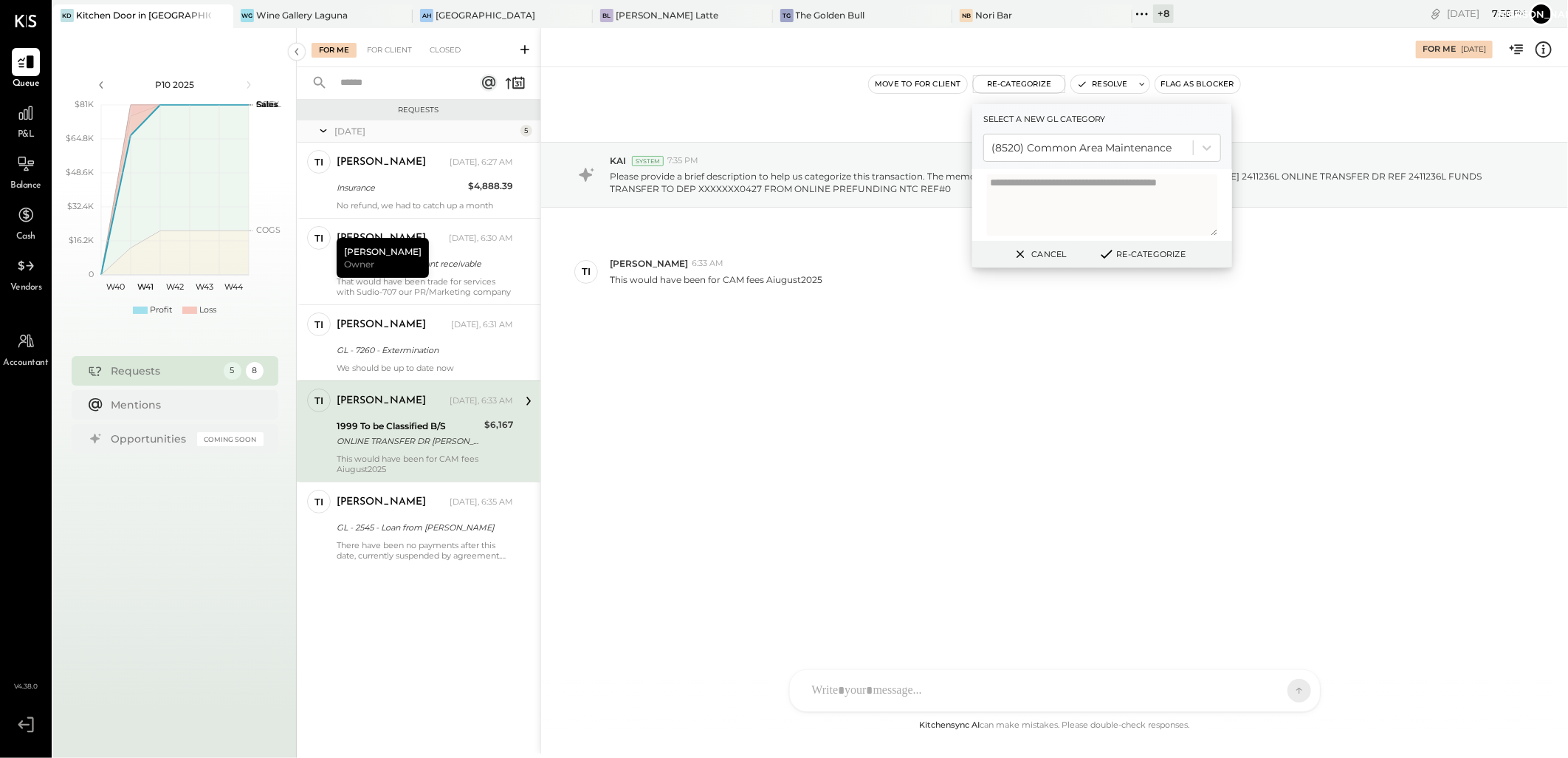
click at [1118, 256] on button "Re-Categorize" at bounding box center [1142, 254] width 98 height 18
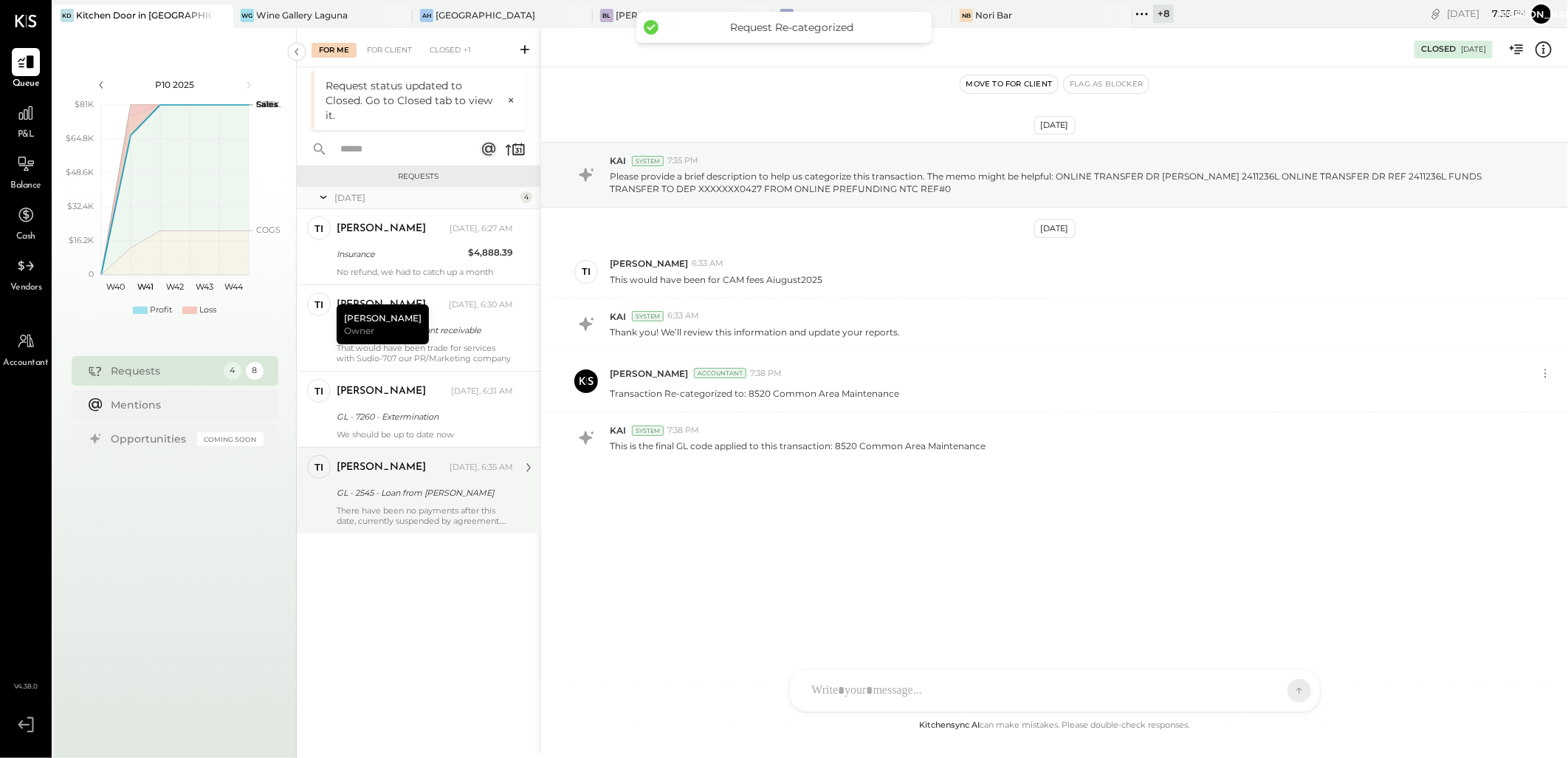
click at [424, 486] on div "GL - 2545 - Loan from [PERSON_NAME]" at bounding box center [423, 492] width 172 height 15
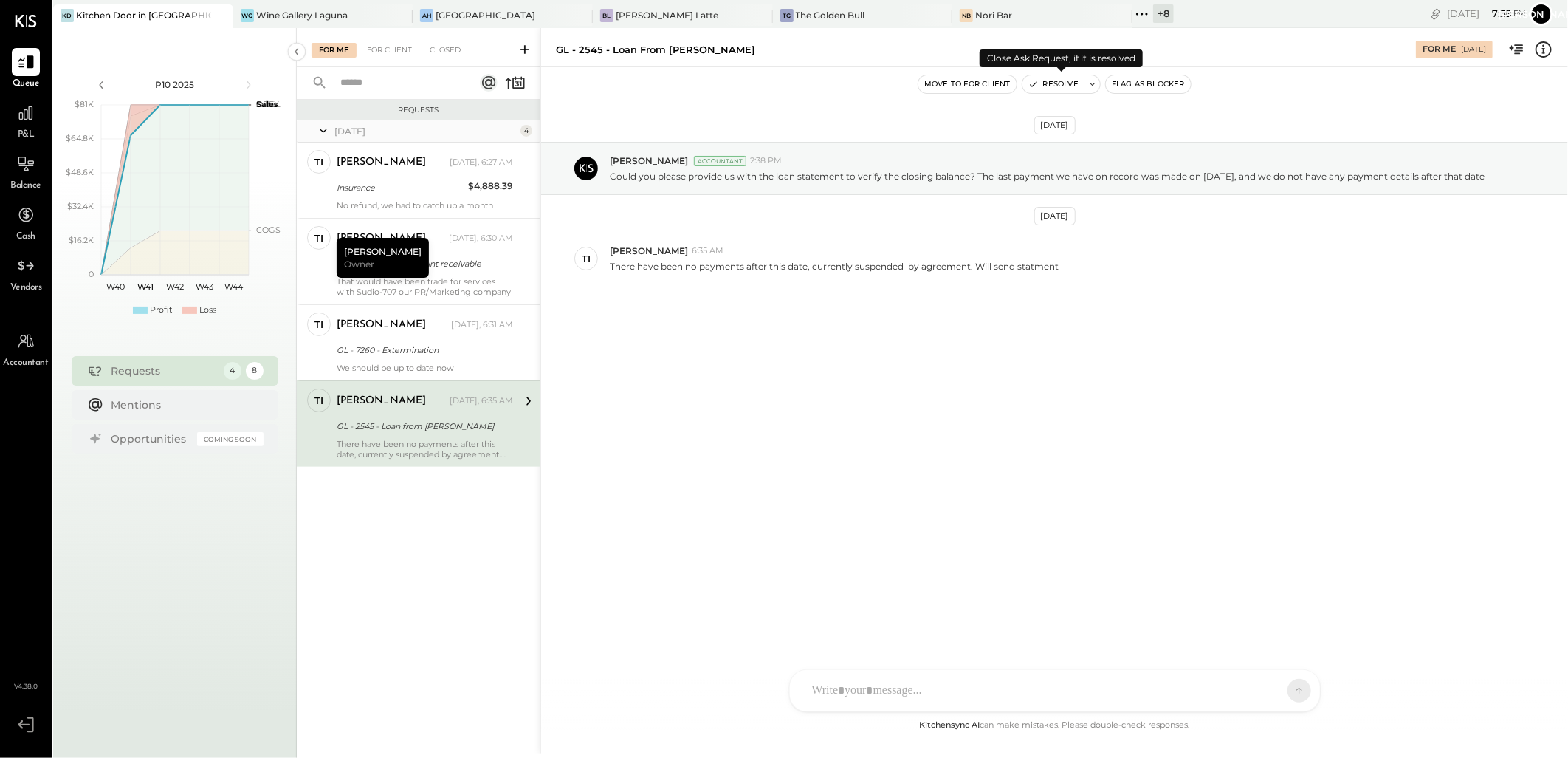
click at [1063, 77] on button "Resolve" at bounding box center [1053, 84] width 62 height 18
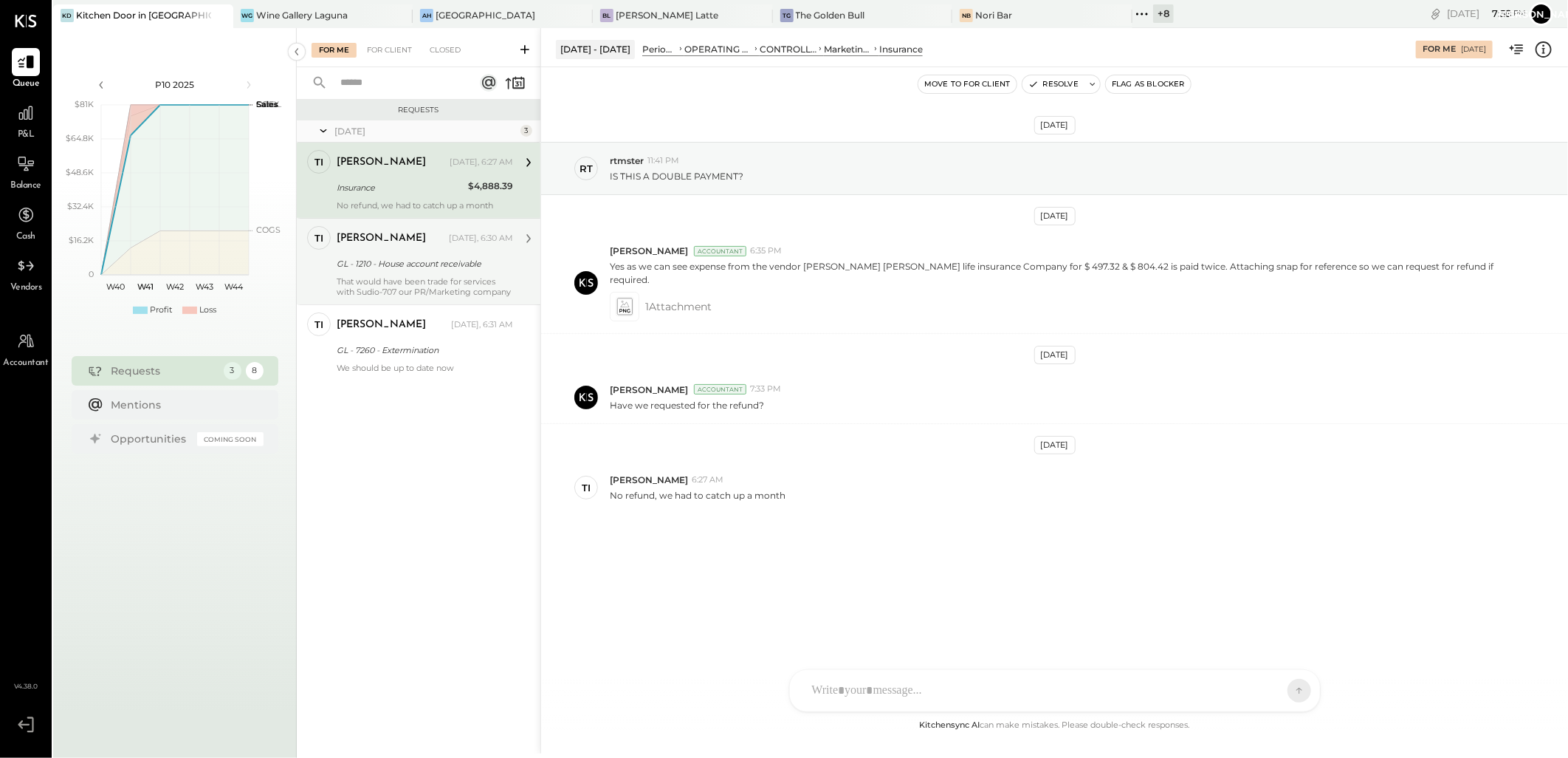
click at [399, 248] on div "[PERSON_NAME] [DATE], 6:30 AM" at bounding box center [425, 238] width 177 height 21
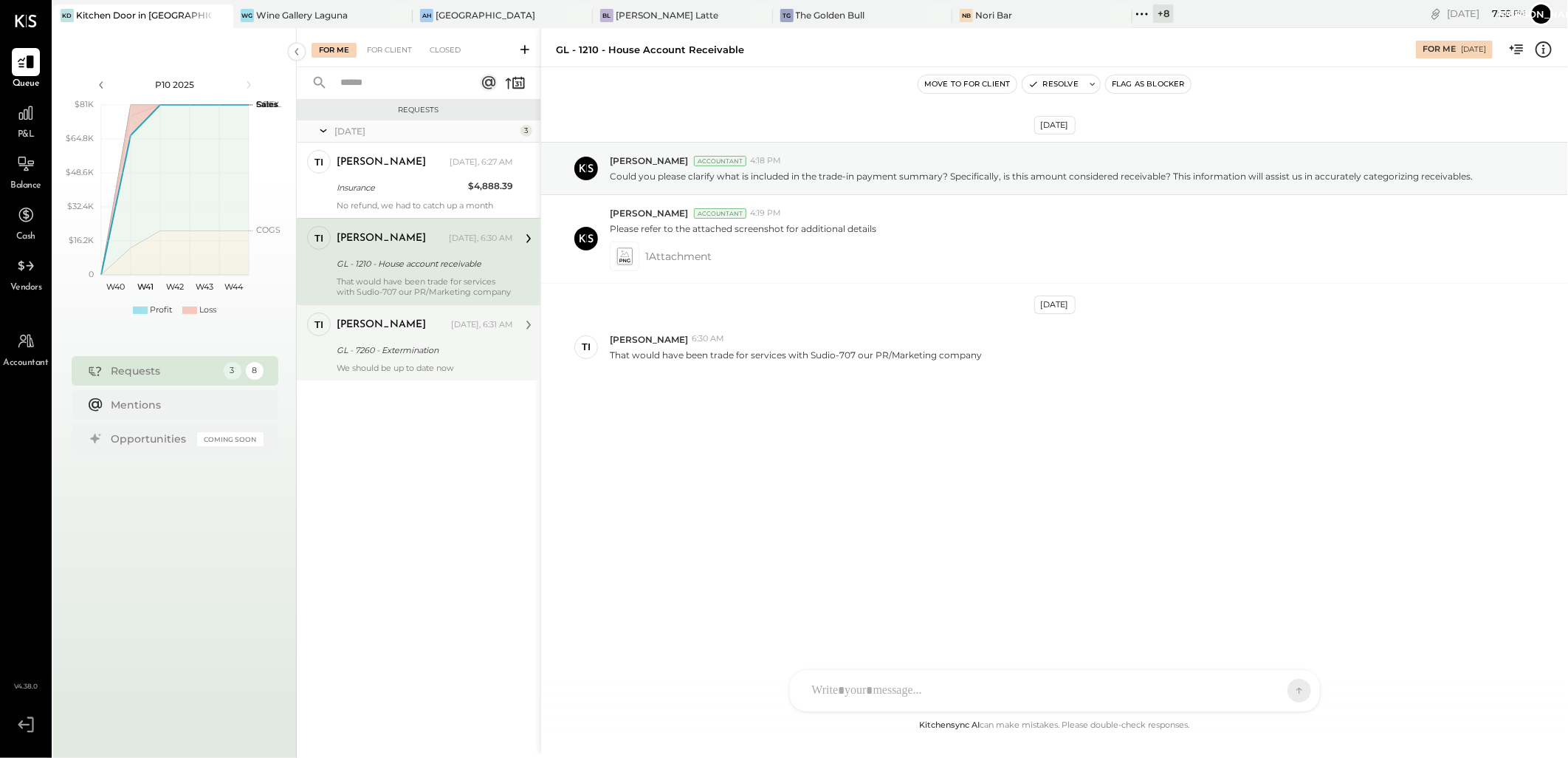
click at [403, 333] on div "[PERSON_NAME] [DATE], 6:31 AM" at bounding box center [425, 324] width 177 height 21
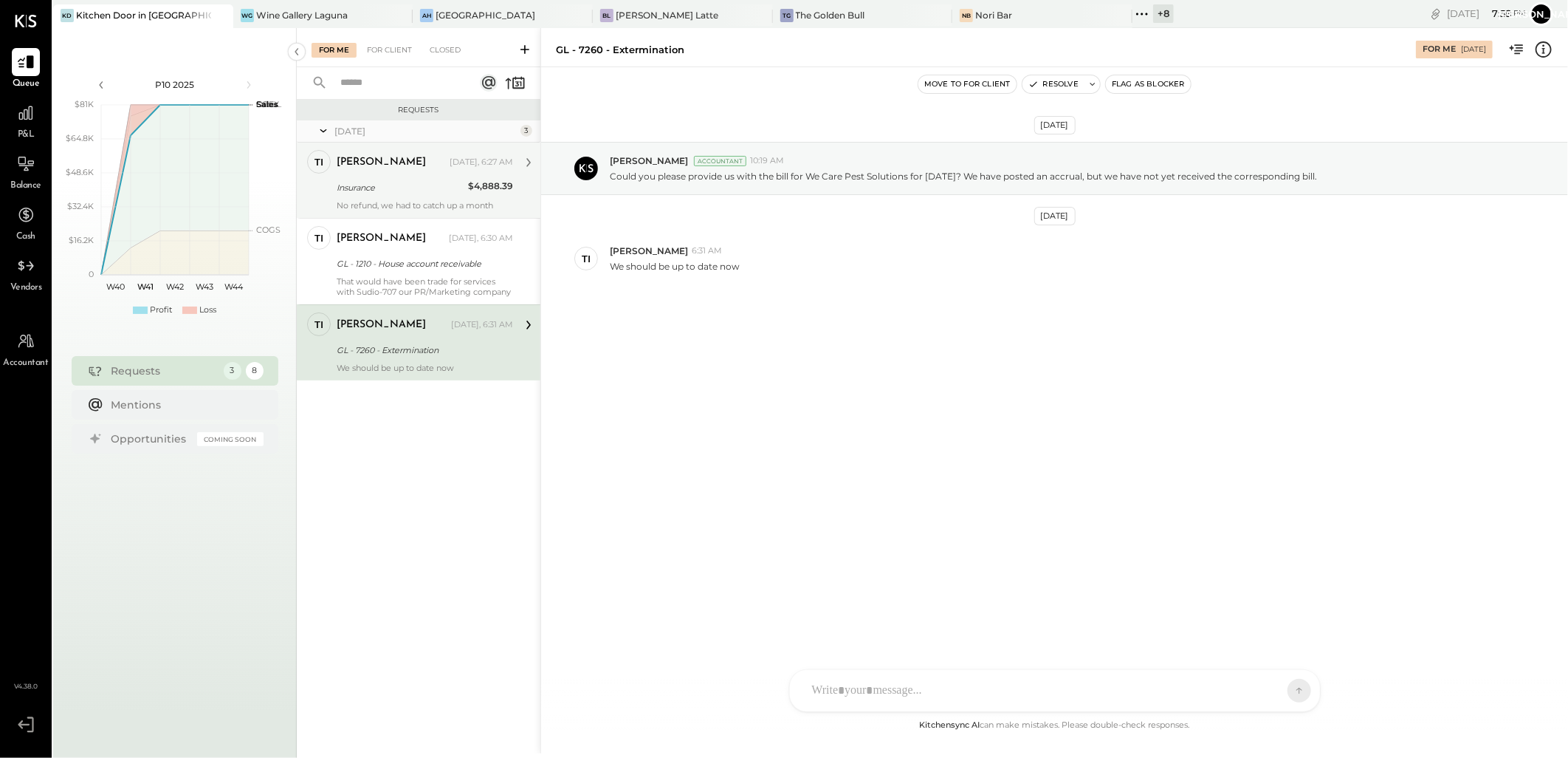
click at [408, 164] on div "[PERSON_NAME]" at bounding box center [391, 162] width 110 height 15
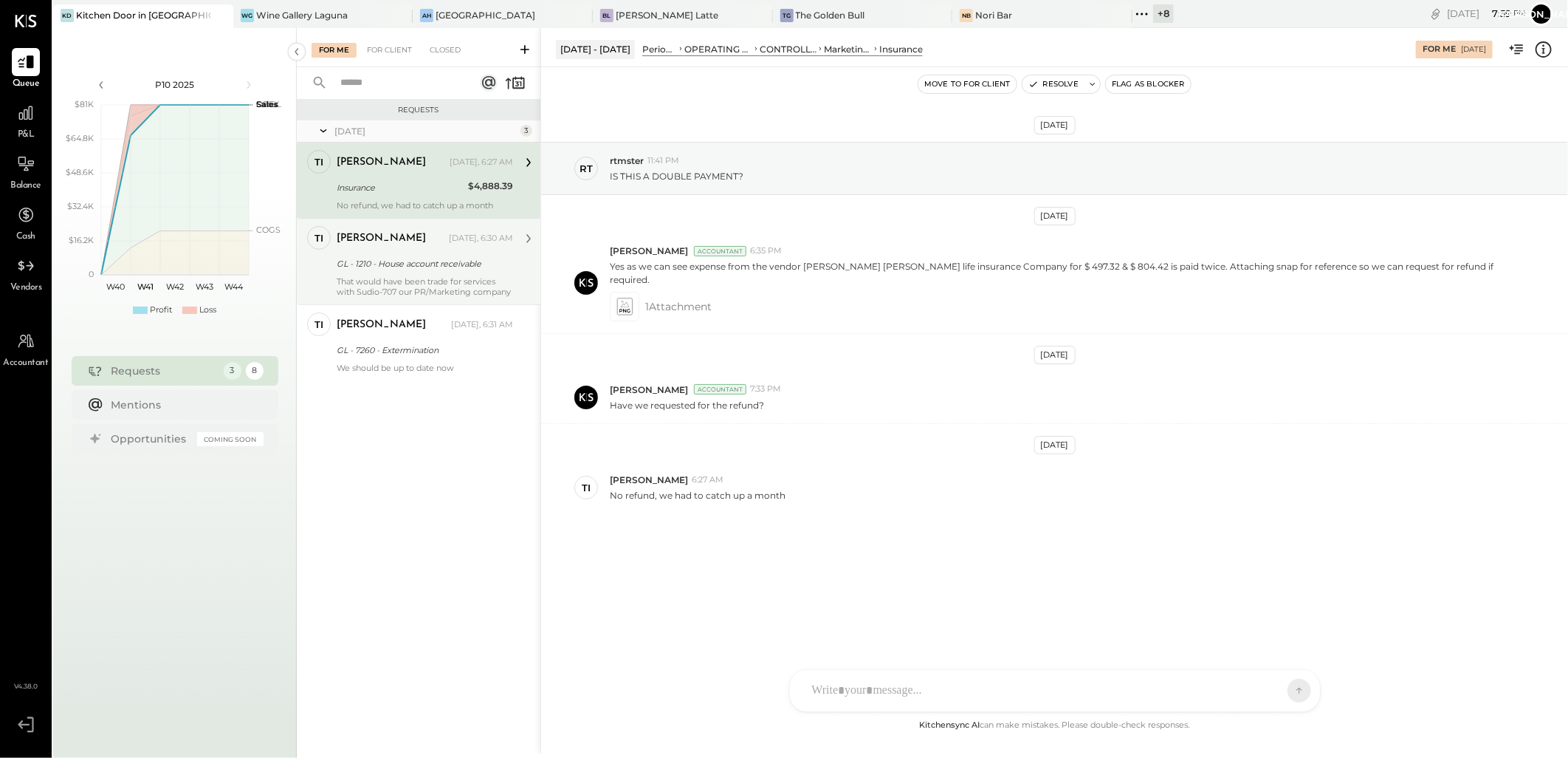
click at [403, 252] on div "[PERSON_NAME] [DATE], 6:30 AM GL - 1210 - House account receivable That would h…" at bounding box center [425, 262] width 177 height 71
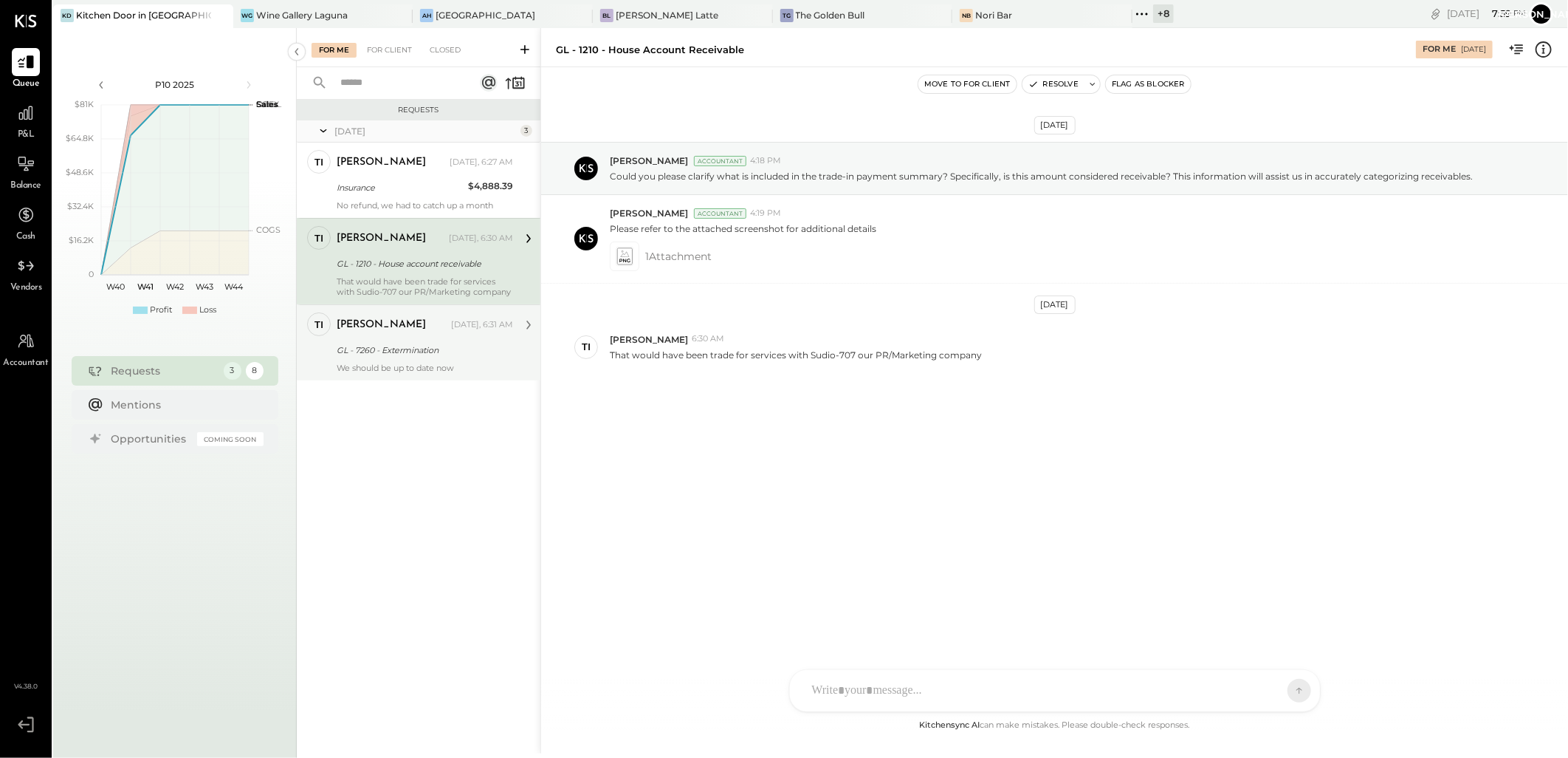
click at [411, 316] on div "[PERSON_NAME] [DATE], 6:31 AM" at bounding box center [425, 324] width 177 height 21
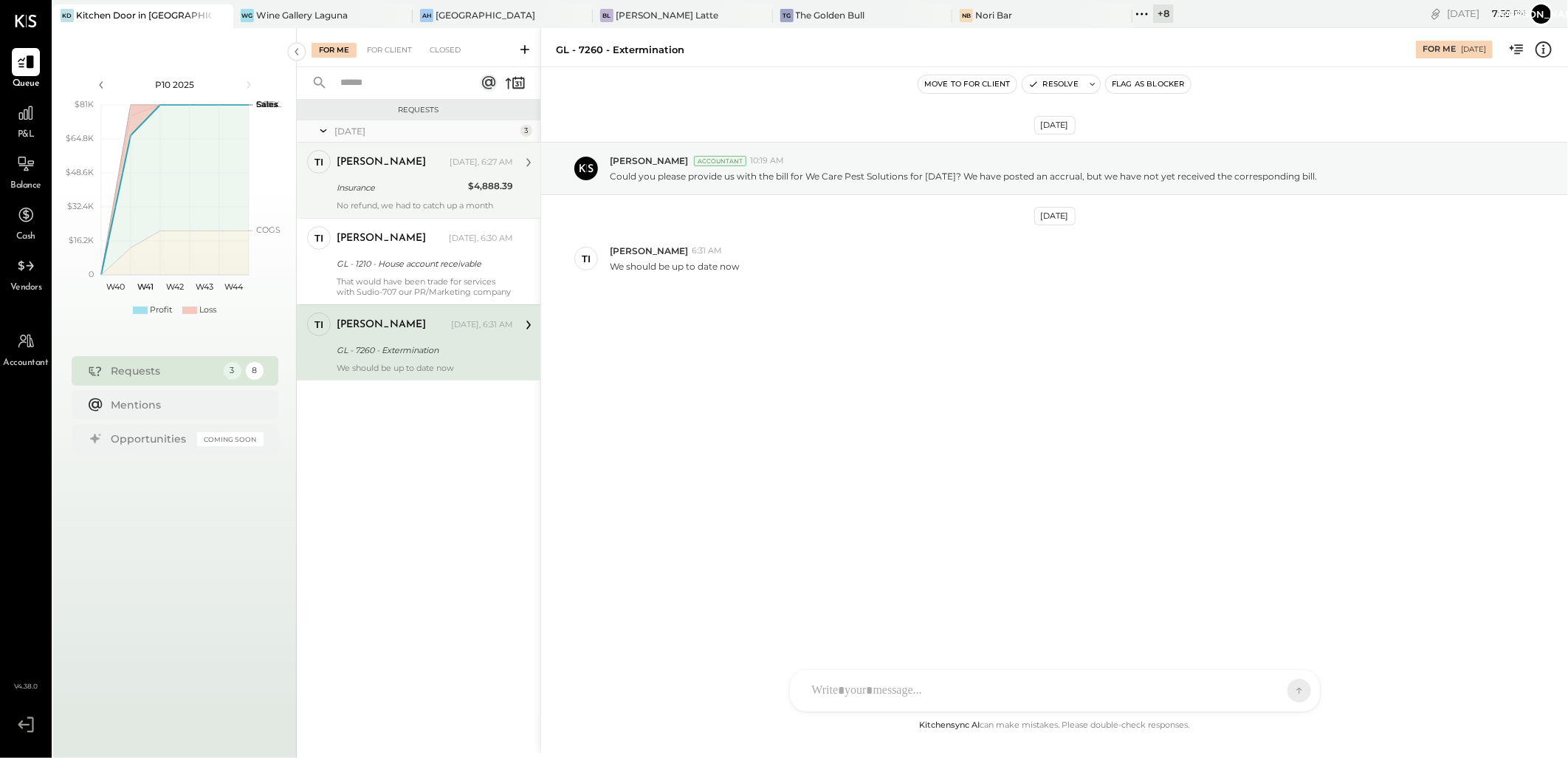
click at [402, 171] on div "[PERSON_NAME] [DATE], 6:27 AM" at bounding box center [425, 162] width 177 height 21
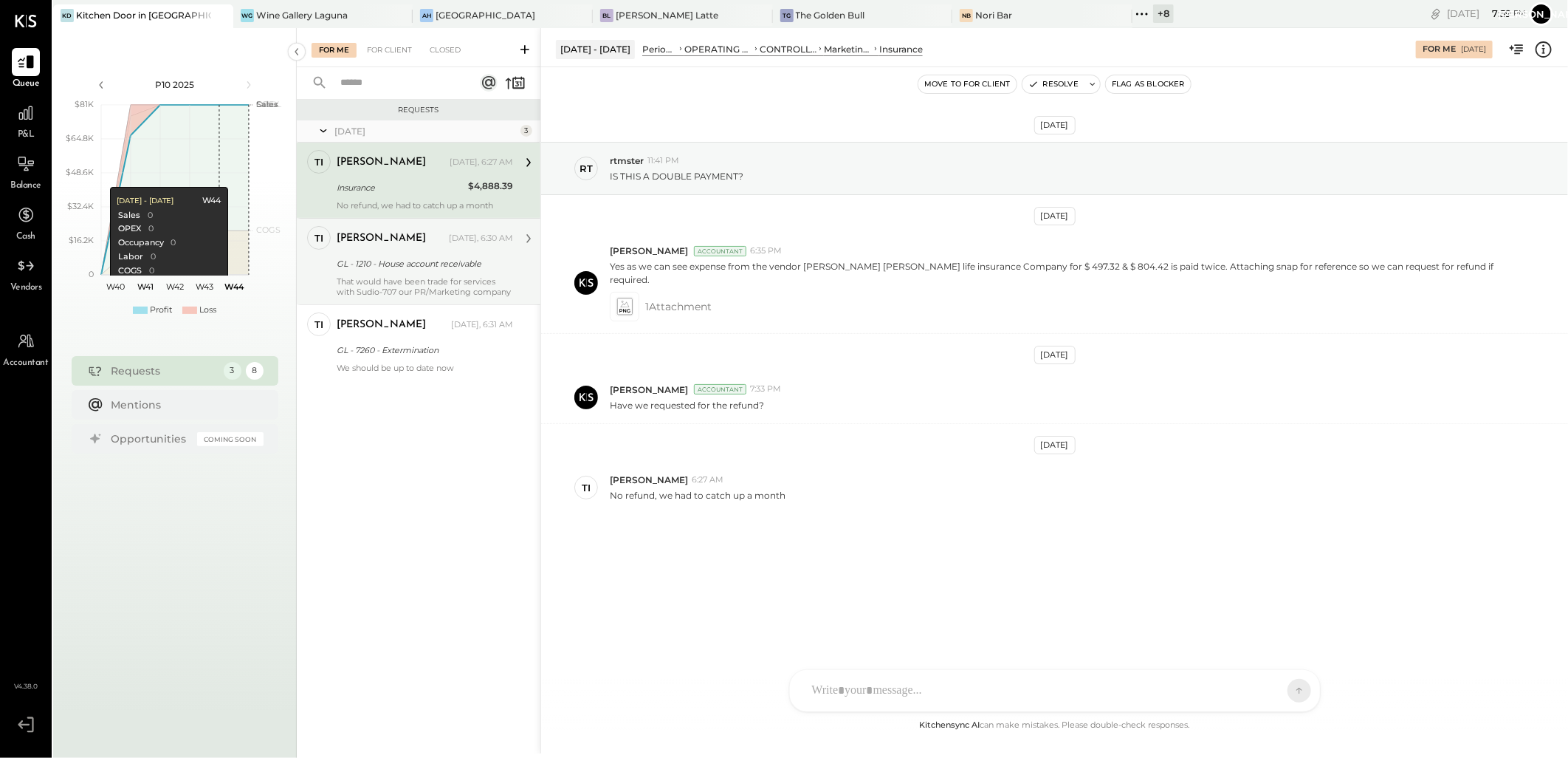
click at [446, 241] on div "[PERSON_NAME]" at bounding box center [391, 238] width 110 height 15
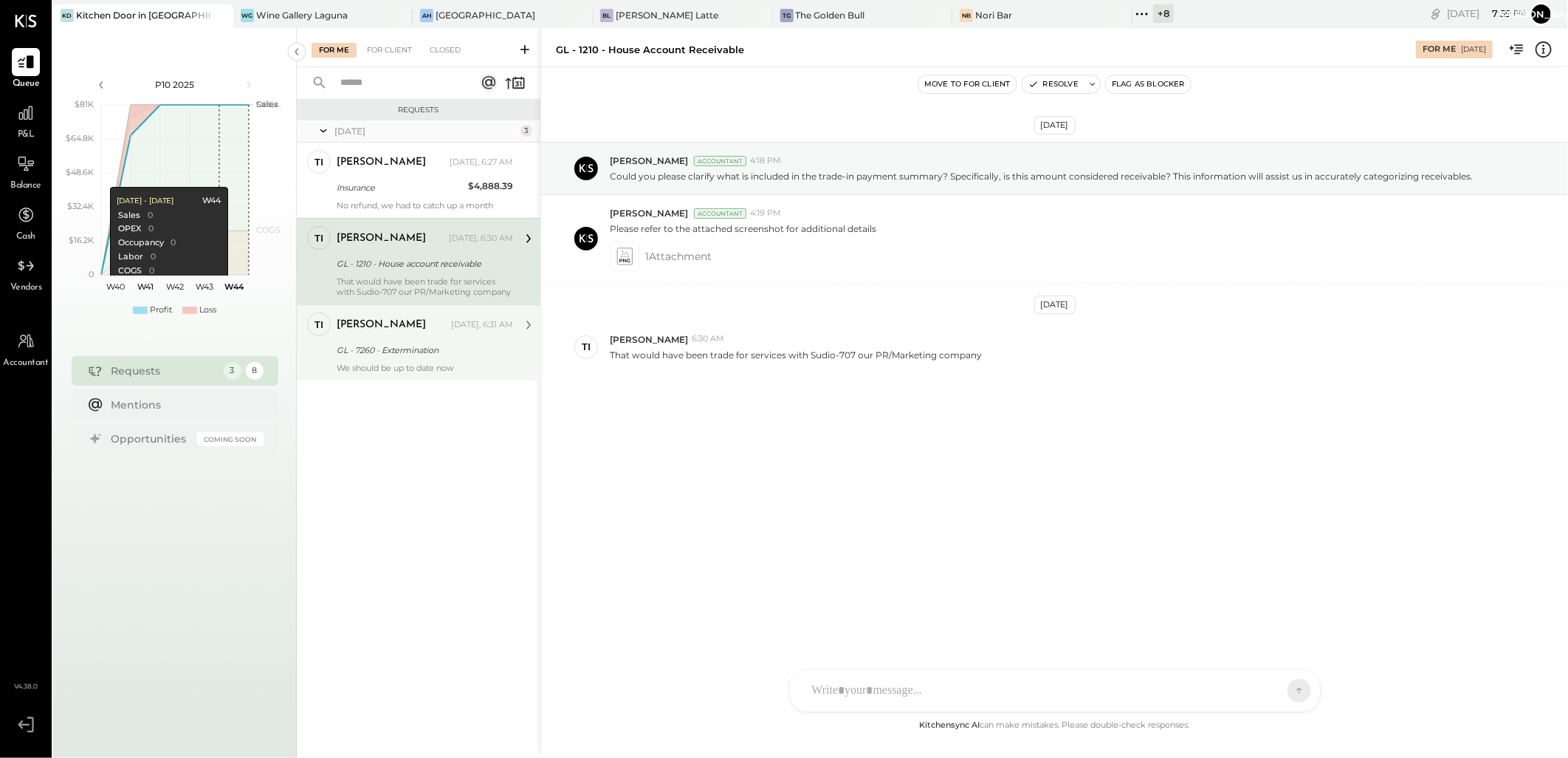
click at [448, 358] on div "GL - 7260 - Extermination" at bounding box center [423, 350] width 172 height 18
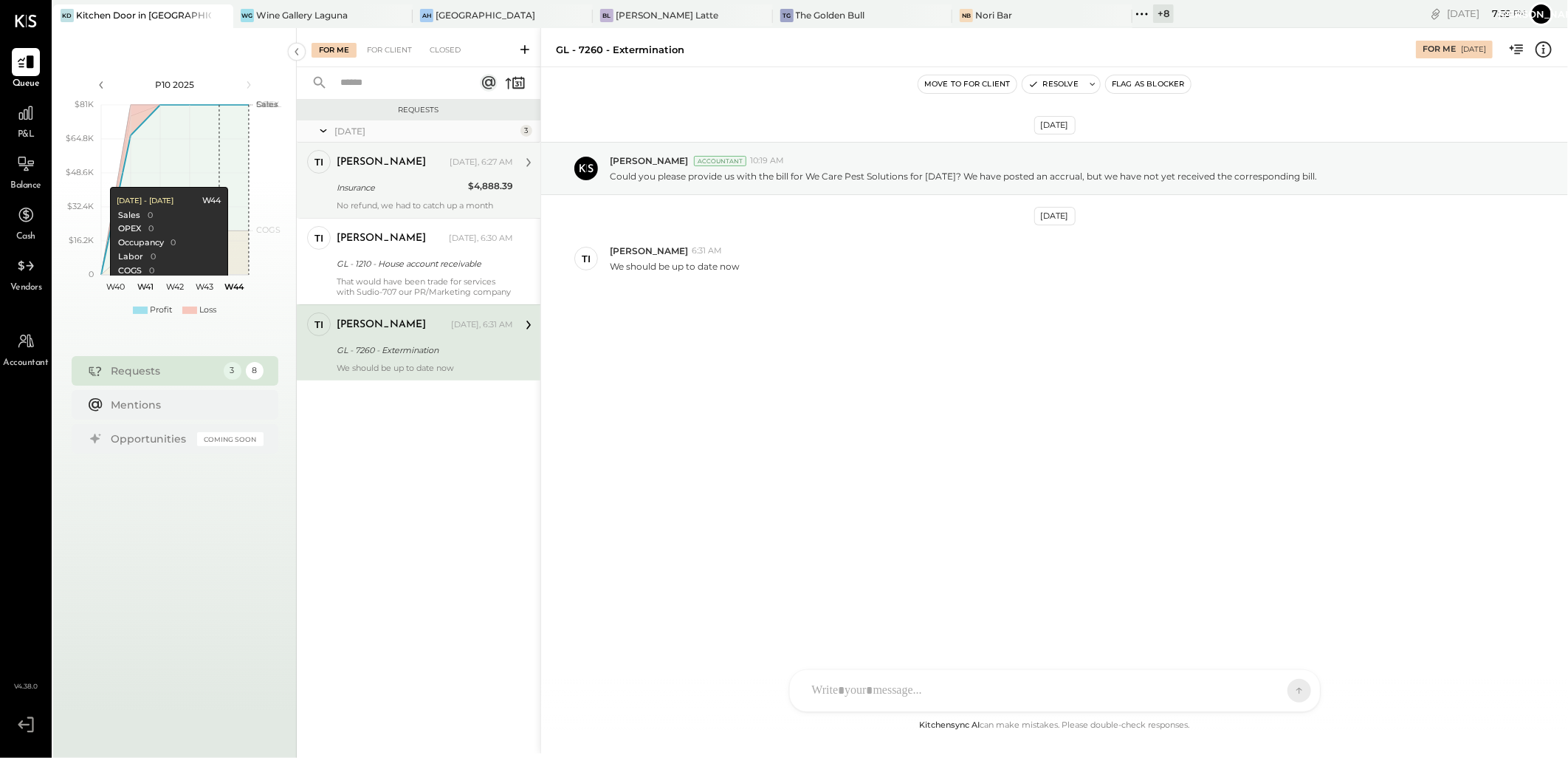
click at [356, 165] on div "[PERSON_NAME]" at bounding box center [391, 162] width 110 height 15
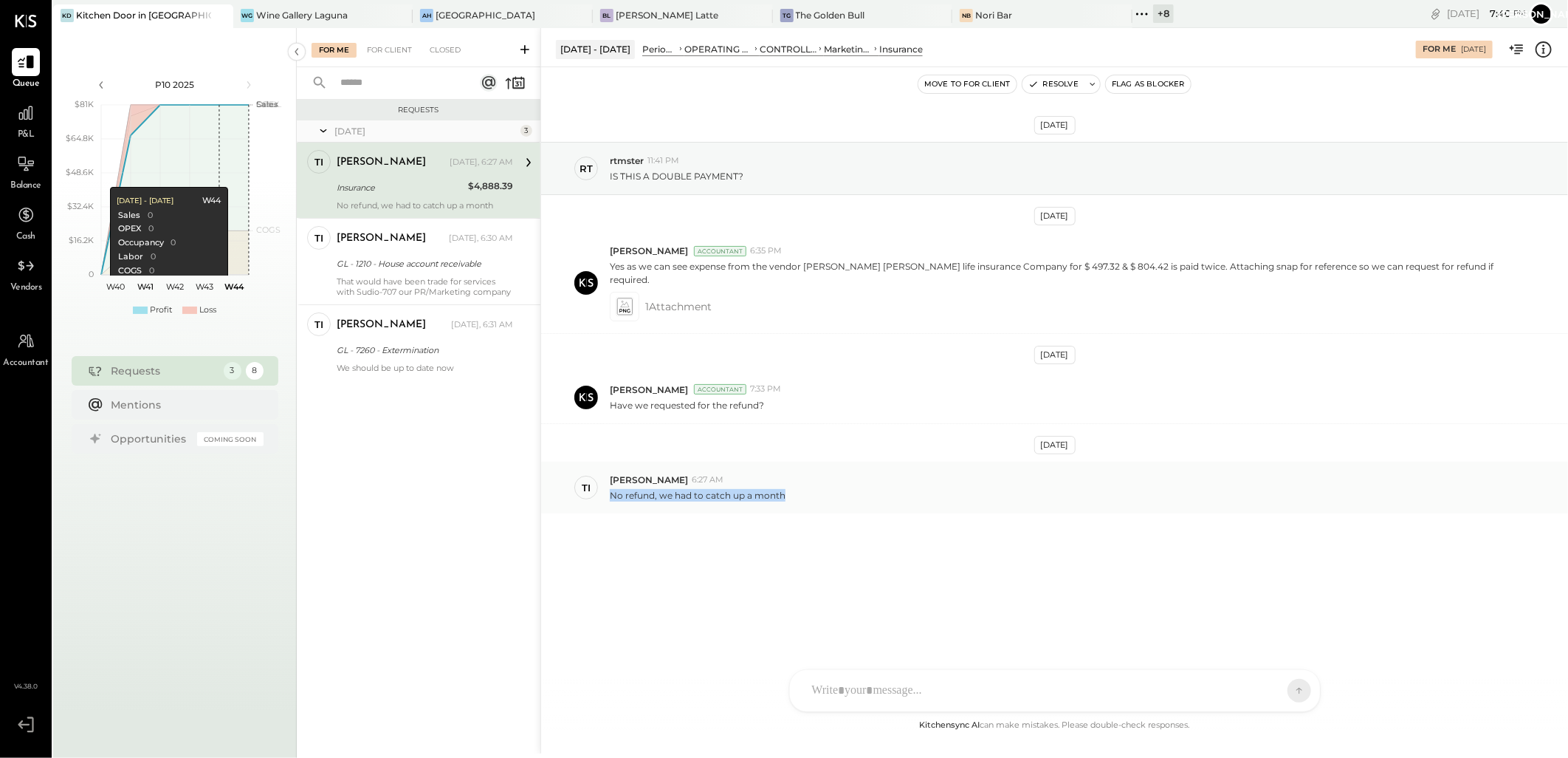
drag, startPoint x: 610, startPoint y: 482, endPoint x: 783, endPoint y: 481, distance: 173.0
click at [783, 489] on p "No refund, we had to catch up a month" at bounding box center [698, 495] width 176 height 13
click at [436, 482] on div "Requests [DATE] 3 ti [PERSON_NAME] Owner [PERSON_NAME] [DATE], 6:27 AM Insuranc…" at bounding box center [418, 407] width 244 height 615
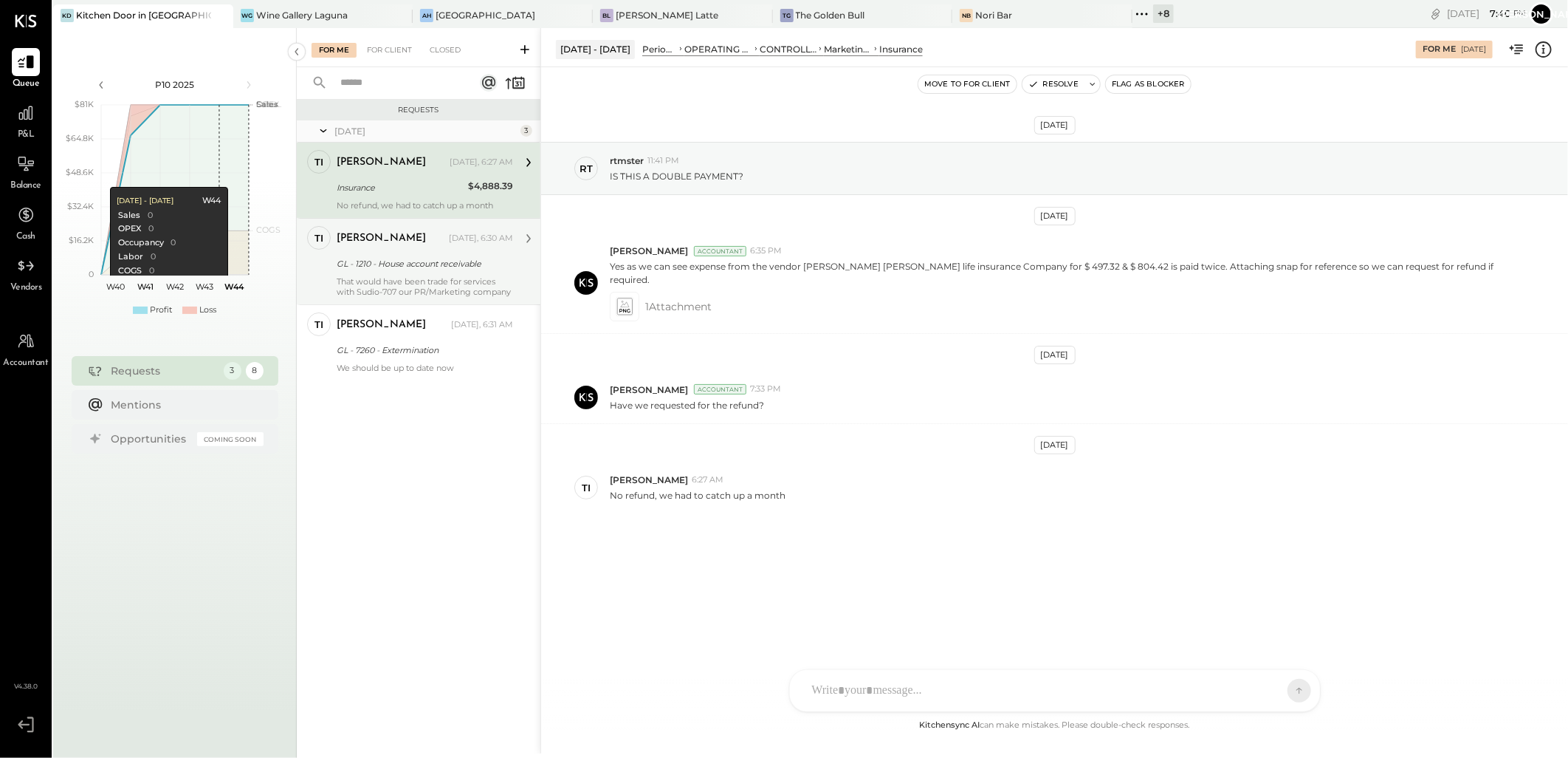
click at [417, 271] on div "GL - 1210 - House account receivable" at bounding box center [423, 263] width 172 height 15
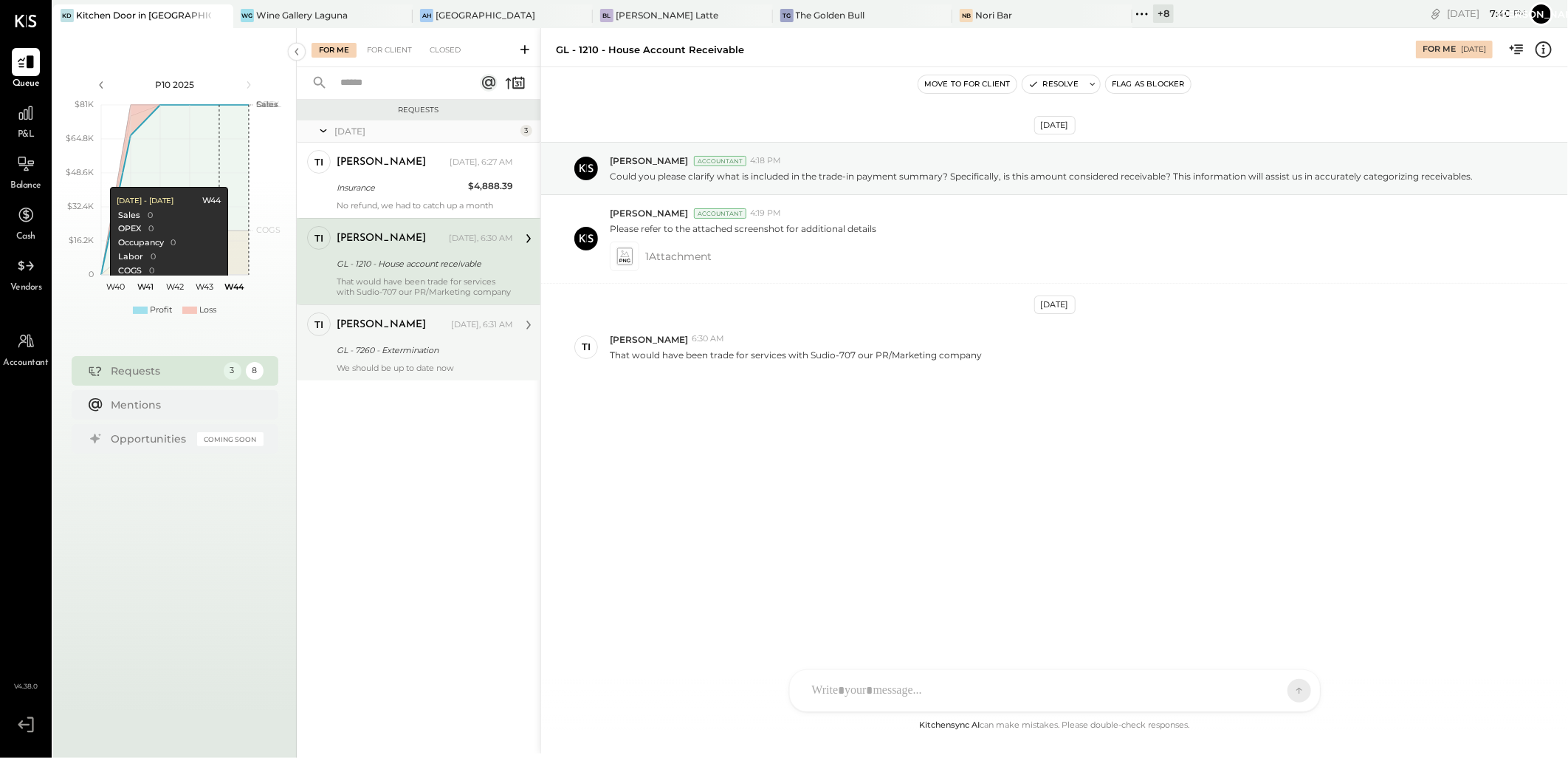
click at [420, 347] on div "GL - 7260 - Extermination" at bounding box center [423, 350] width 172 height 15
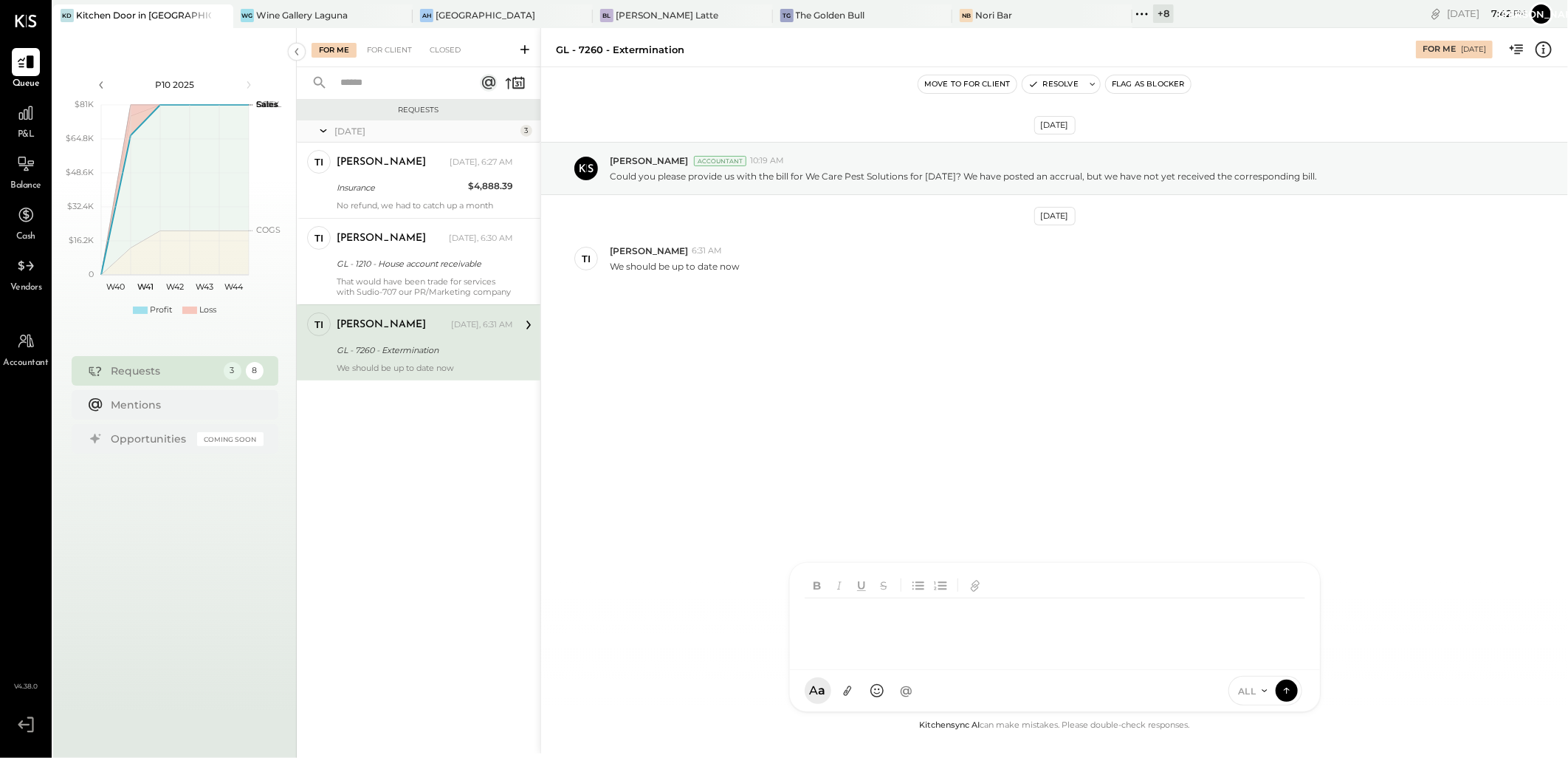
click at [852, 657] on div at bounding box center [1055, 628] width 501 height 59
click at [875, 619] on div at bounding box center [1055, 628] width 501 height 59
drag, startPoint x: 1222, startPoint y: 616, endPoint x: 471, endPoint y: 572, distance: 752.3
click at [490, 573] on div "For Me For Client Closed Requests [DATE] 3 ti [PERSON_NAME] Owner [PERSON_NAME]…" at bounding box center [932, 390] width 1272 height 725
click at [1290, 604] on icon at bounding box center [1288, 606] width 10 height 10
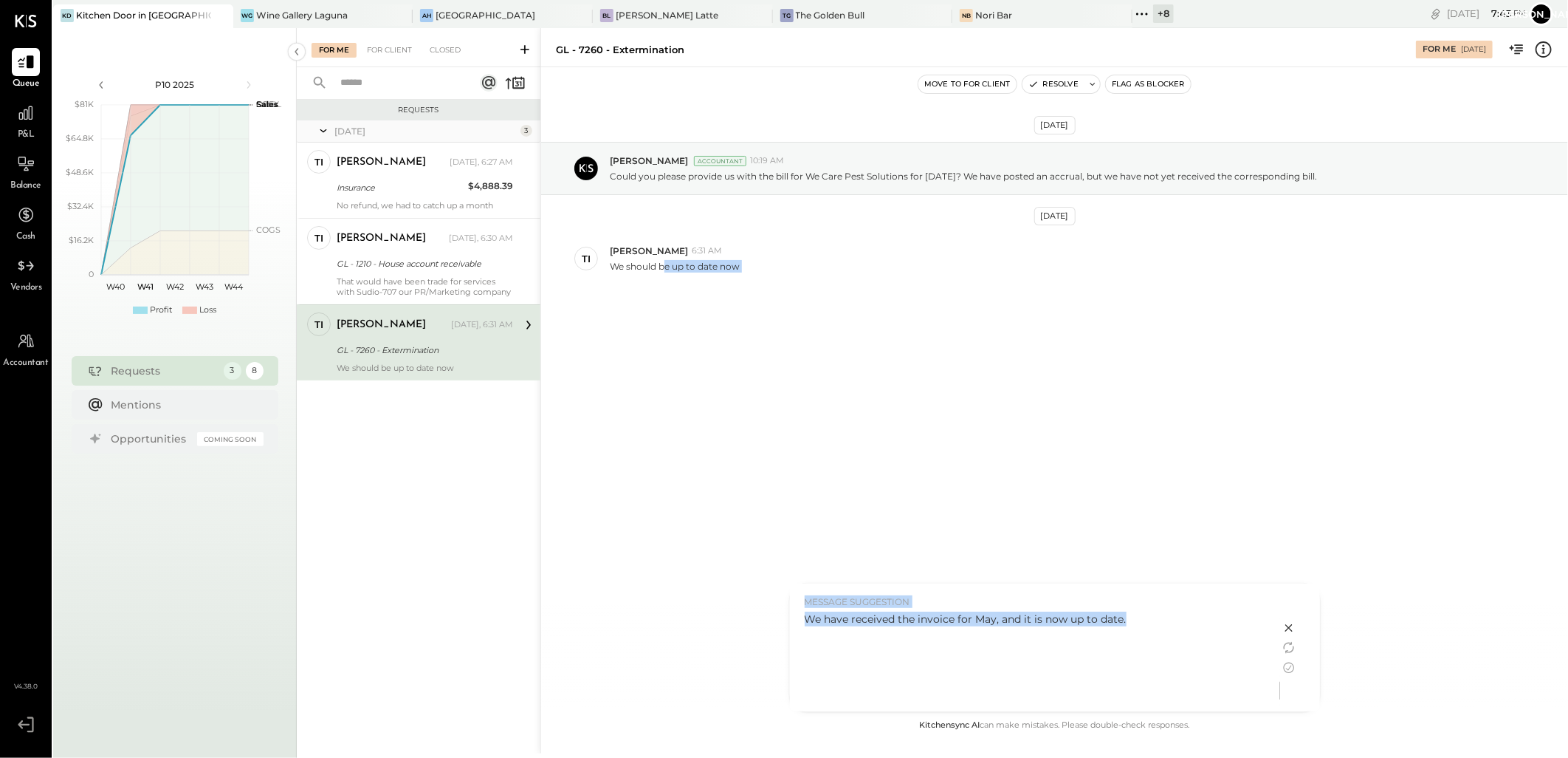
drag, startPoint x: 1150, startPoint y: 619, endPoint x: 665, endPoint y: 631, distance: 485.1
click at [665, 631] on div "**********" at bounding box center [1054, 390] width 1028 height 725
click at [1172, 619] on div "We have received the invoice for May, and it is now up to date." at bounding box center [1035, 619] width 460 height 15
drag, startPoint x: 1150, startPoint y: 622, endPoint x: 797, endPoint y: 627, distance: 353.0
click at [797, 627] on div "MESSAGE SUGGESTION We have received the invoice for May, and it is now up to da…" at bounding box center [1035, 646] width 490 height 127
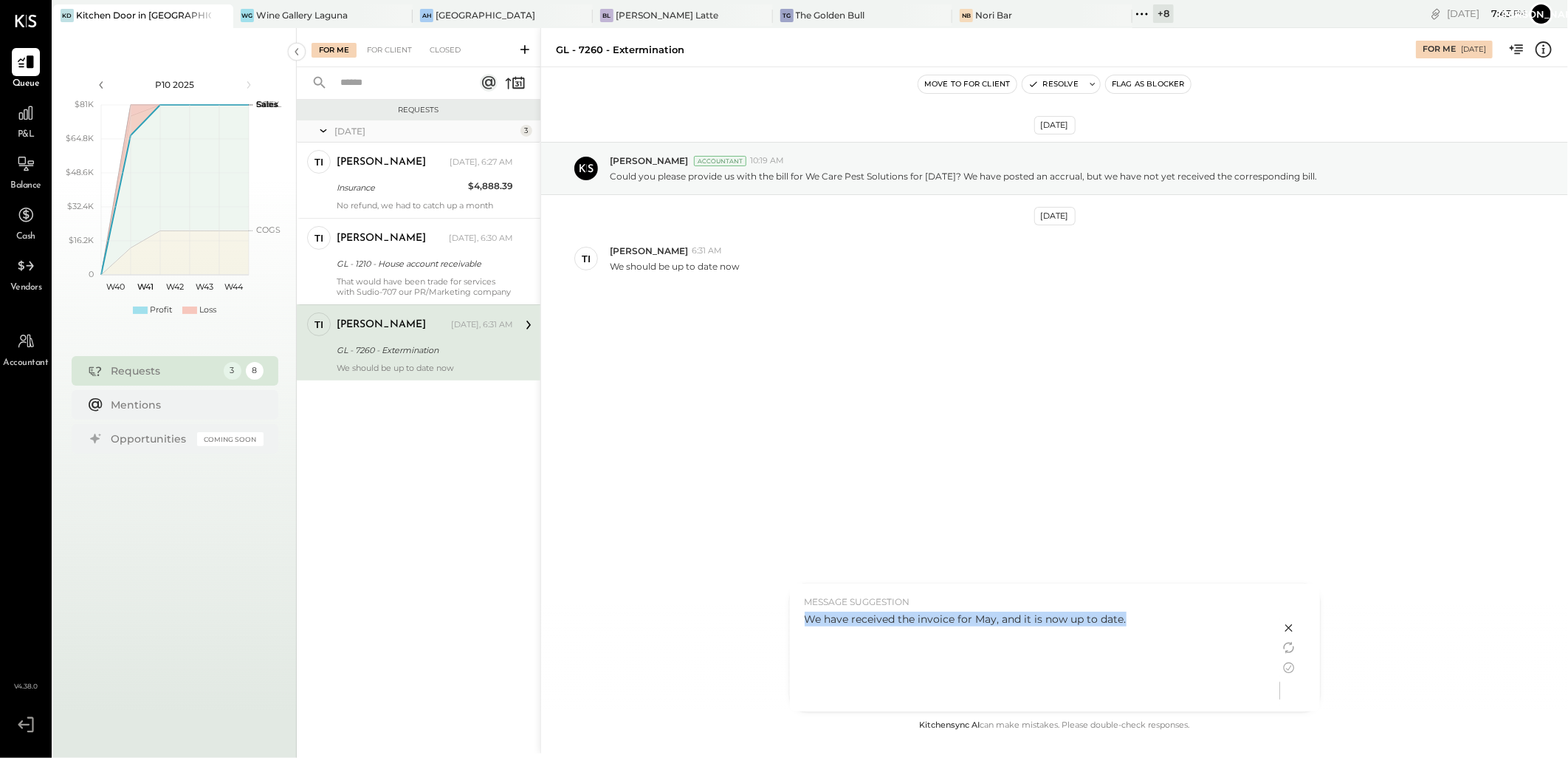
copy div "We have received the invoice for May, and it is now up to date."
click at [1287, 629] on icon at bounding box center [1289, 628] width 18 height 18
drag, startPoint x: 1132, startPoint y: 623, endPoint x: 822, endPoint y: 614, distance: 310.1
click at [810, 619] on div "**********" at bounding box center [1055, 628] width 501 height 59
drag, startPoint x: 1171, startPoint y: 617, endPoint x: 735, endPoint y: 600, distance: 436.3
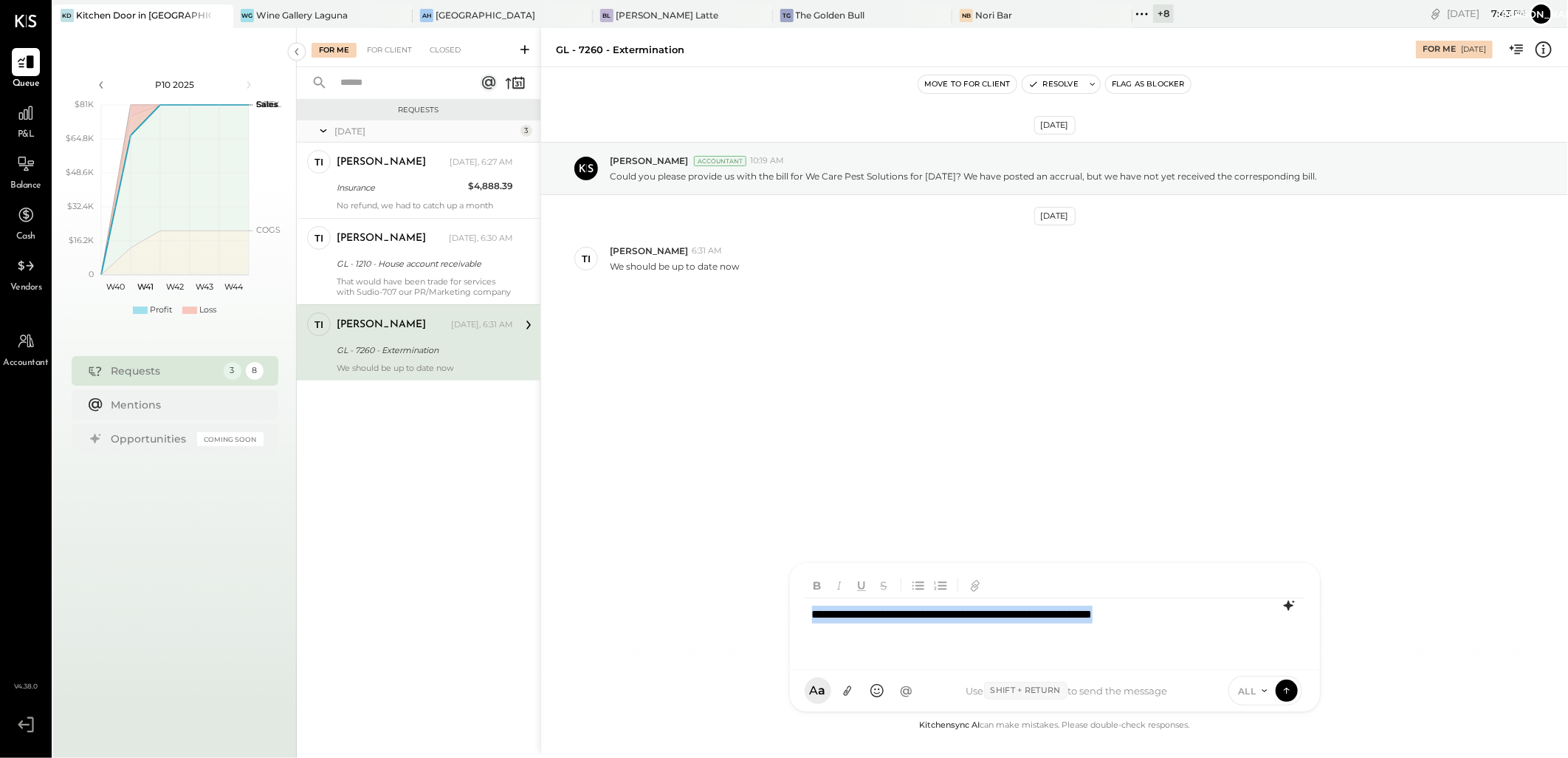
click at [735, 600] on div "**********" at bounding box center [1054, 390] width 1028 height 725
copy div "**********"
type input "*"
click at [1282, 689] on icon at bounding box center [1286, 690] width 13 height 15
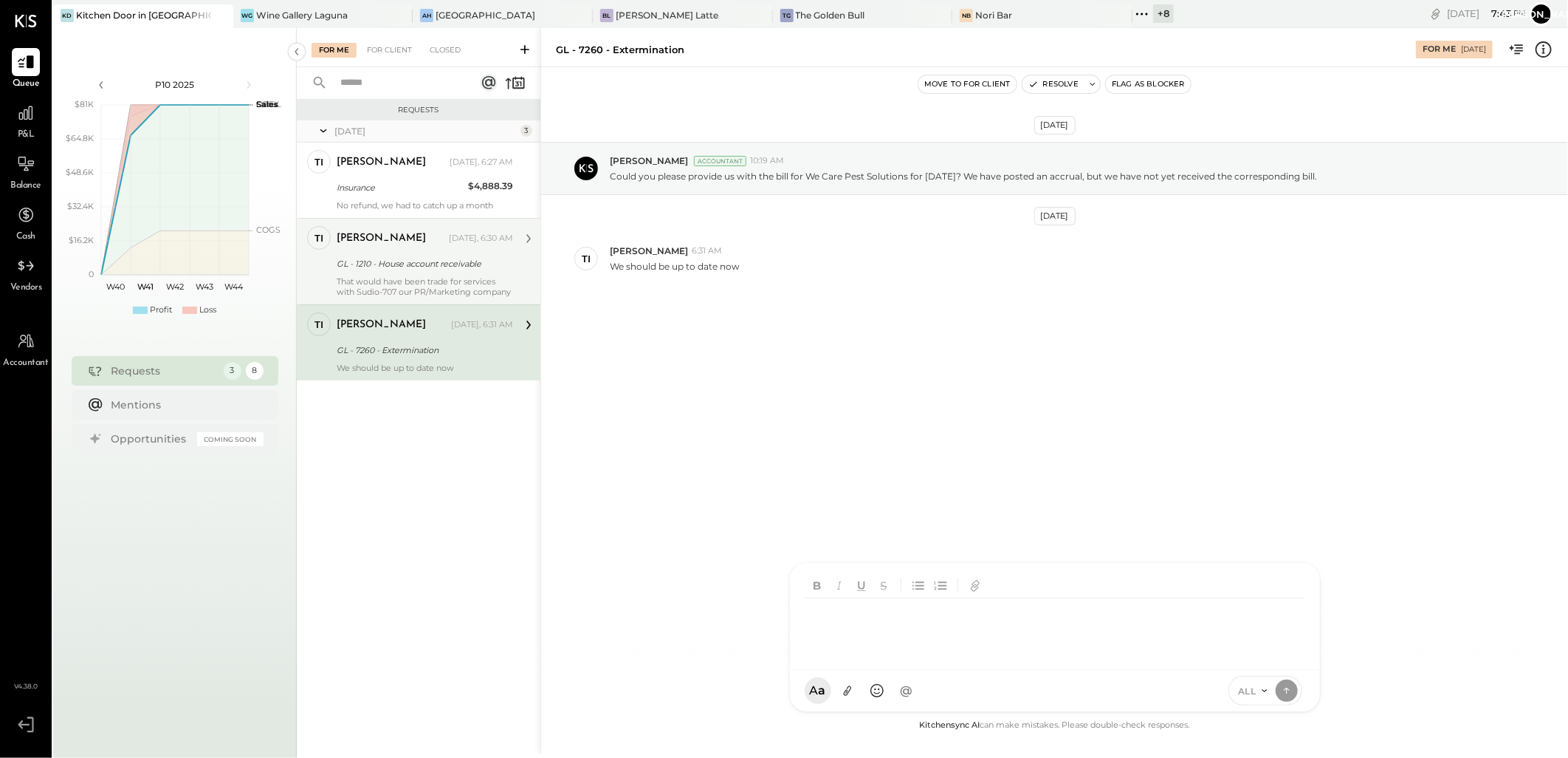
click at [427, 266] on div "GL - 1210 - House account receivable" at bounding box center [423, 263] width 172 height 15
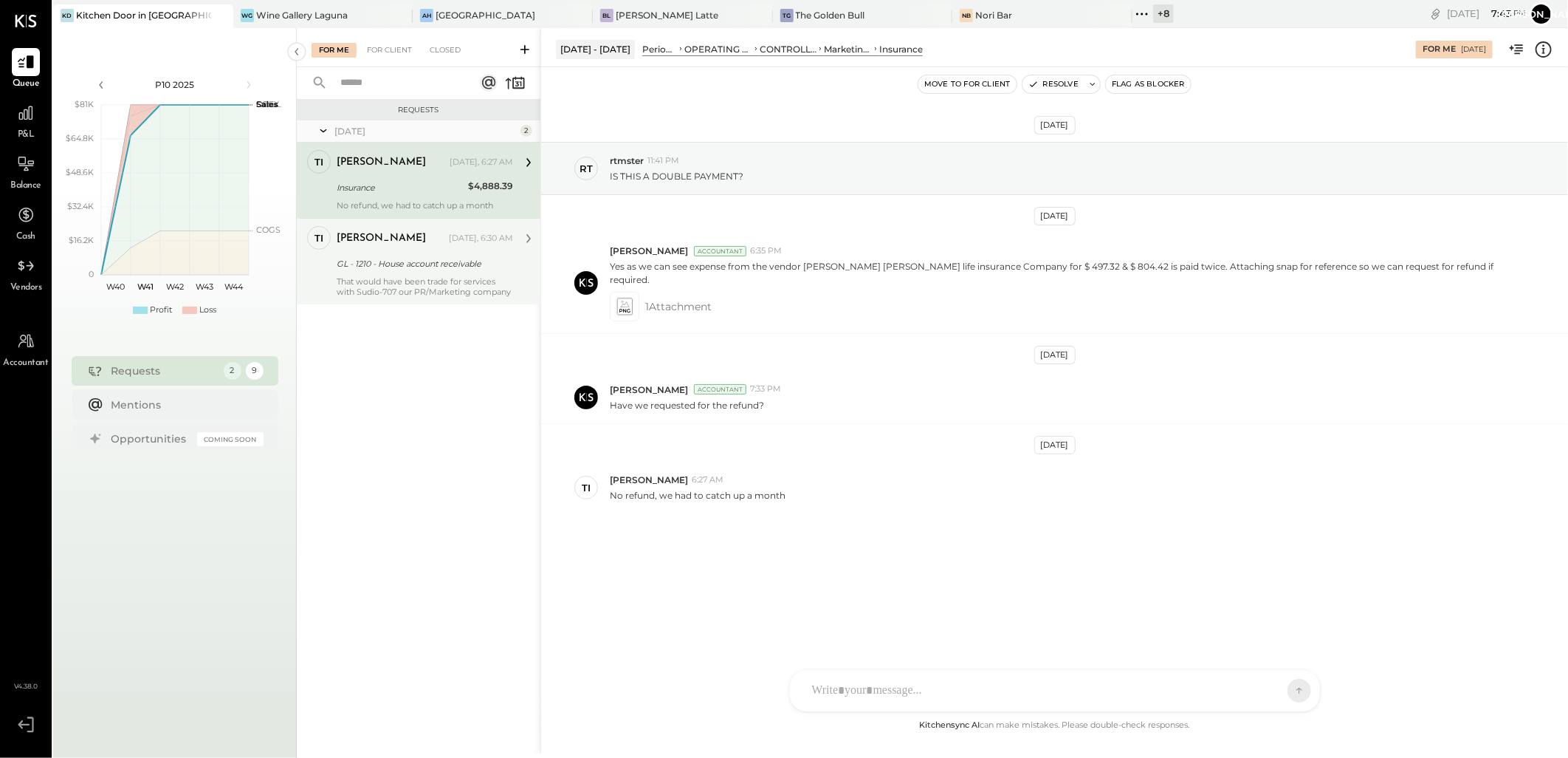
click at [425, 268] on div "GL - 1210 - House account receivable" at bounding box center [423, 263] width 172 height 15
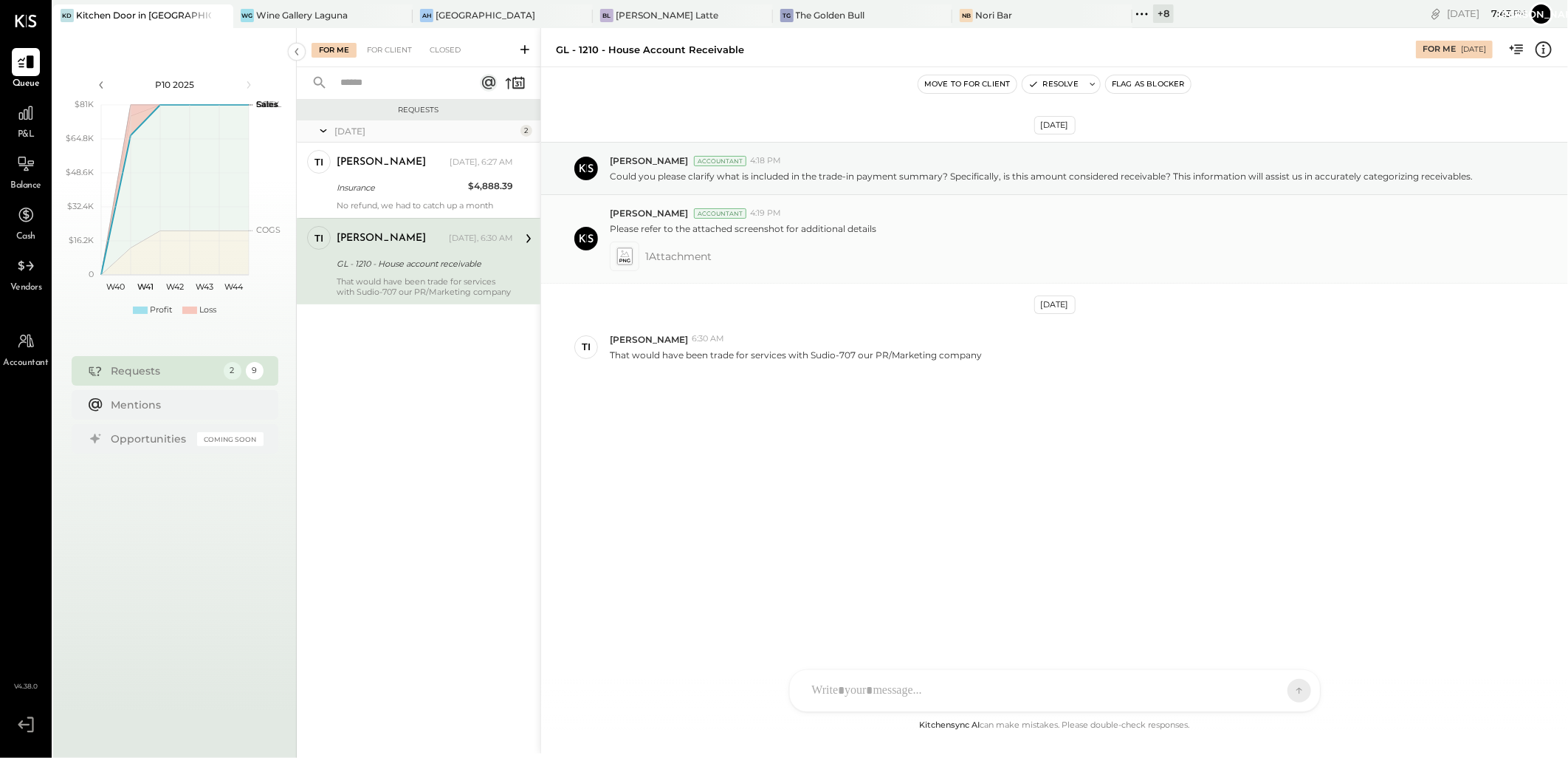
click at [624, 251] on icon at bounding box center [624, 255] width 16 height 17
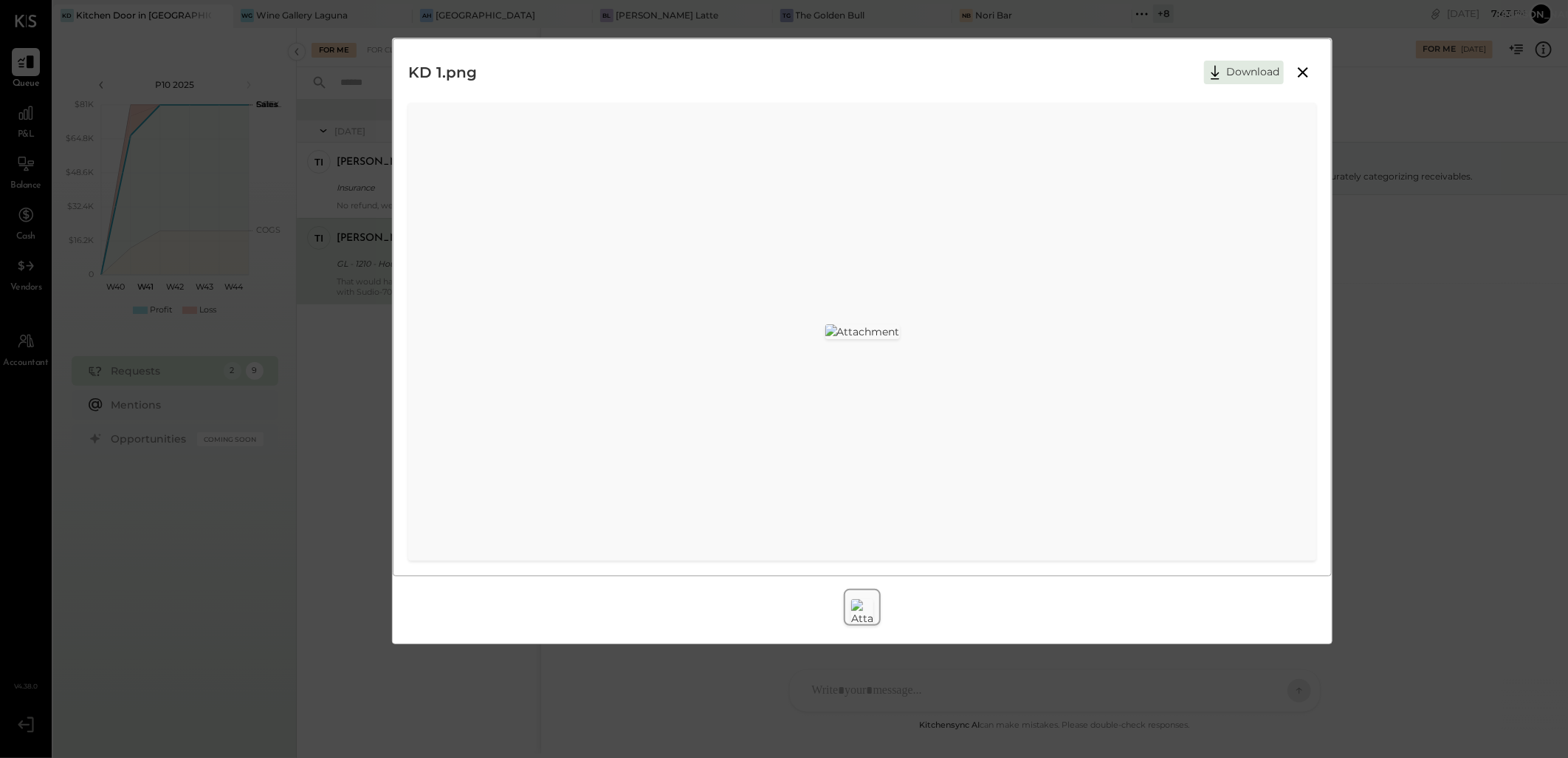
click at [1297, 66] on icon at bounding box center [1303, 72] width 18 height 18
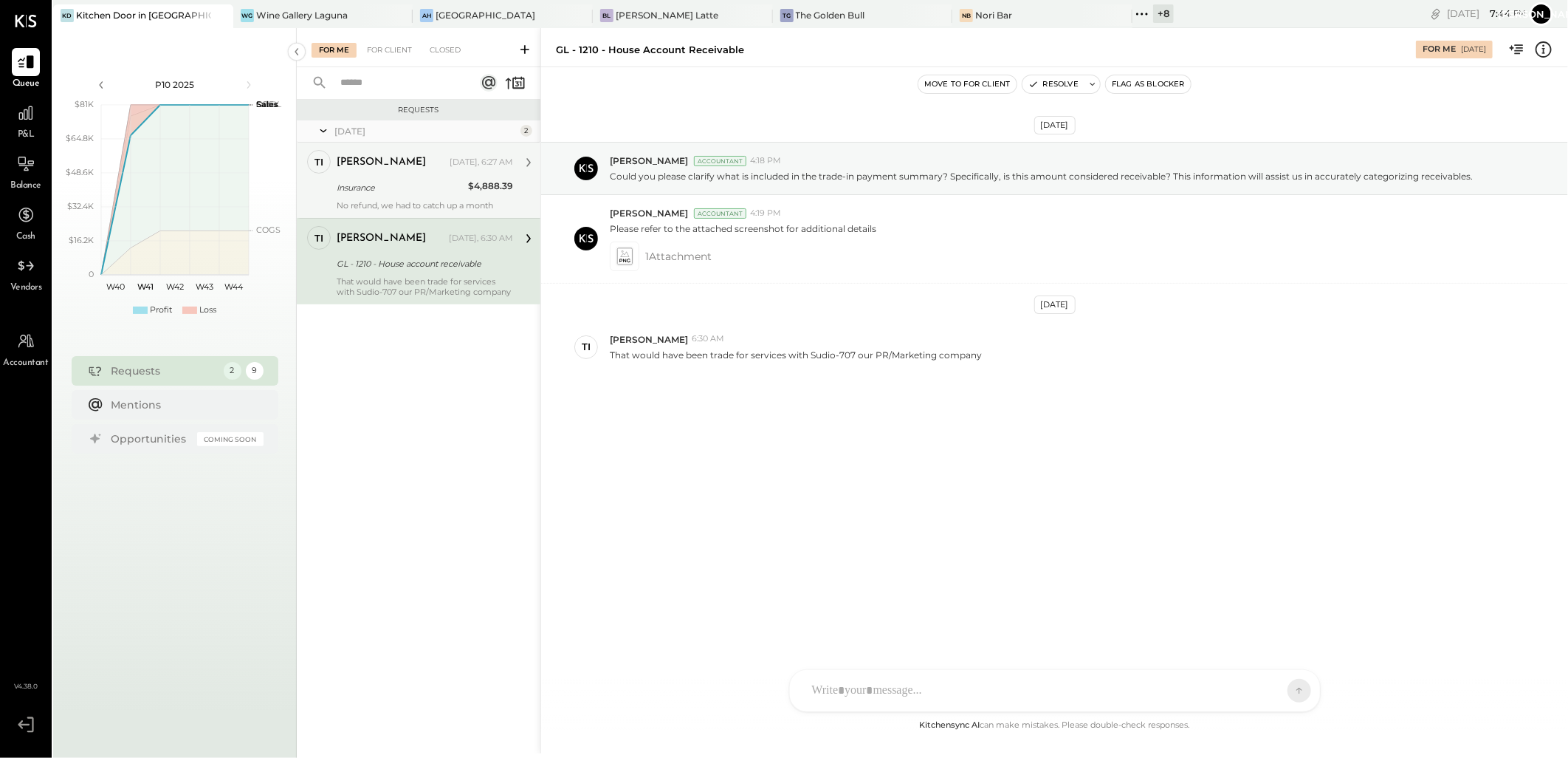
click at [430, 176] on div "[PERSON_NAME] [DATE], 6:27 AM Insurance $4,888.39 No refund, we had to catch up…" at bounding box center [425, 180] width 177 height 60
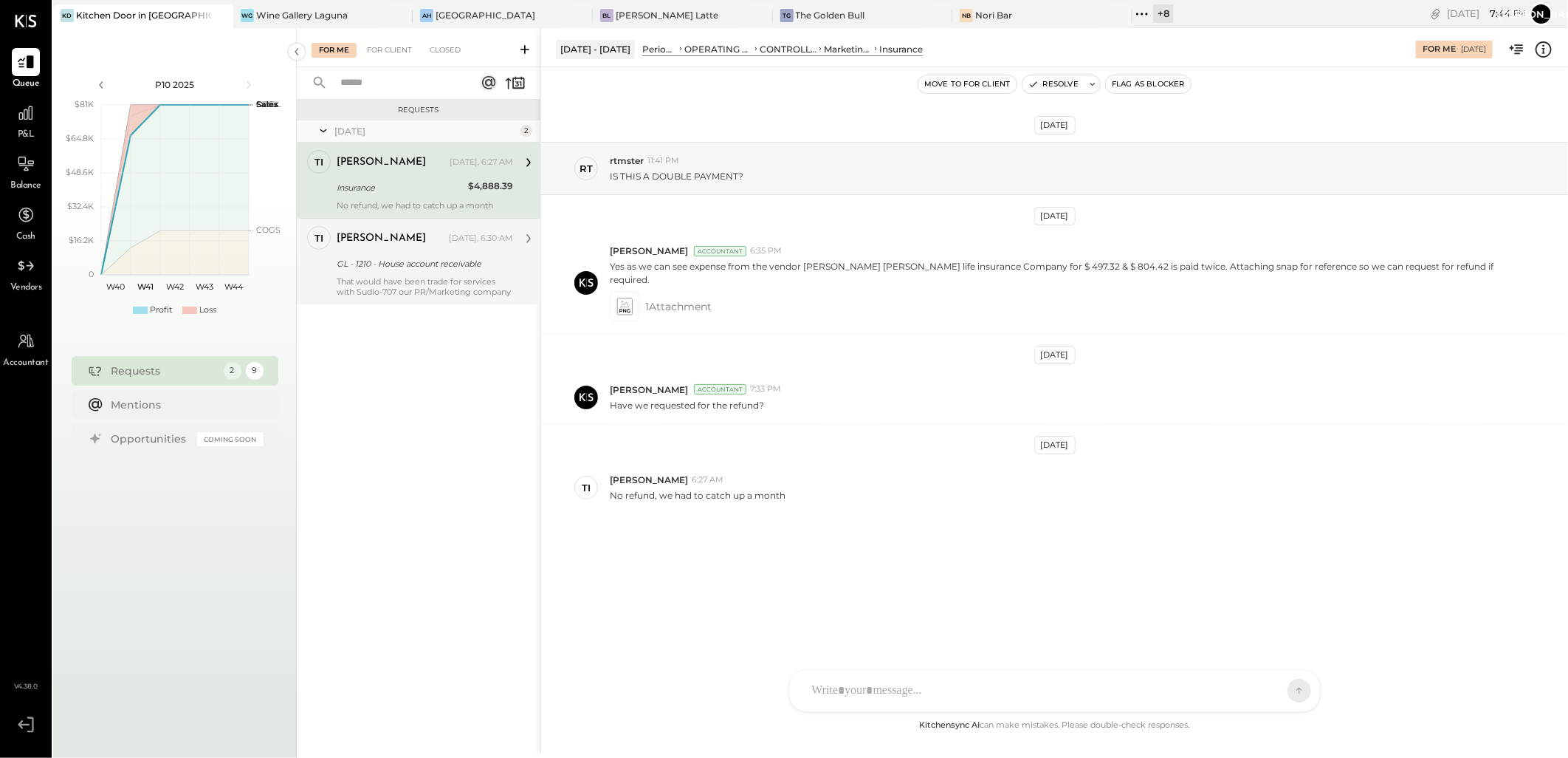
click at [410, 265] on div "GL - 1210 - House account receivable" at bounding box center [423, 263] width 172 height 15
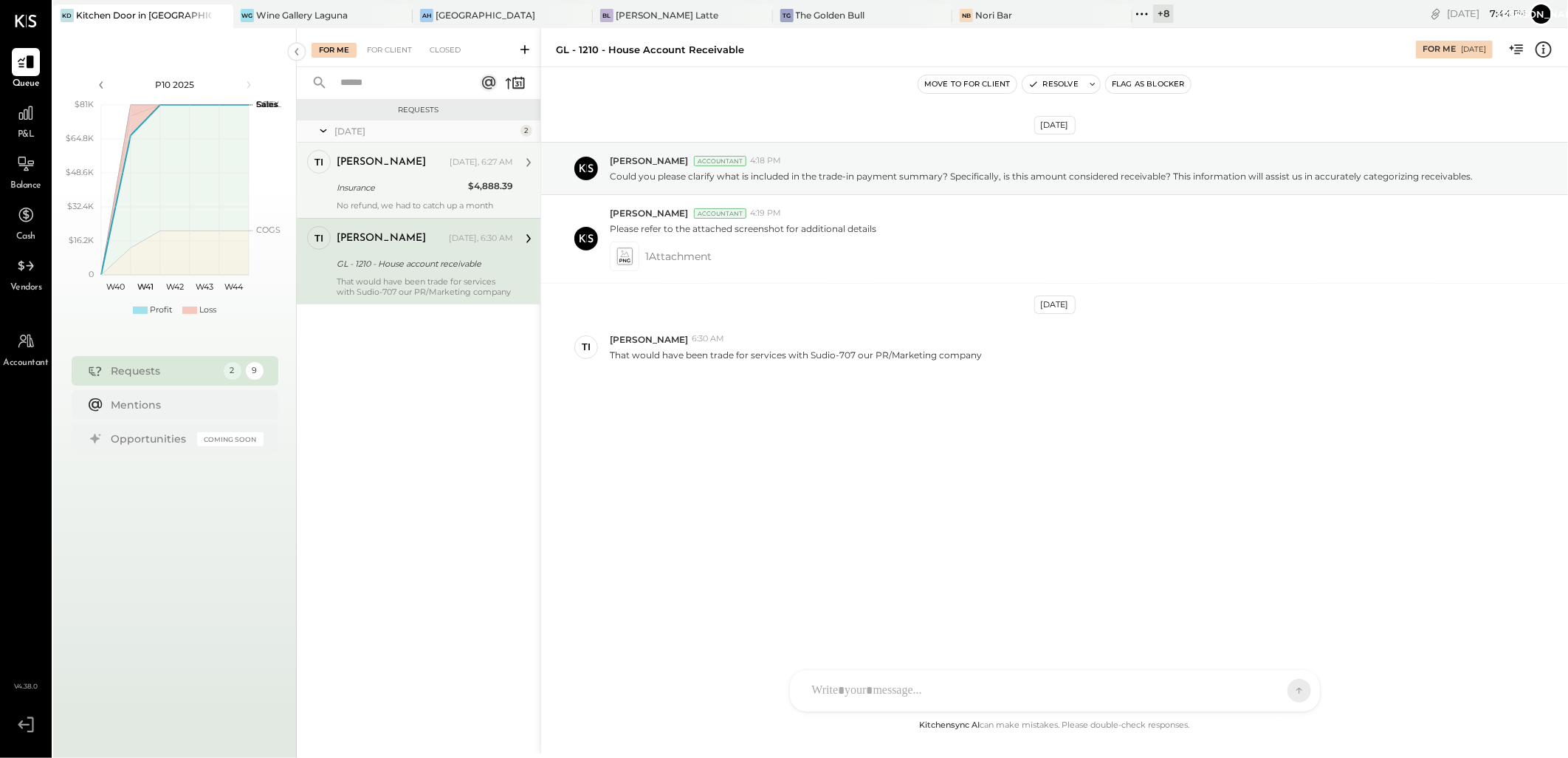
click at [388, 189] on div "Insurance" at bounding box center [400, 187] width 127 height 15
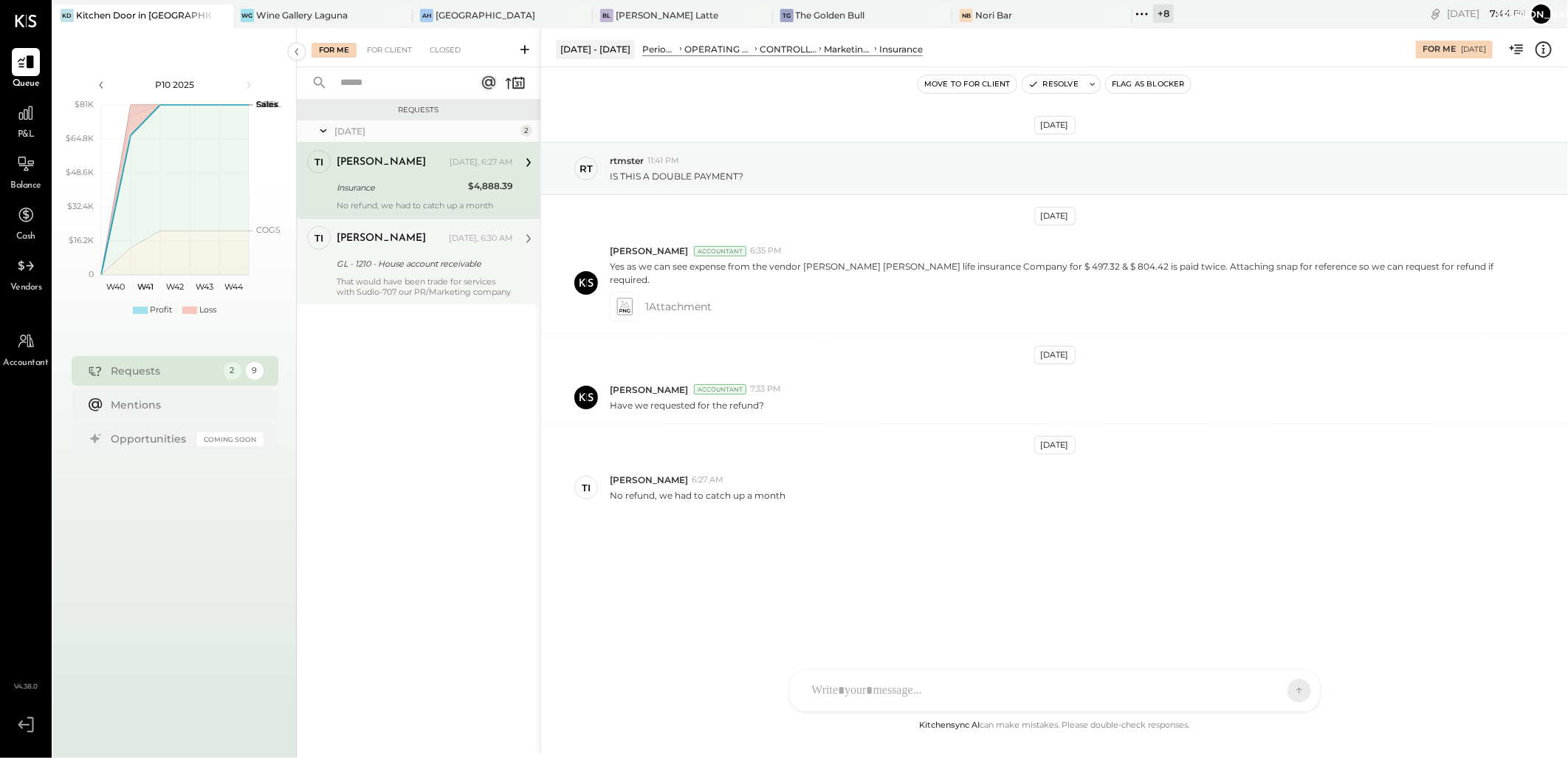
click at [381, 261] on div "GL - 1210 - House account receivable" at bounding box center [423, 263] width 172 height 15
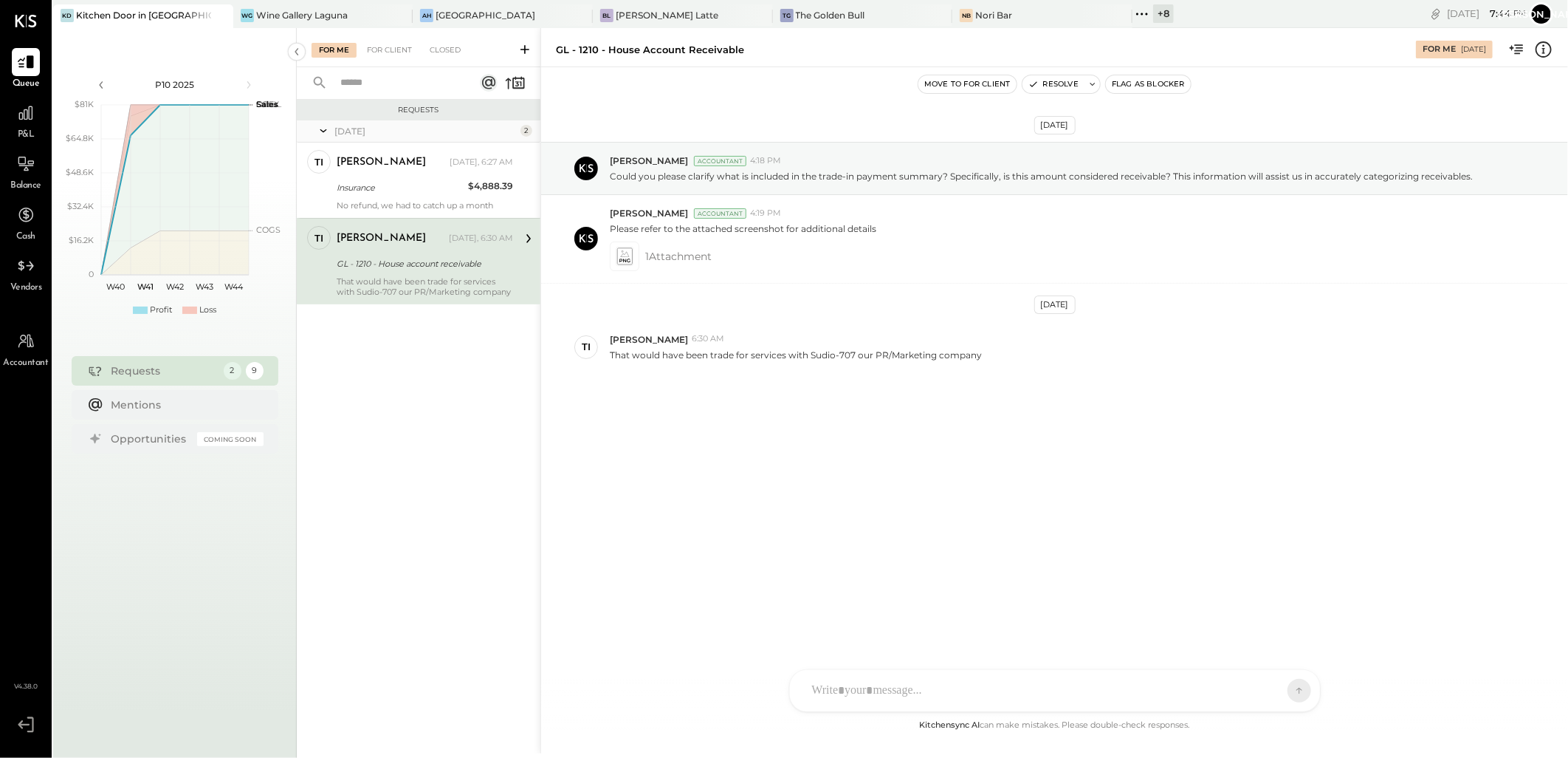
click at [998, 419] on div "[DATE] [PERSON_NAME] Accountant 4:18 PM Could you please clarify what is includ…" at bounding box center [1055, 294] width 1028 height 379
click at [867, 683] on div at bounding box center [1042, 690] width 474 height 33
click at [888, 627] on div at bounding box center [1055, 628] width 501 height 59
drag, startPoint x: 1147, startPoint y: 604, endPoint x: 893, endPoint y: 617, distance: 254.3
click at [477, 598] on div "For Me For Client Closed Requests [DATE] 2 ti [PERSON_NAME] Owner [PERSON_NAME]…" at bounding box center [932, 390] width 1272 height 725
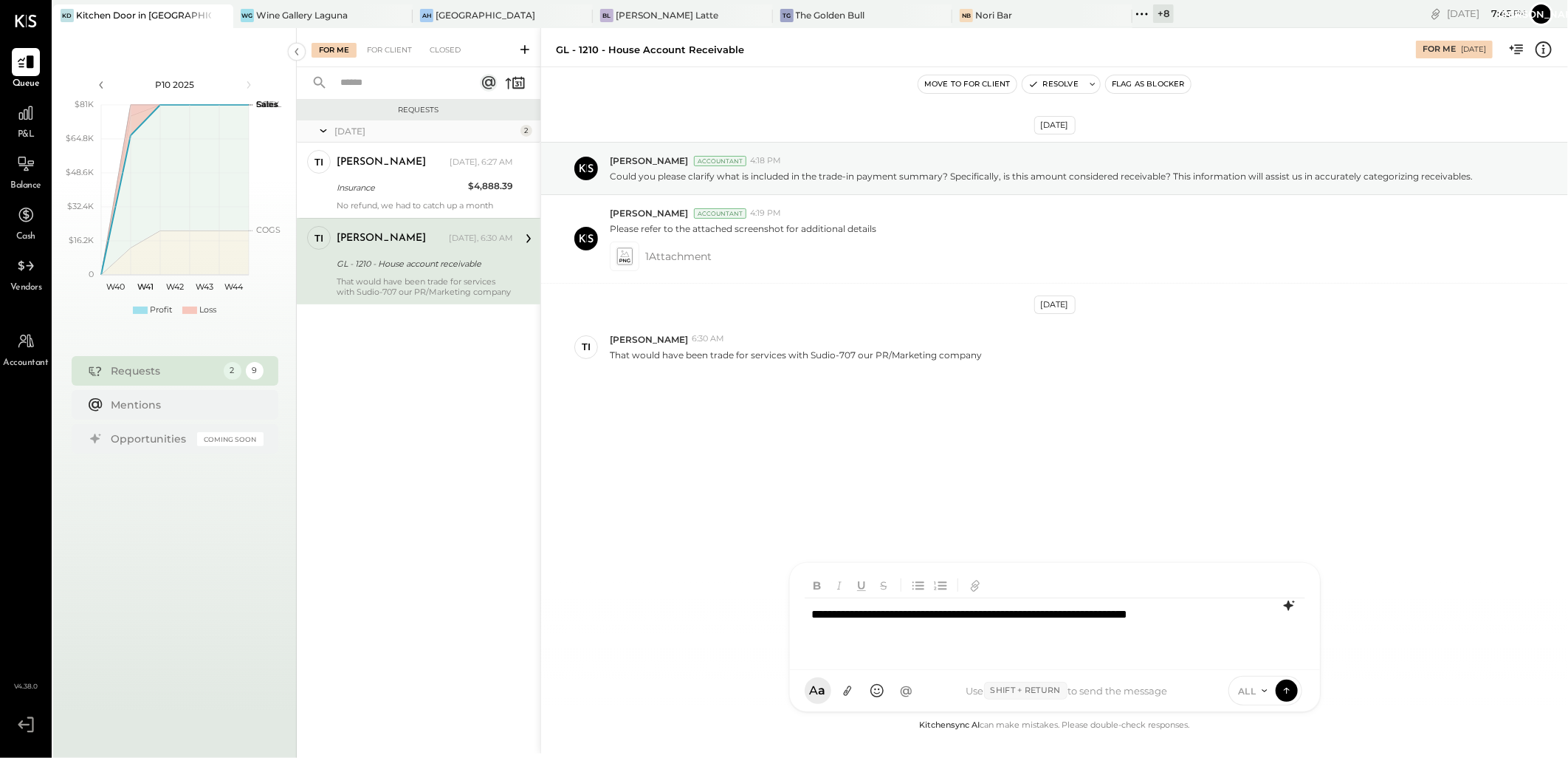
click at [1285, 608] on icon at bounding box center [1289, 606] width 18 height 18
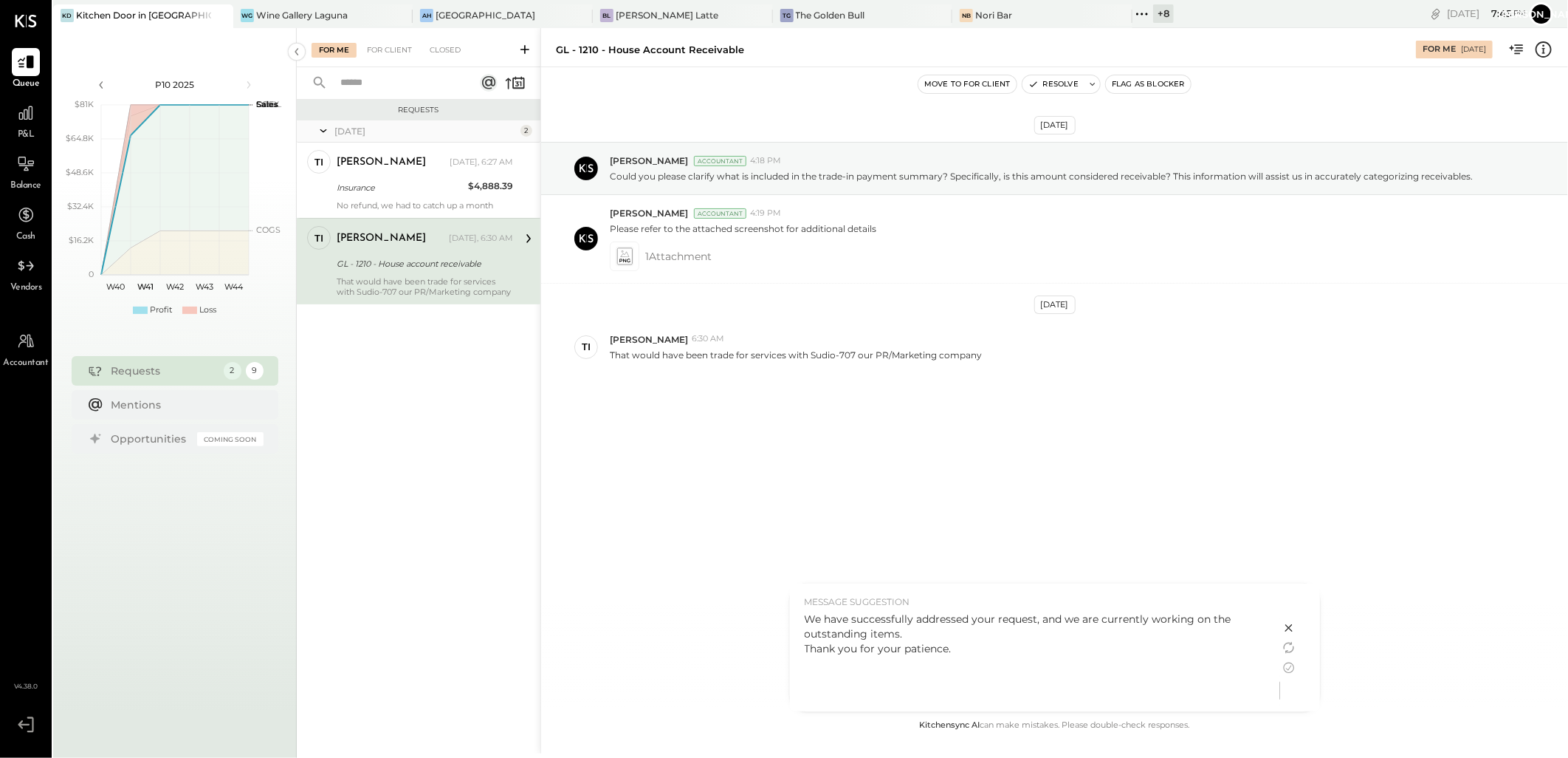
click at [1292, 629] on icon at bounding box center [1289, 628] width 18 height 18
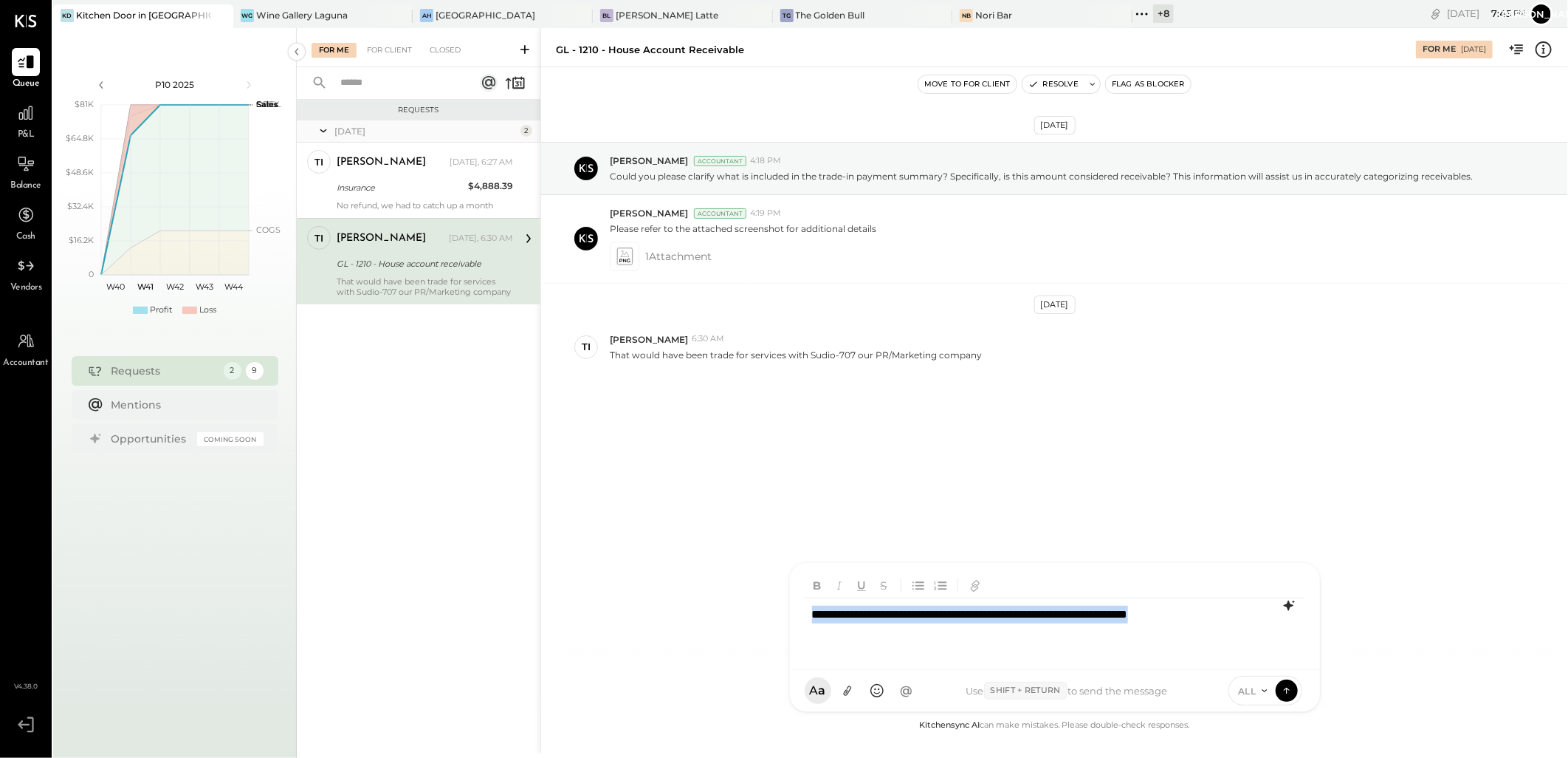
drag, startPoint x: 811, startPoint y: 610, endPoint x: 1290, endPoint y: 618, distance: 479.1
click at [1290, 618] on div "**********" at bounding box center [1055, 628] width 501 height 59
click at [601, 19] on div "BL" at bounding box center [607, 15] width 13 height 13
